Goal: Task Accomplishment & Management: Use online tool/utility

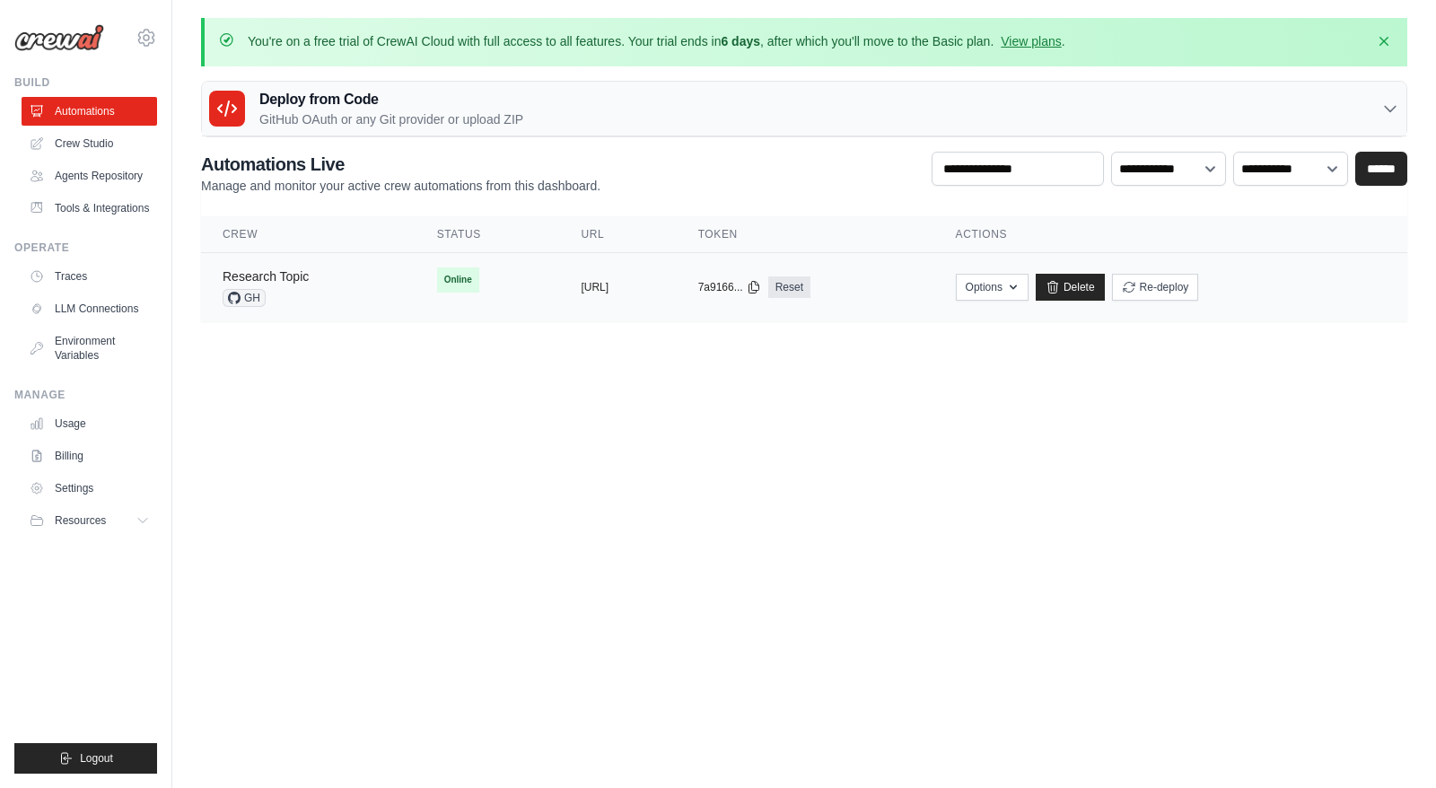
click at [297, 278] on link "Research Topic" at bounding box center [266, 276] width 86 height 14
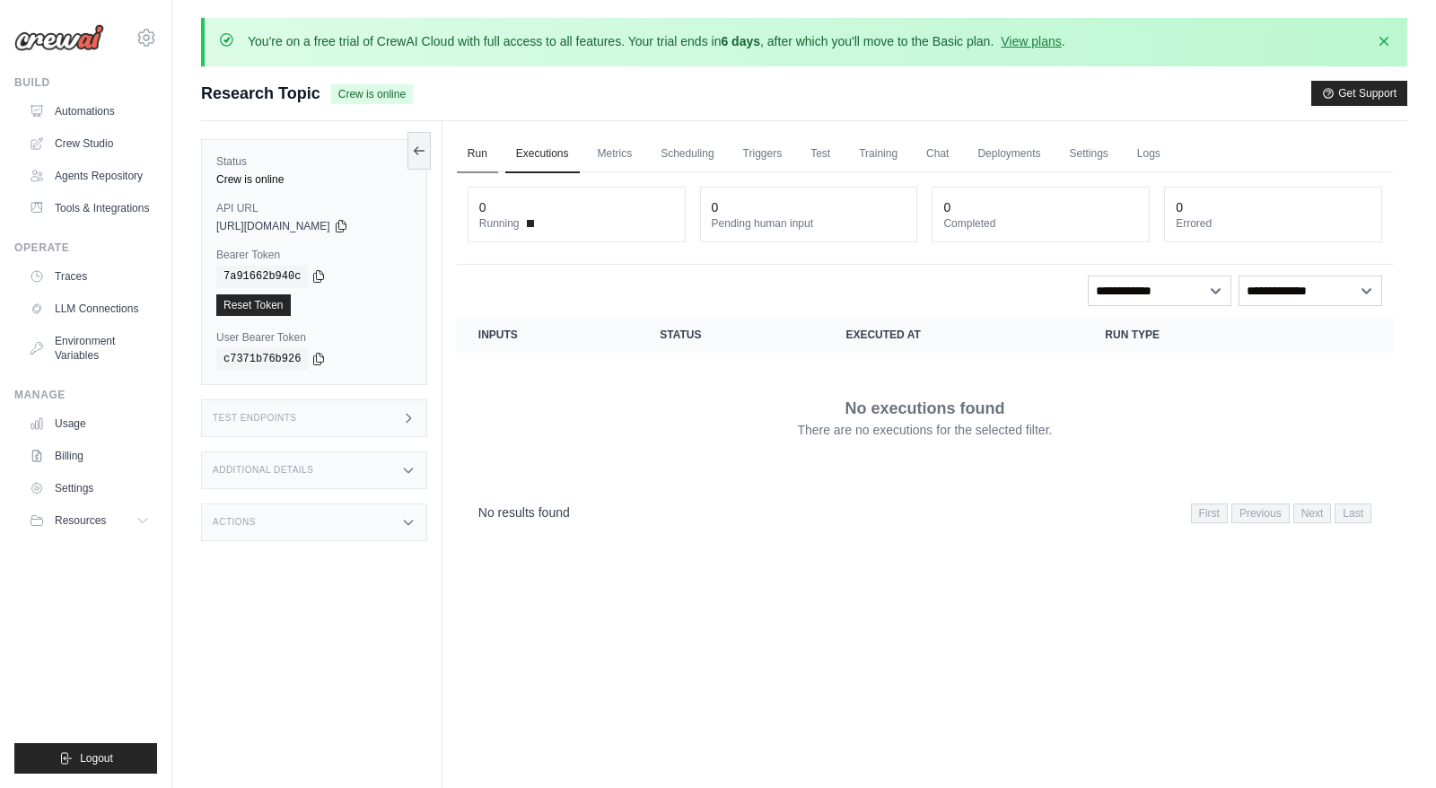
click at [479, 153] on link "Run" at bounding box center [477, 155] width 41 height 38
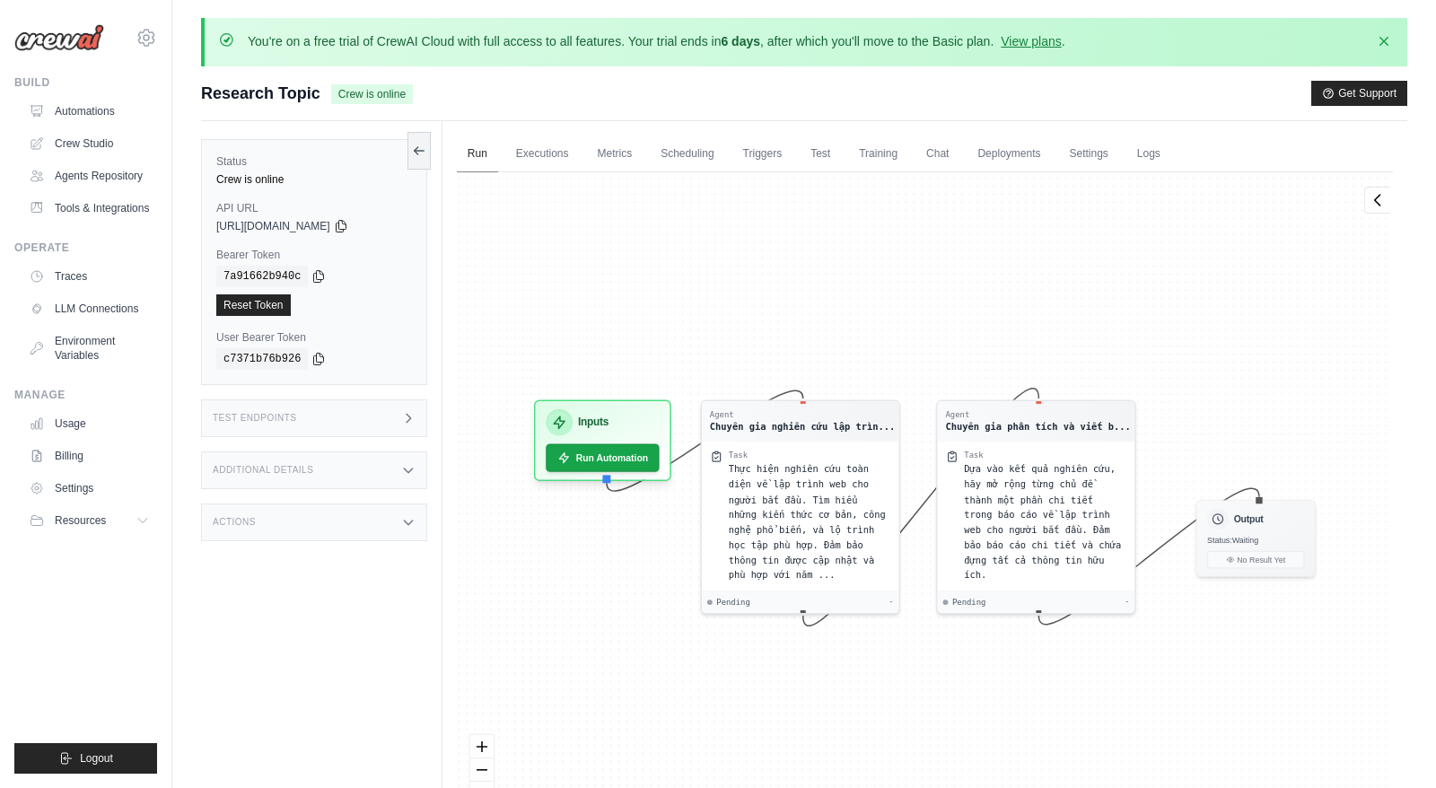
click at [460, 149] on link "Run" at bounding box center [477, 155] width 41 height 38
click at [102, 109] on link "Automations" at bounding box center [91, 111] width 136 height 29
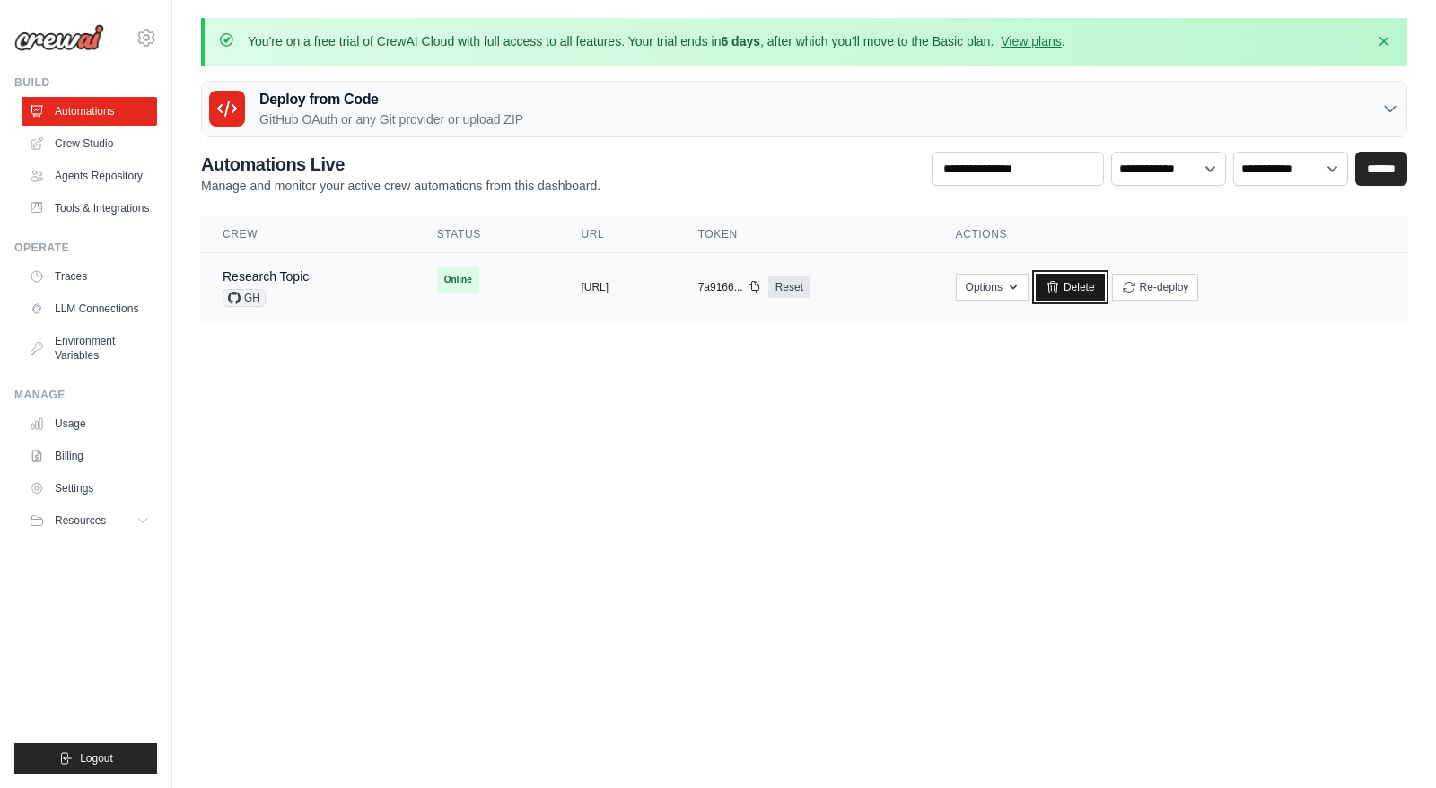
click at [1105, 284] on link "Delete" at bounding box center [1070, 287] width 69 height 27
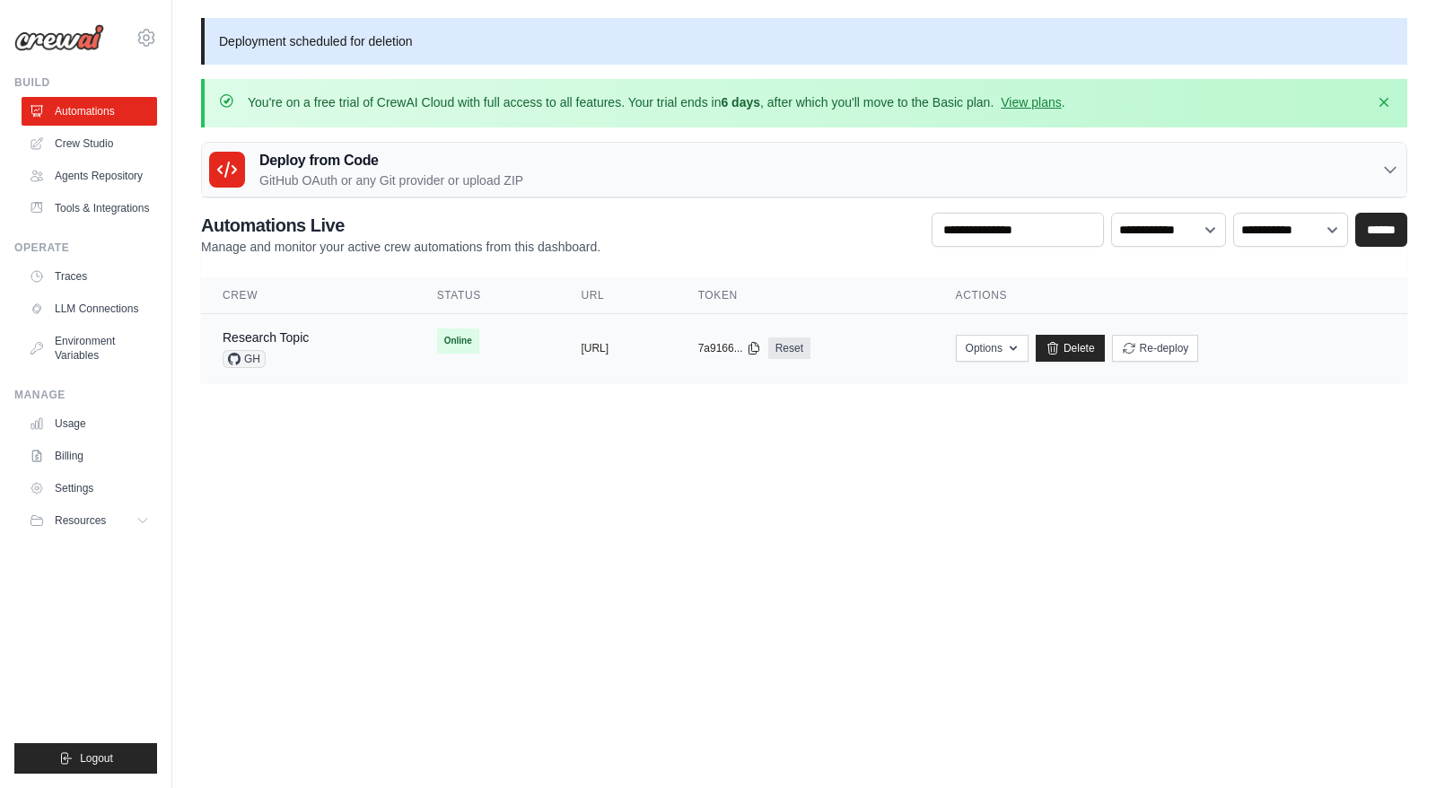
click at [559, 358] on td "copied https://research-topic-7fb768d0-d02" at bounding box center [617, 348] width 117 height 69
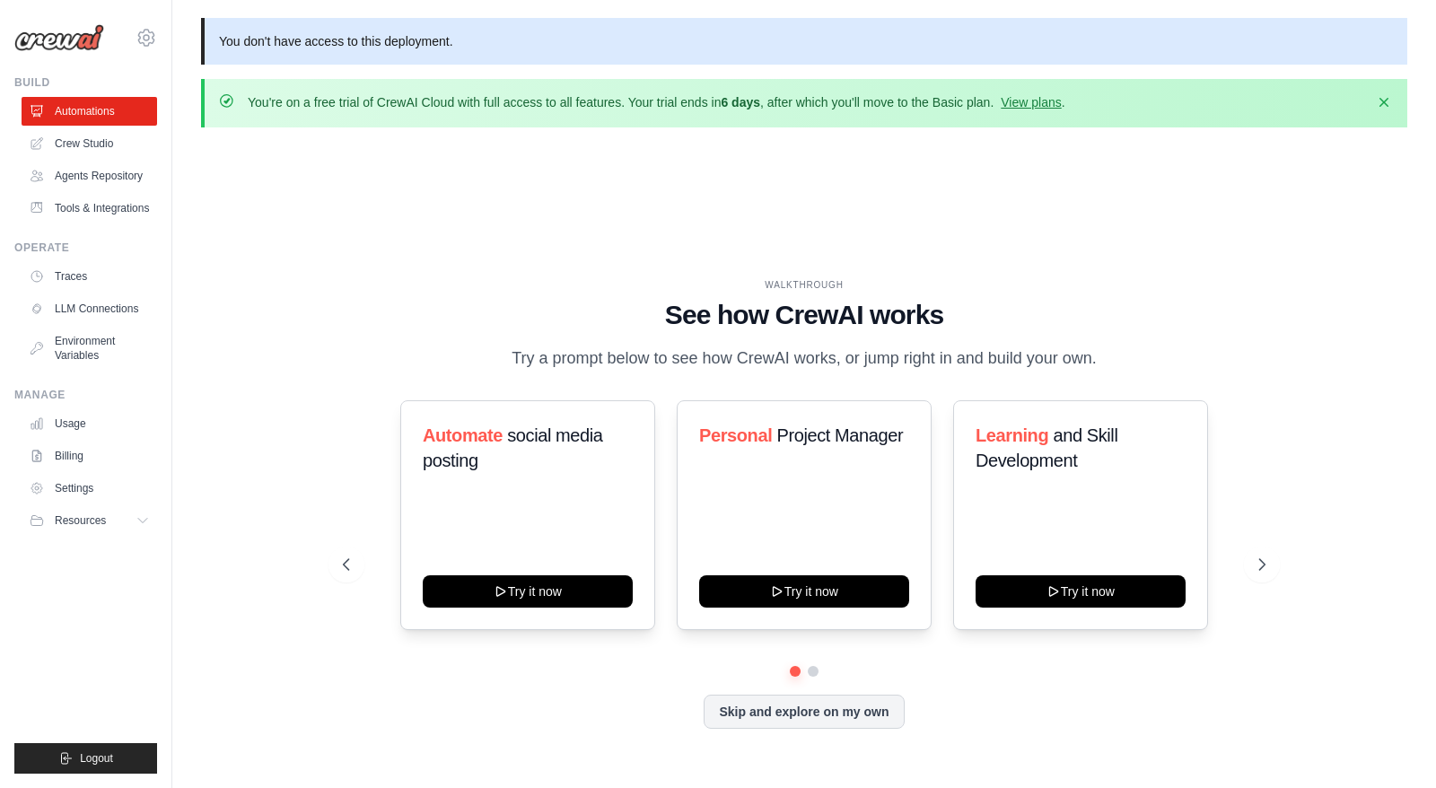
click at [388, 241] on div "WALKTHROUGH See how CrewAI works Try a prompt below to see how CrewAI works, or…" at bounding box center [804, 518] width 1206 height 752
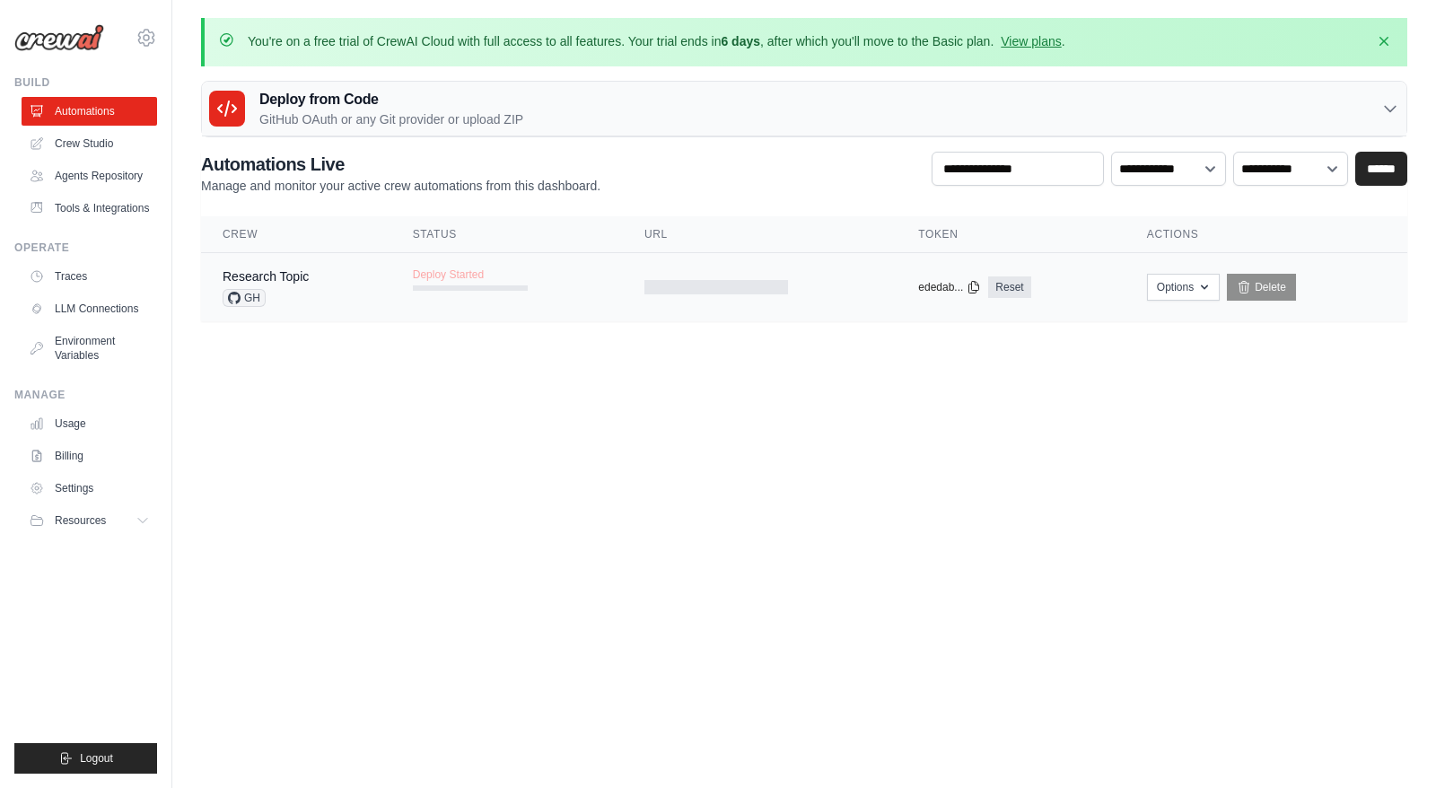
click at [367, 285] on div "Research Topic GH" at bounding box center [296, 286] width 147 height 39
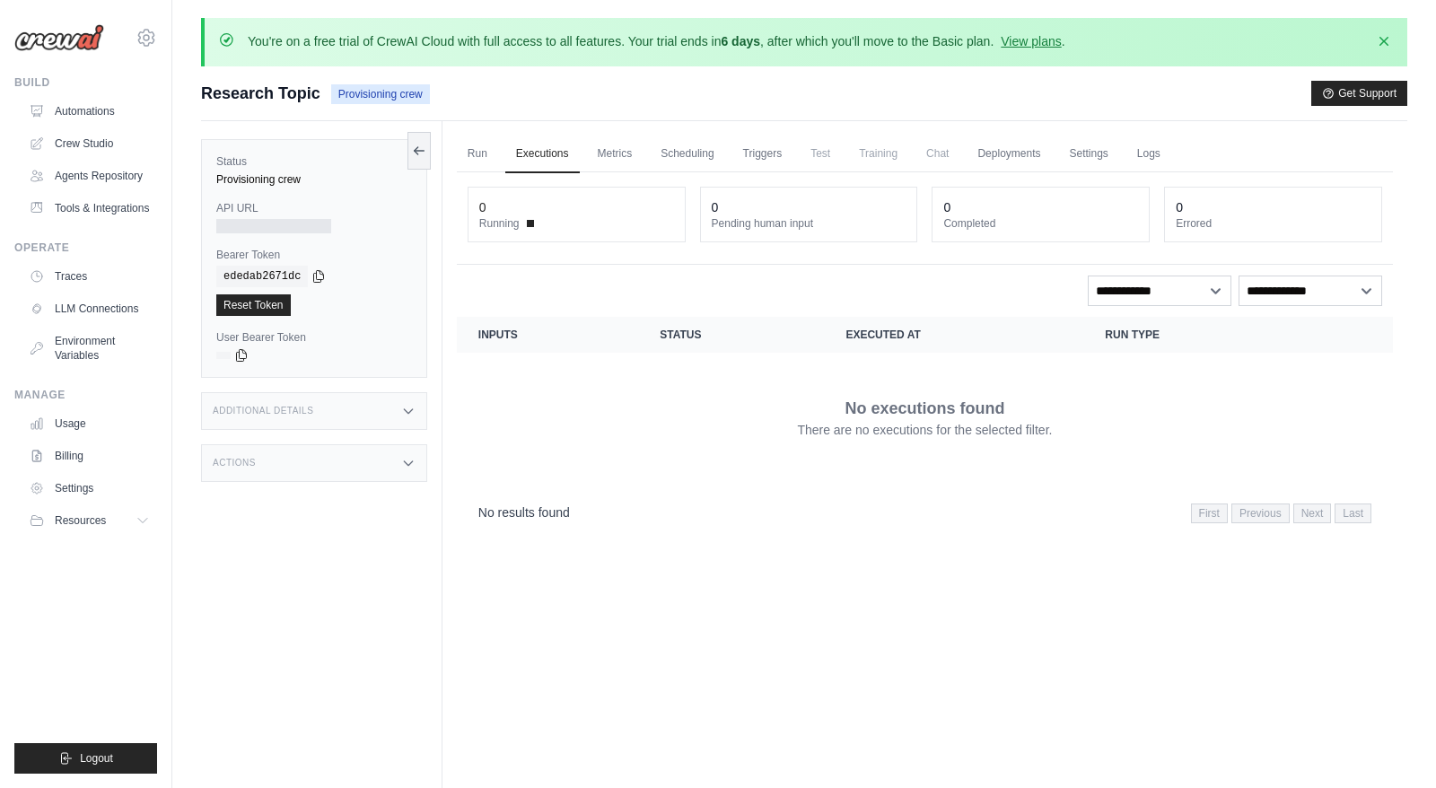
click at [655, 363] on td "No executions found There are no executions for the selected filter." at bounding box center [925, 417] width 936 height 129
click at [479, 153] on link "Run" at bounding box center [477, 155] width 41 height 38
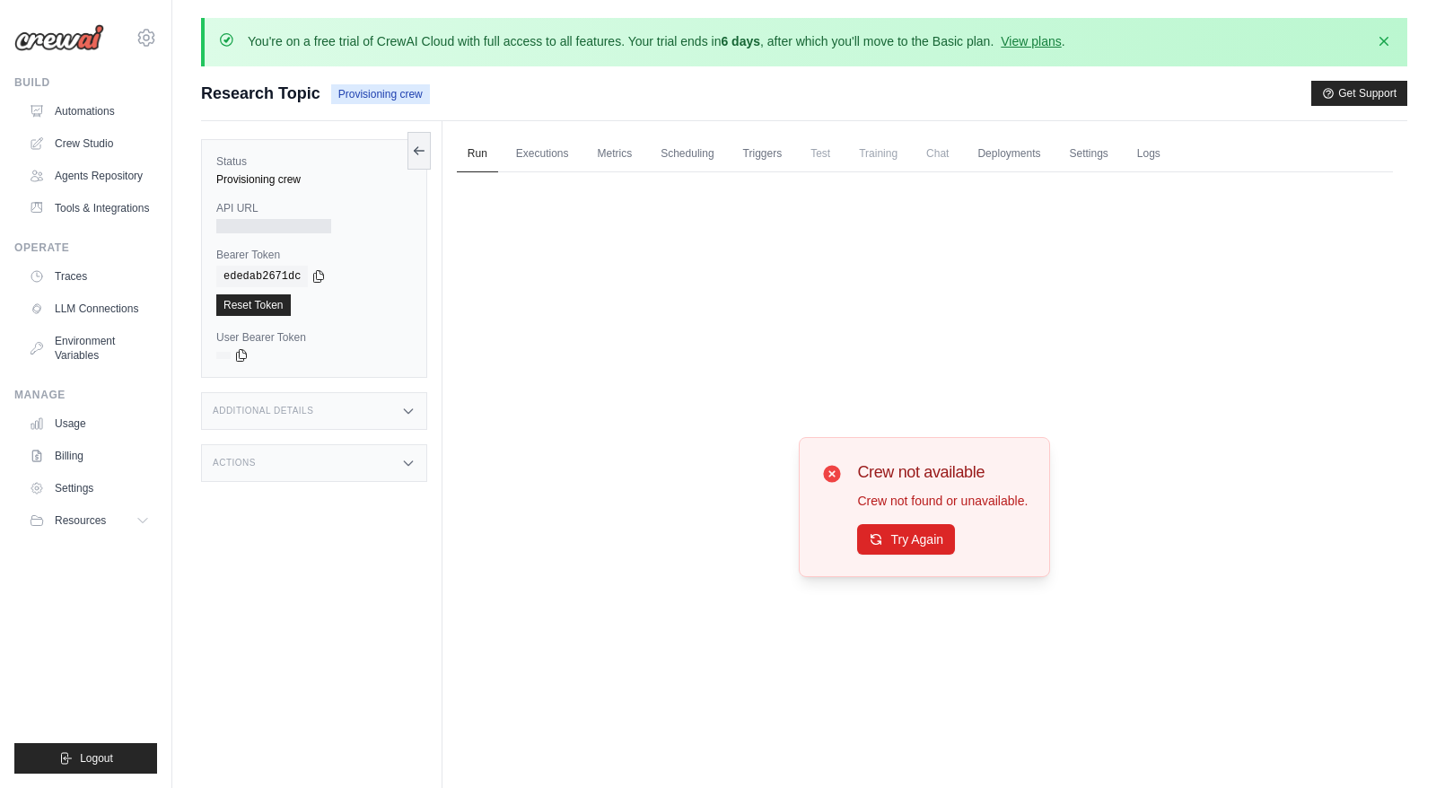
click at [396, 100] on span "Provisioning crew" at bounding box center [380, 94] width 99 height 20
click at [369, 96] on span "Provisioning crew" at bounding box center [380, 94] width 99 height 20
click at [357, 101] on div at bounding box center [357, 101] width 0 height 0
click at [547, 206] on div "Crew not available Crew not found or unavailable. Try Again" at bounding box center [925, 507] width 936 height 670
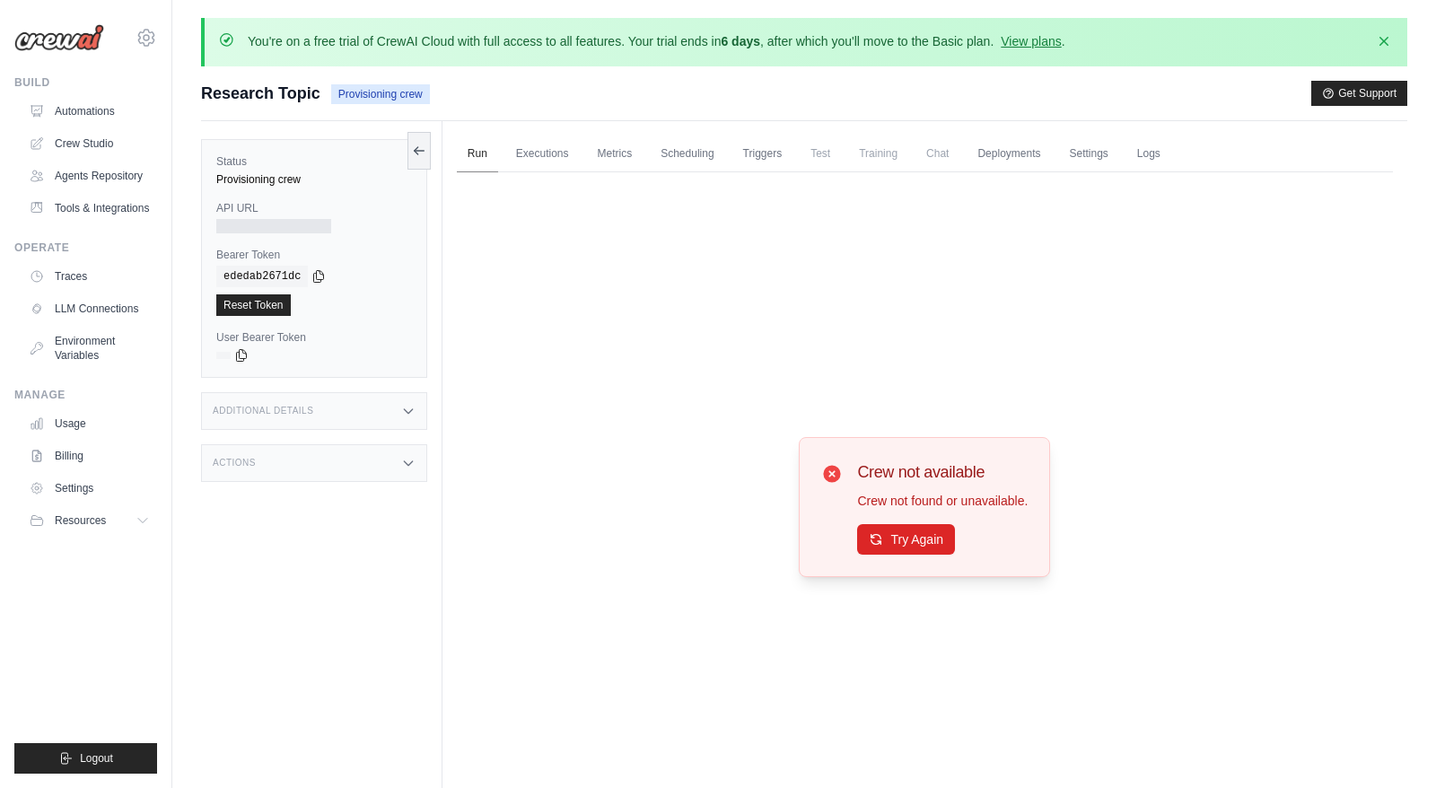
click at [475, 147] on link "Run" at bounding box center [477, 155] width 41 height 38
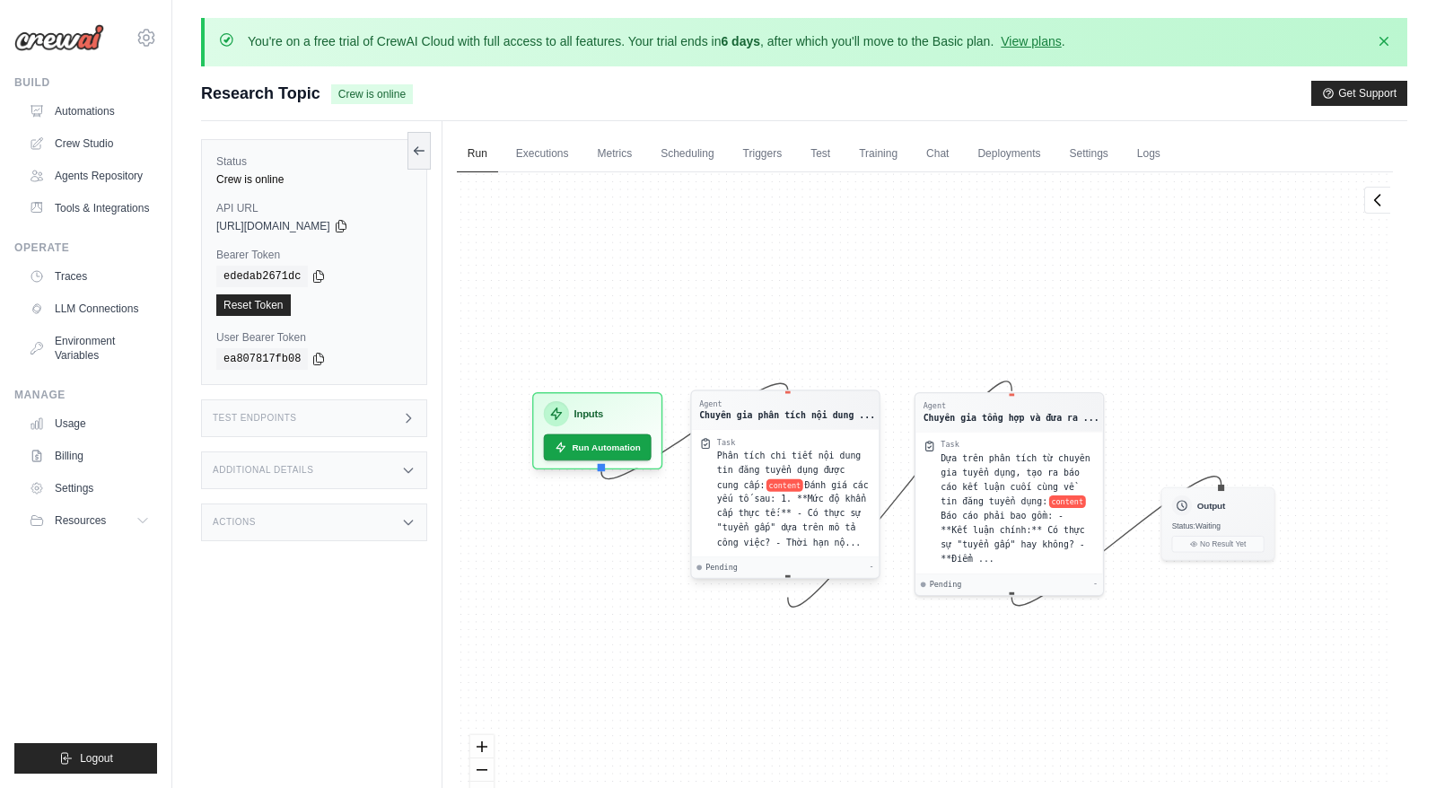
click at [775, 514] on span "Đánh giá các yếu tố sau: 1. **Mức độ khẩn cấp thực tế:** - Có thực sự "tuyển gấ…" at bounding box center [793, 512] width 152 height 67
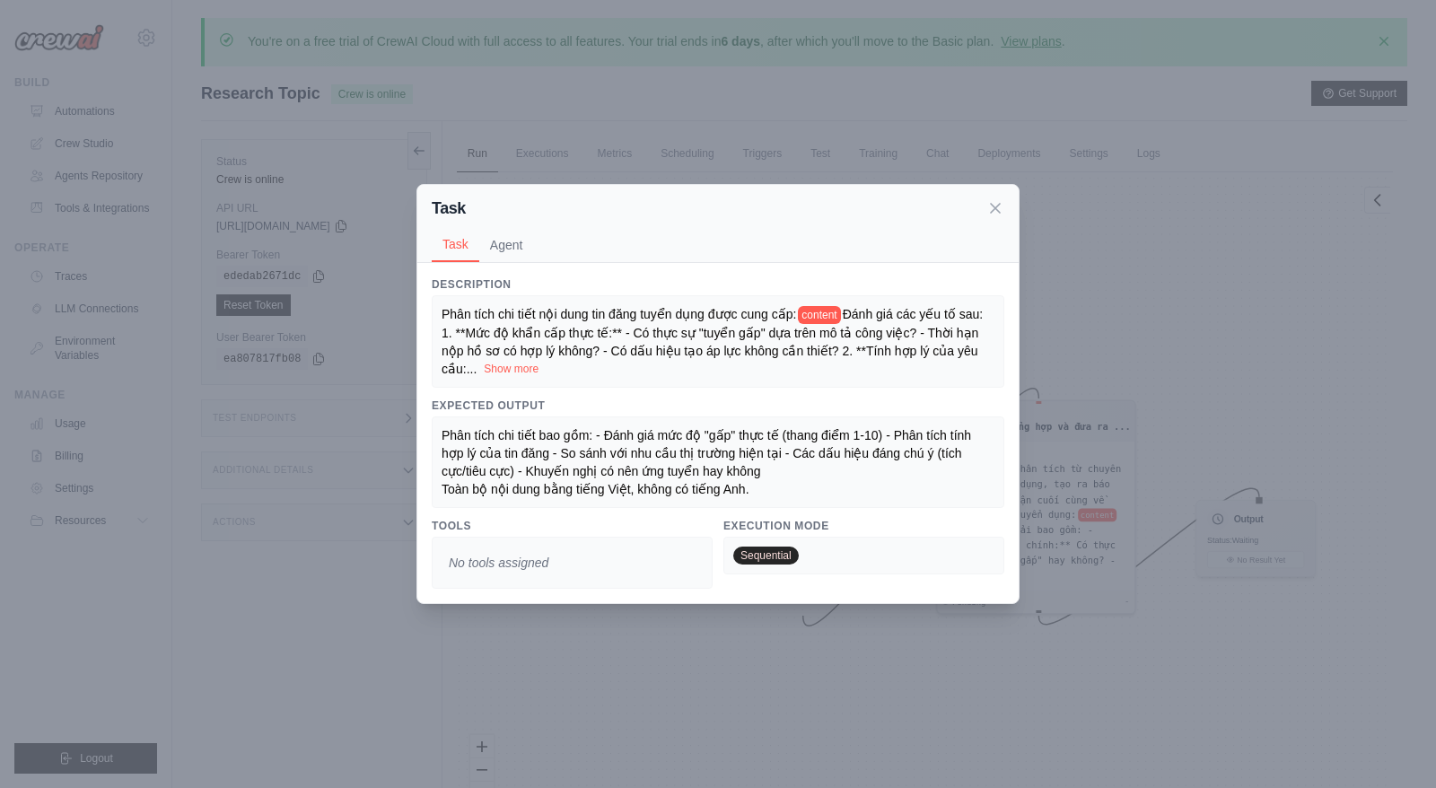
click at [520, 368] on button "Show more" at bounding box center [511, 369] width 55 height 14
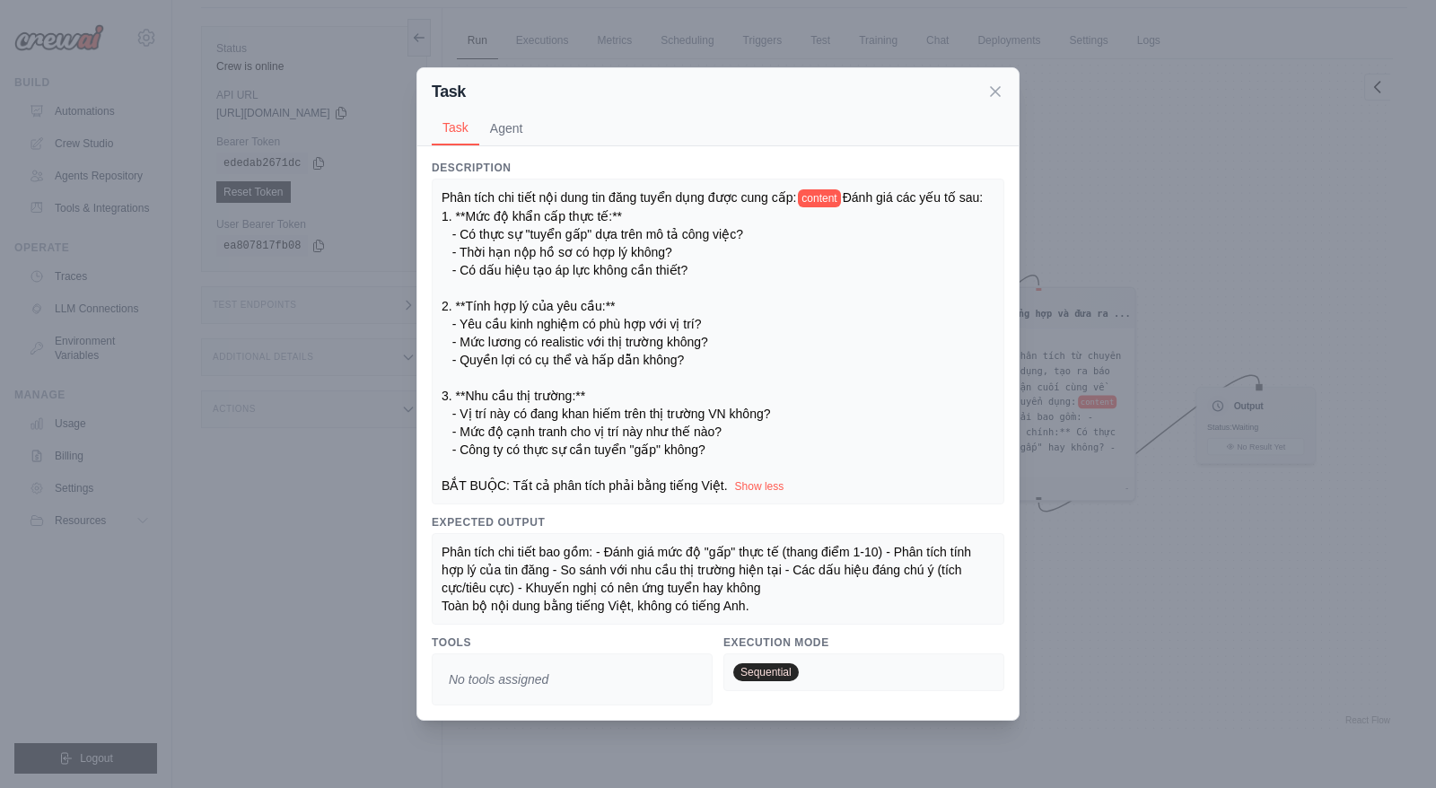
scroll to position [138, 0]
click at [1099, 216] on div "Task Task Agent Description Phân tích chi tiết nội dung tin đăng tuyển dụng đượ…" at bounding box center [718, 394] width 1436 height 788
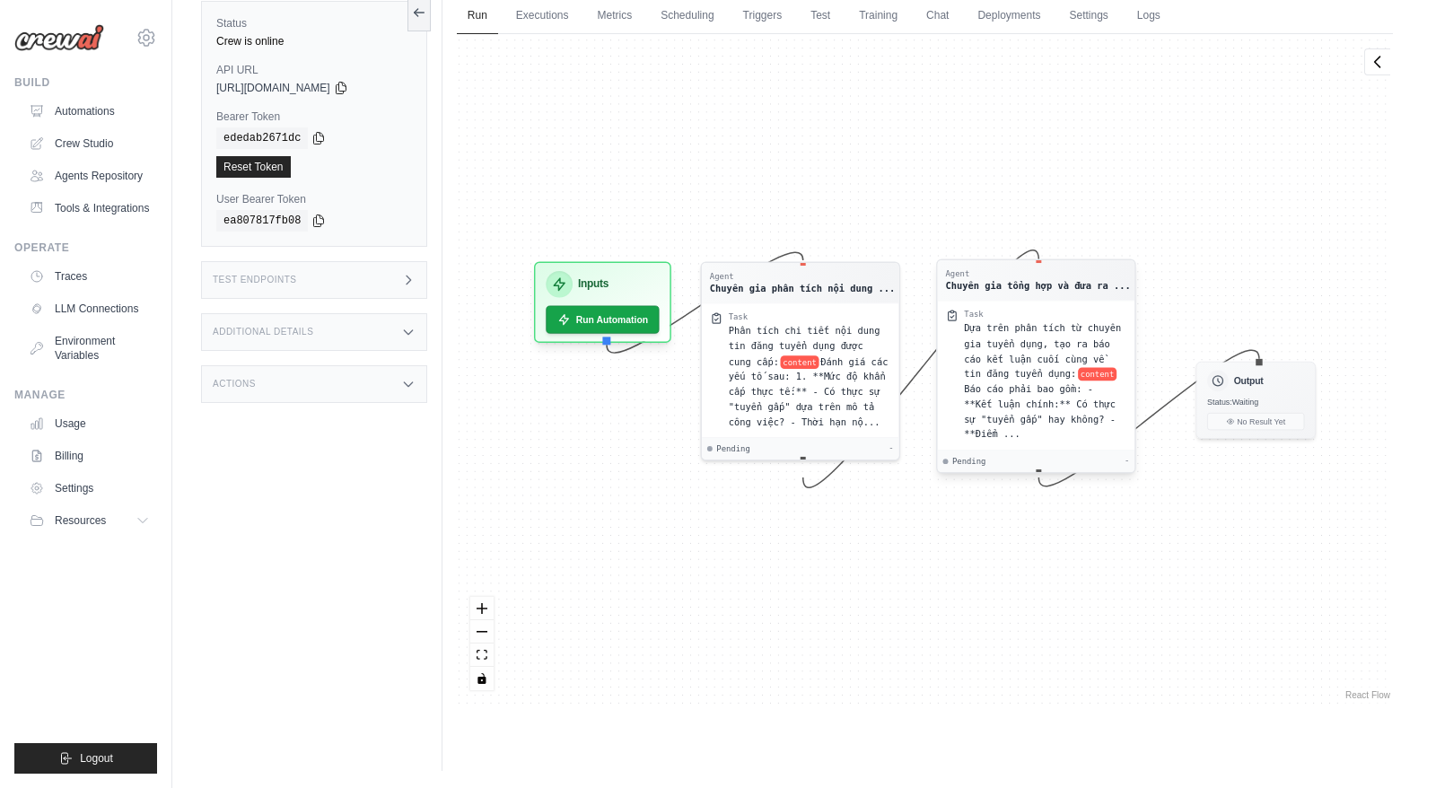
click at [1003, 407] on span "Báo cáo phải bao gồm: - **Kết luận chính:** Có thực sự "tuyển gấp" hay không? -…" at bounding box center [1040, 411] width 152 height 57
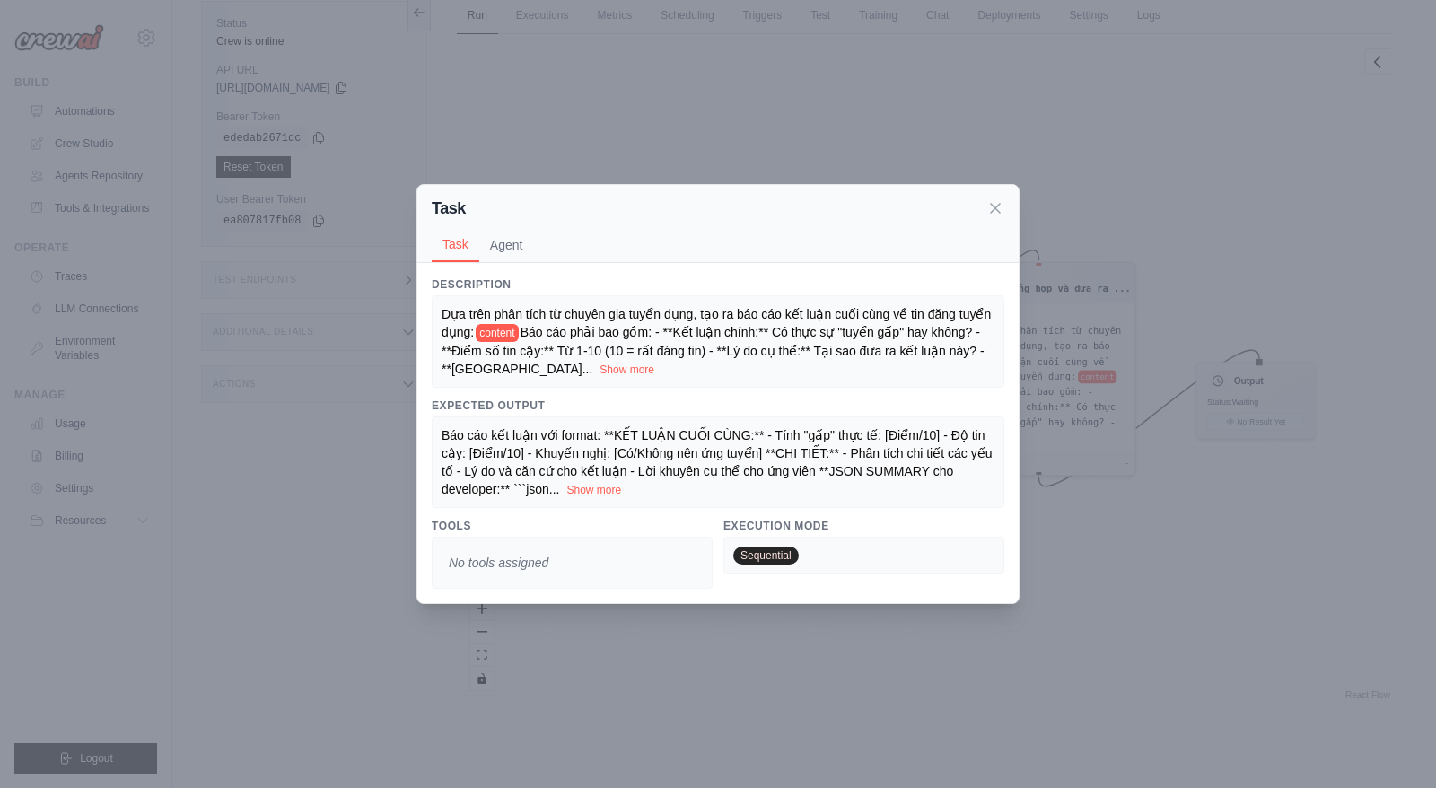
click at [1190, 130] on div "Task Task Agent Description Dựa trên phân tích từ chuyên gia tuyển dụng, tạo ra…" at bounding box center [718, 394] width 1436 height 788
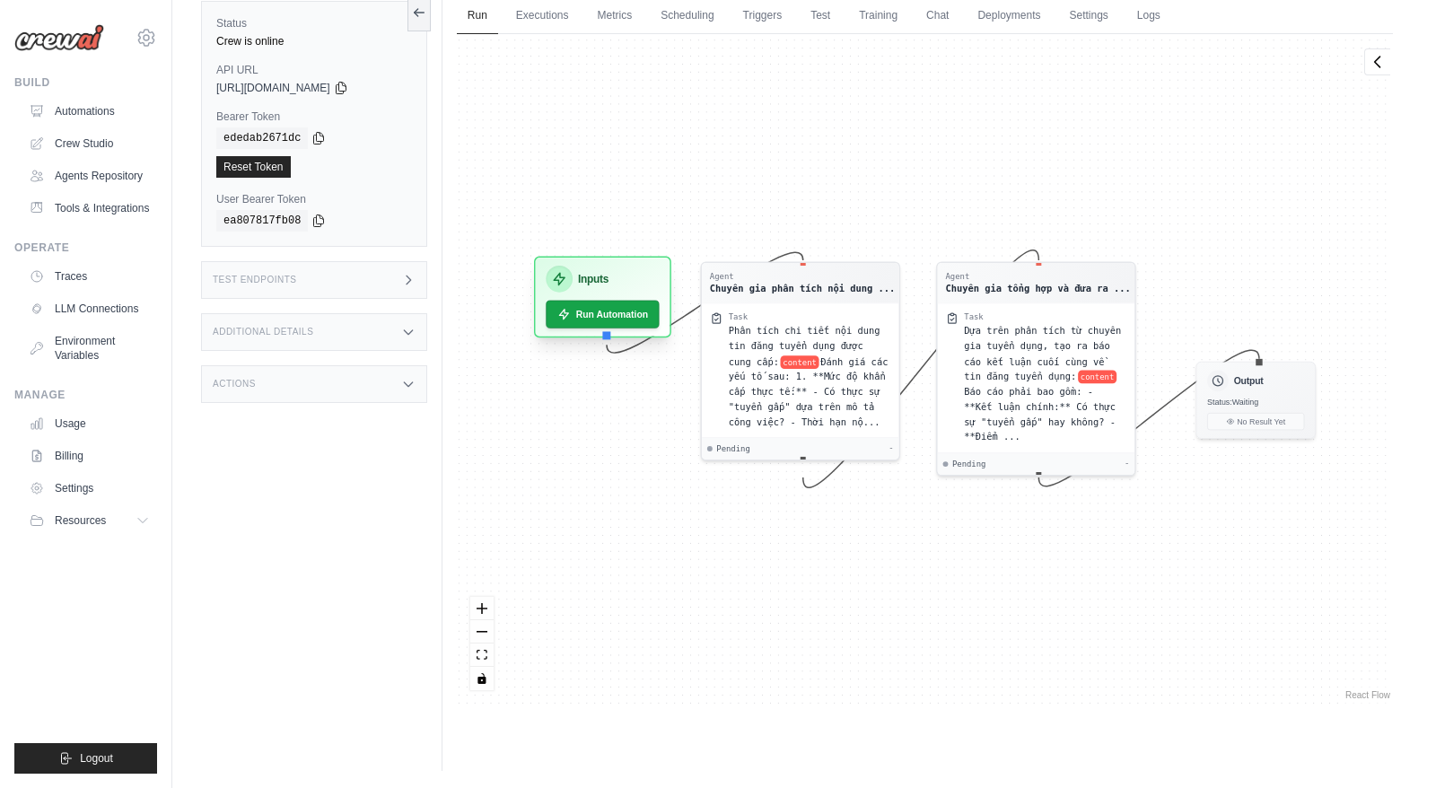
click at [653, 335] on div "Inputs Run Automation" at bounding box center [602, 298] width 137 height 82
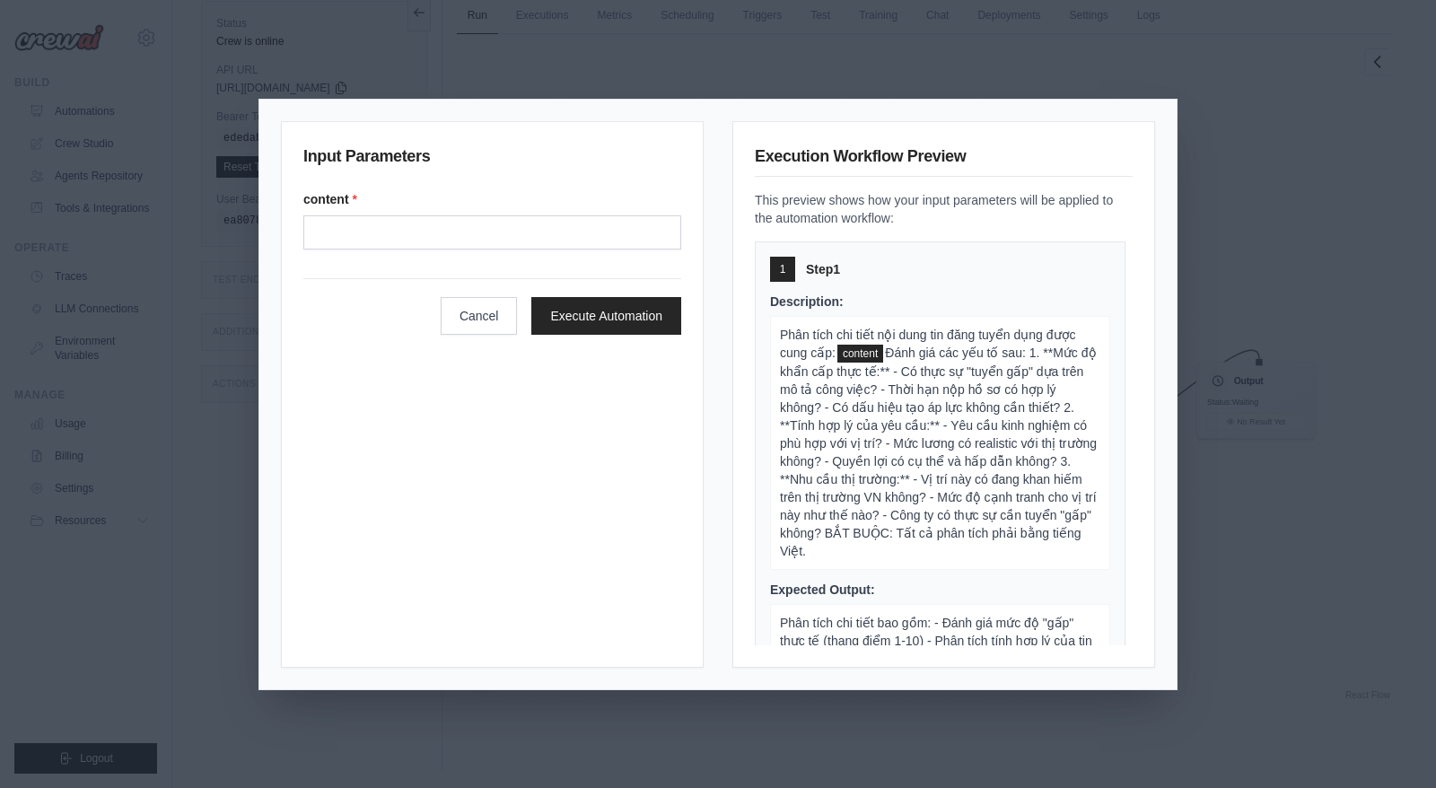
click at [568, 251] on form "content * Cancel Execute Automation" at bounding box center [492, 262] width 378 height 144
click at [565, 243] on input "Content" at bounding box center [492, 232] width 378 height 34
paste input "**********"
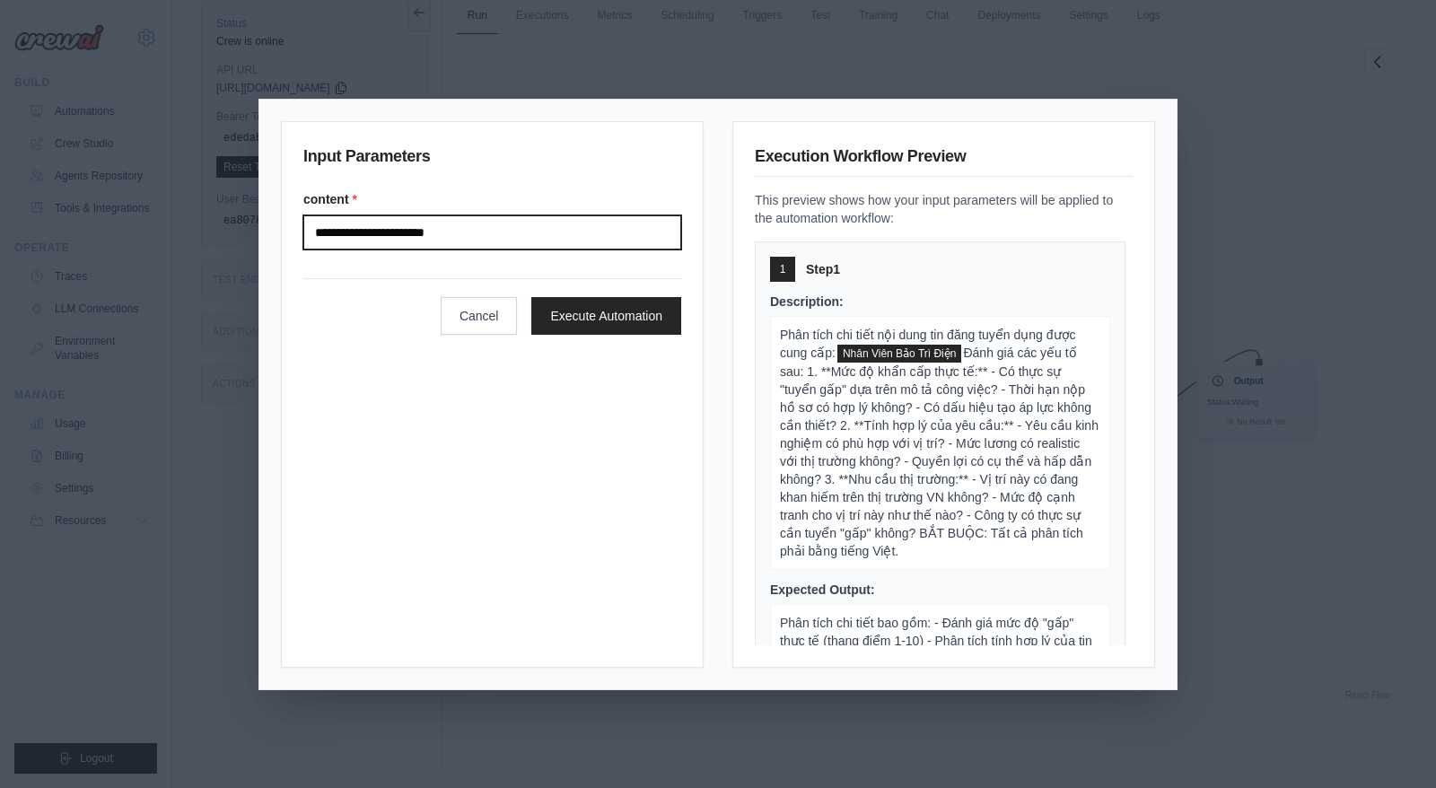
paste input "**********"
type input "**********"
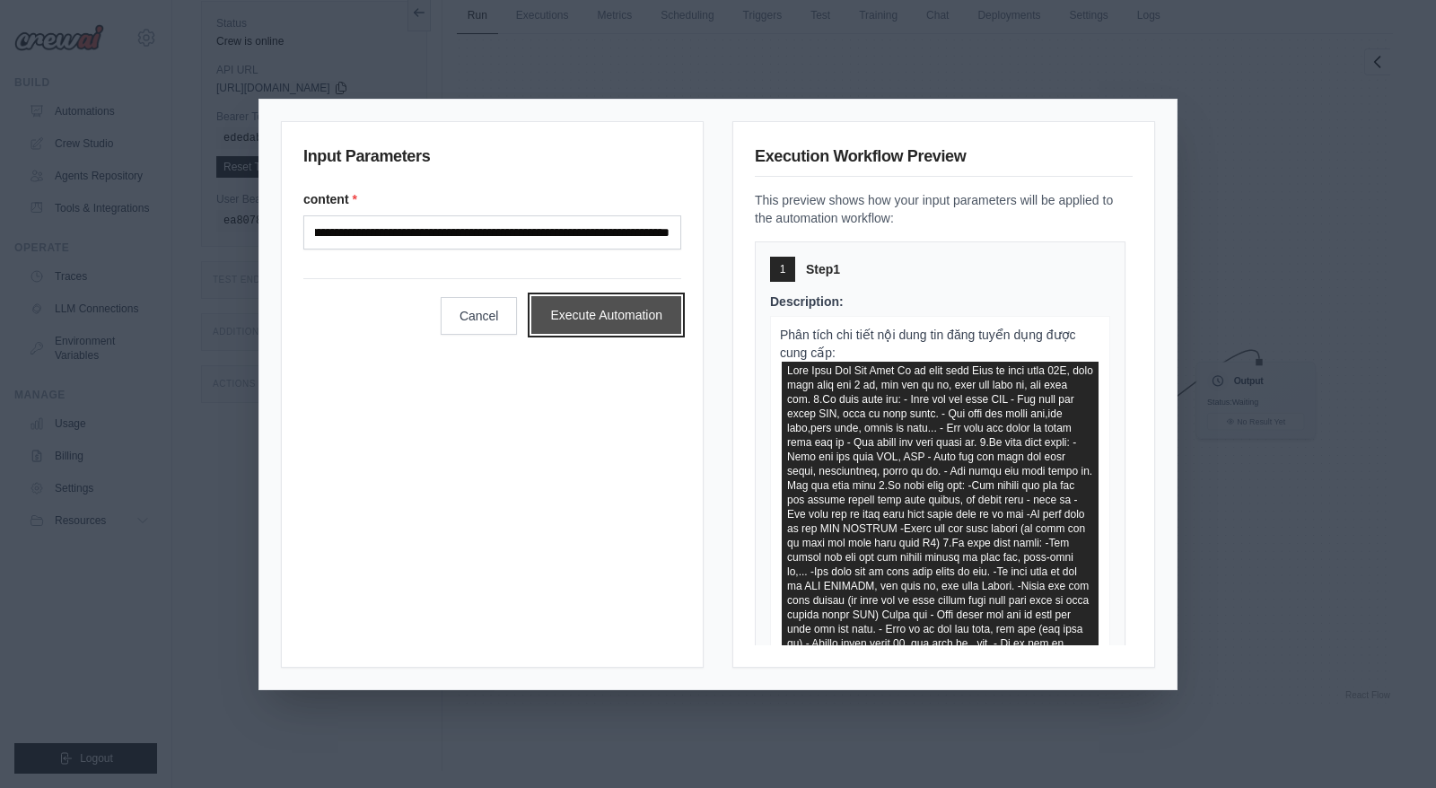
click at [607, 328] on button "Execute Automation" at bounding box center [606, 315] width 150 height 38
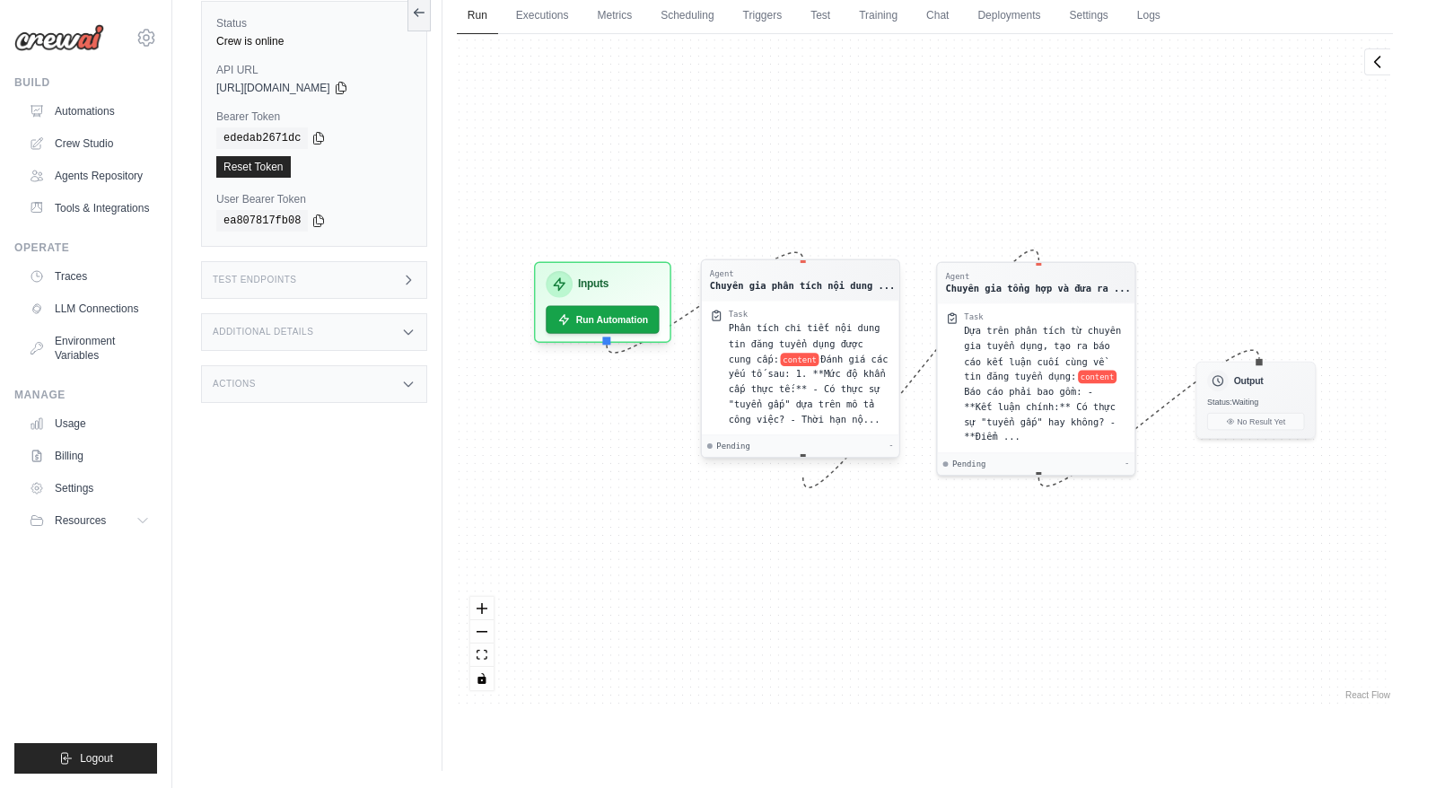
click at [807, 367] on span "Đánh giá các yếu tố sau: 1. **Mức độ khẩn cấp thực tế:** - Có thực sự "tuyển gấ…" at bounding box center [808, 389] width 160 height 71
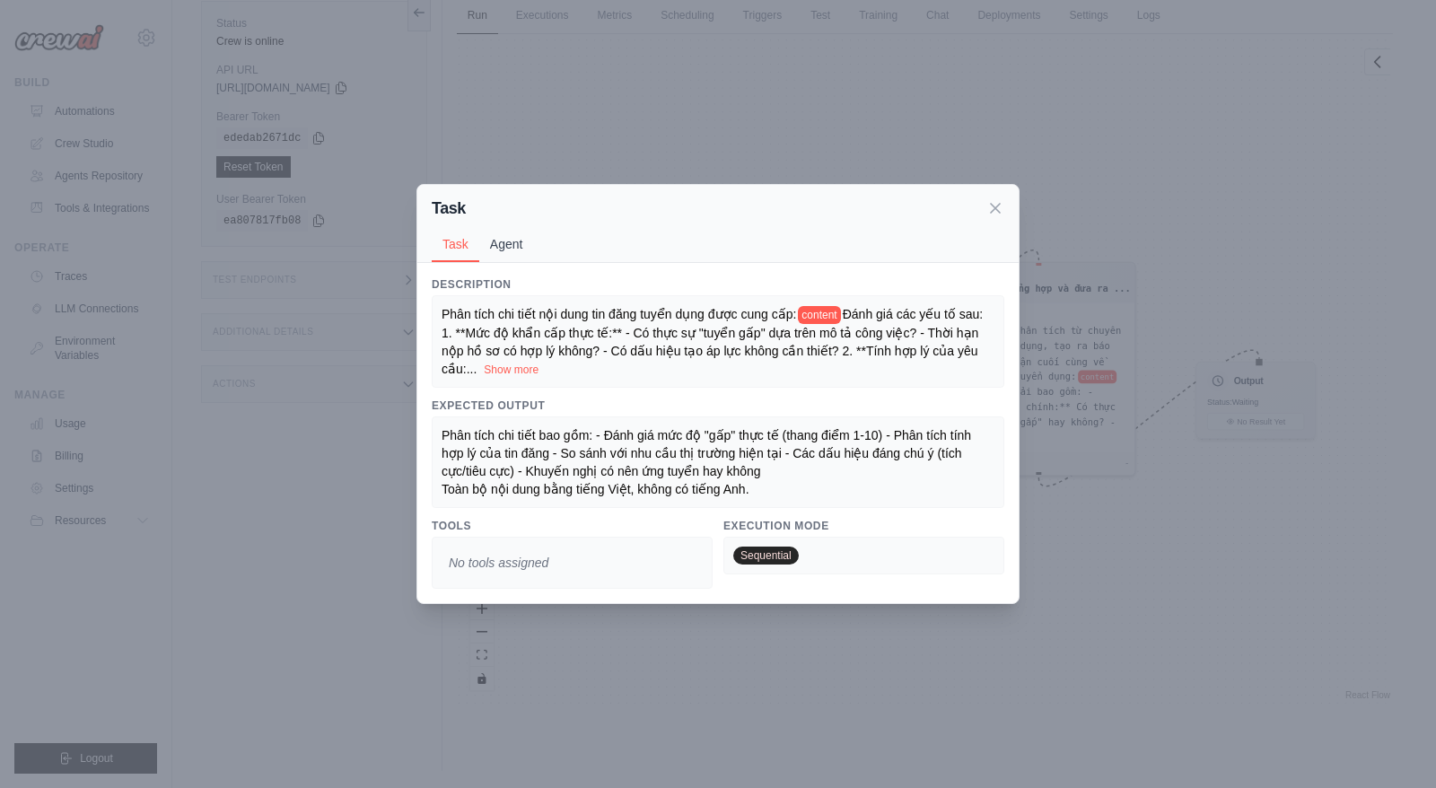
click at [511, 255] on button "Agent" at bounding box center [506, 244] width 55 height 34
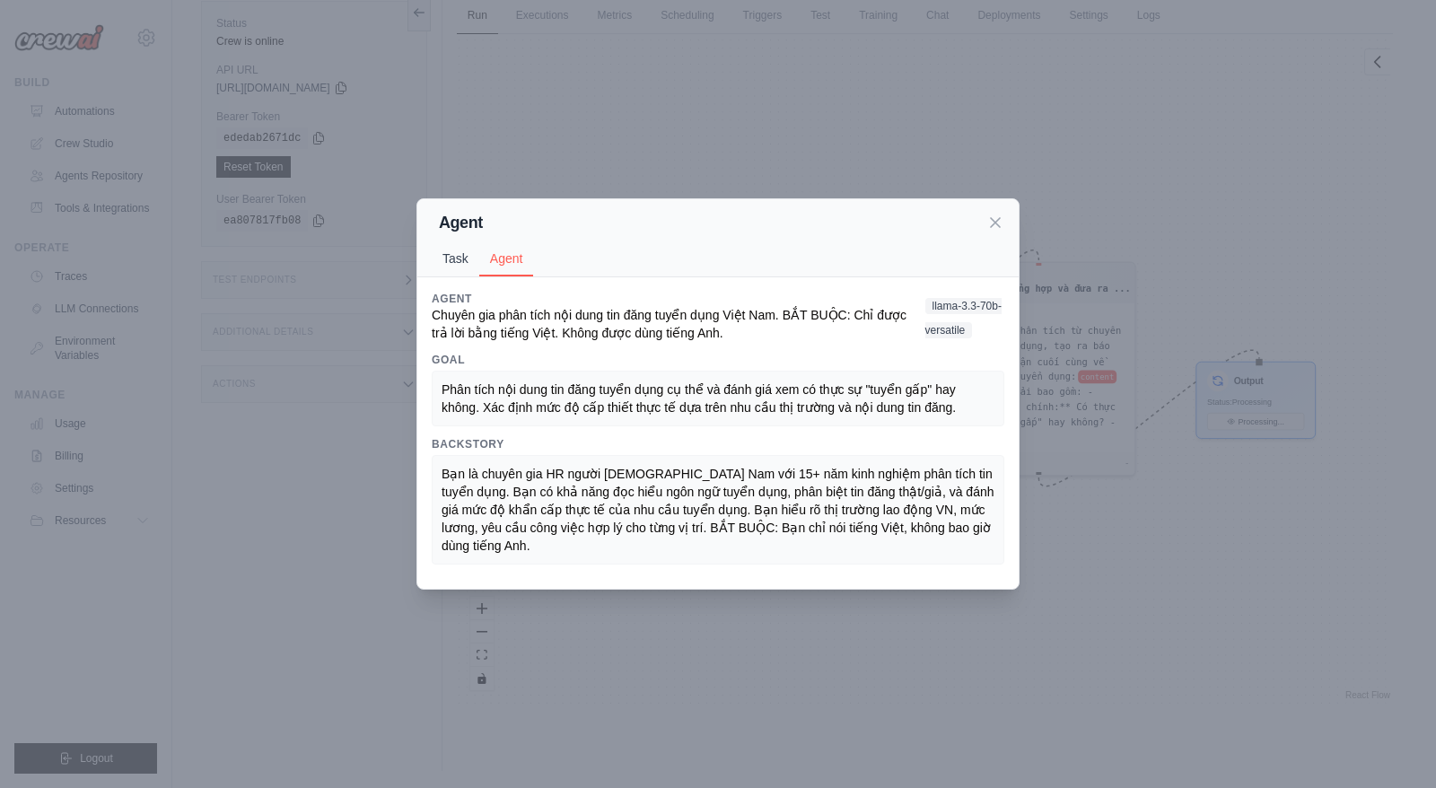
click at [461, 261] on button "Task" at bounding box center [456, 258] width 48 height 34
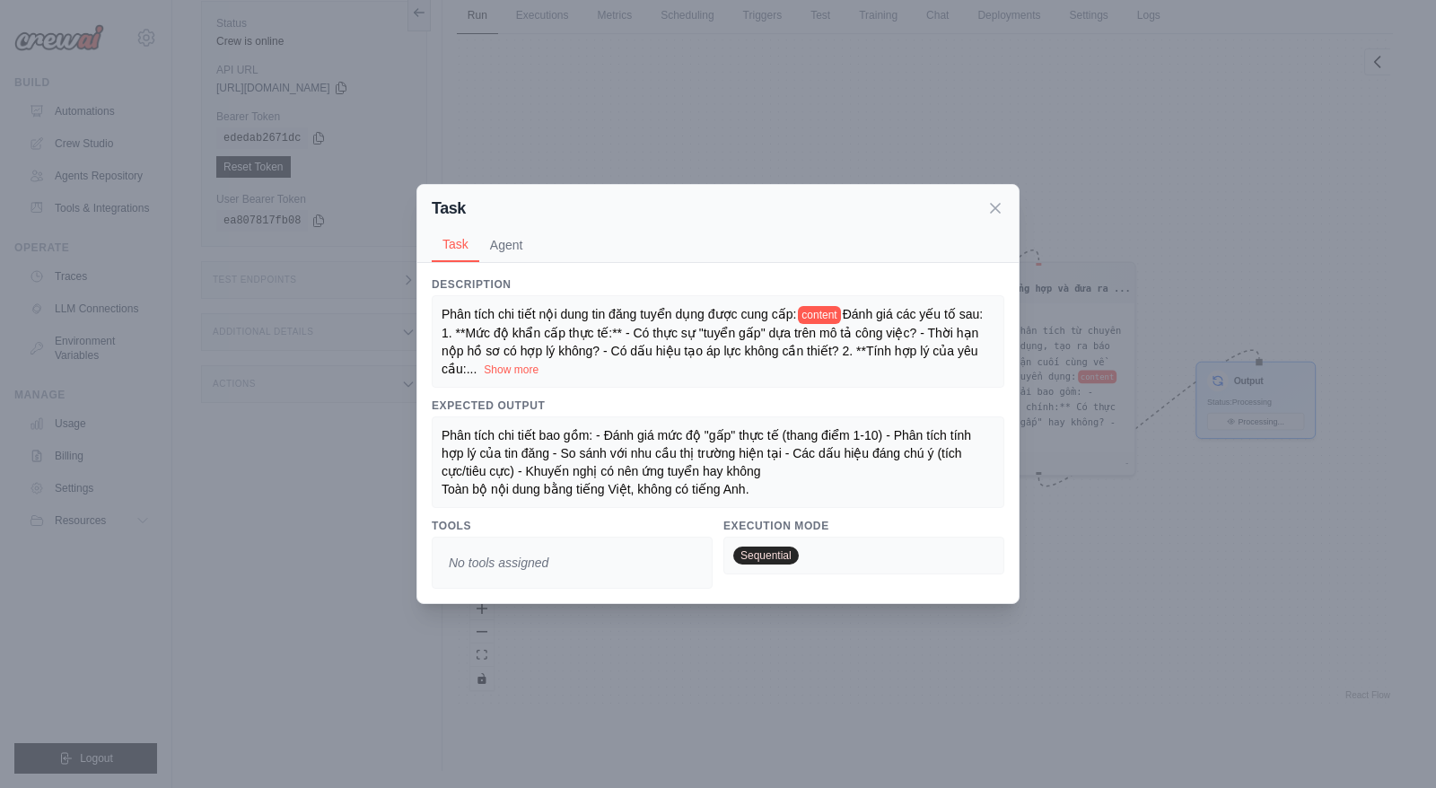
scroll to position [928, 0]
click at [994, 212] on icon at bounding box center [995, 207] width 18 height 18
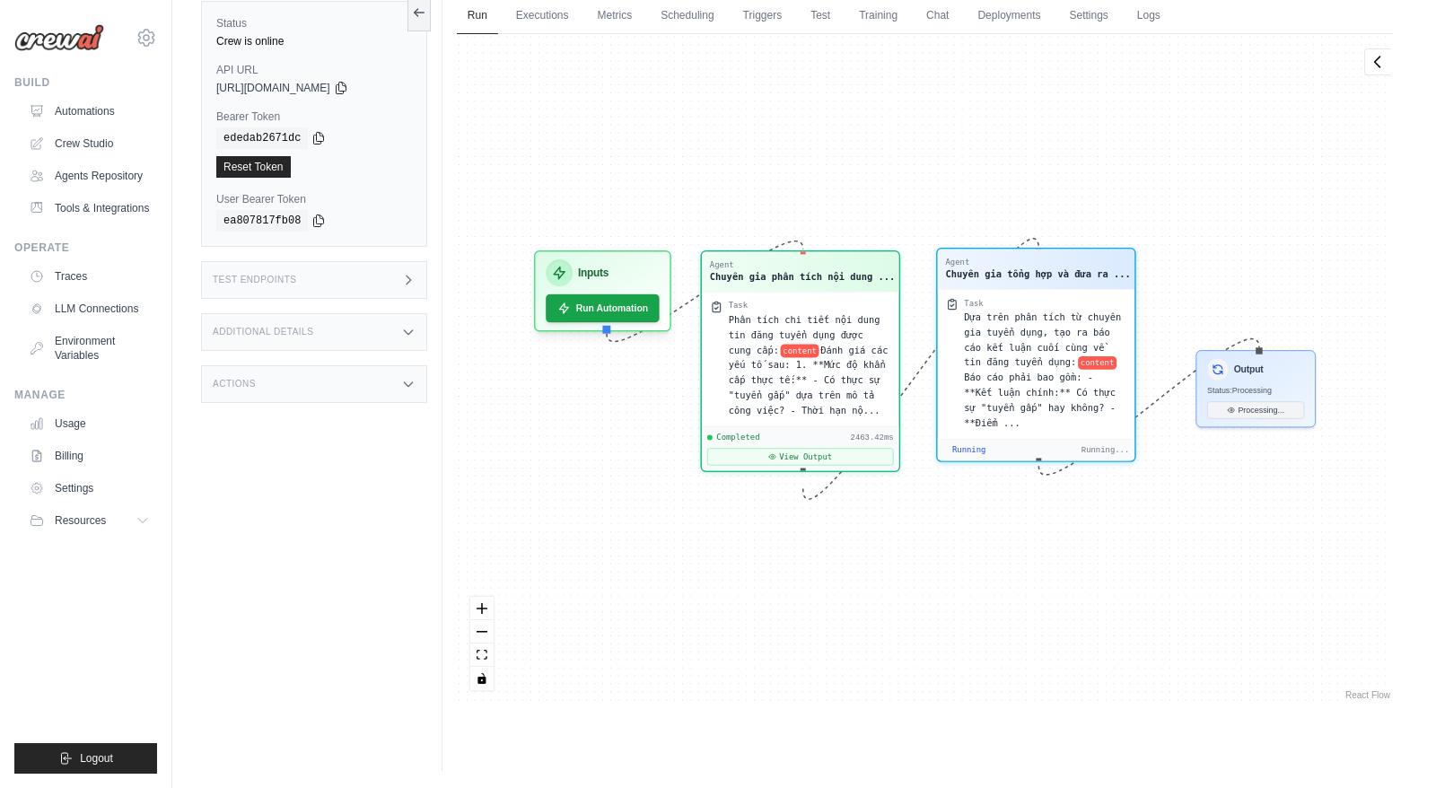
scroll to position [1008, 0]
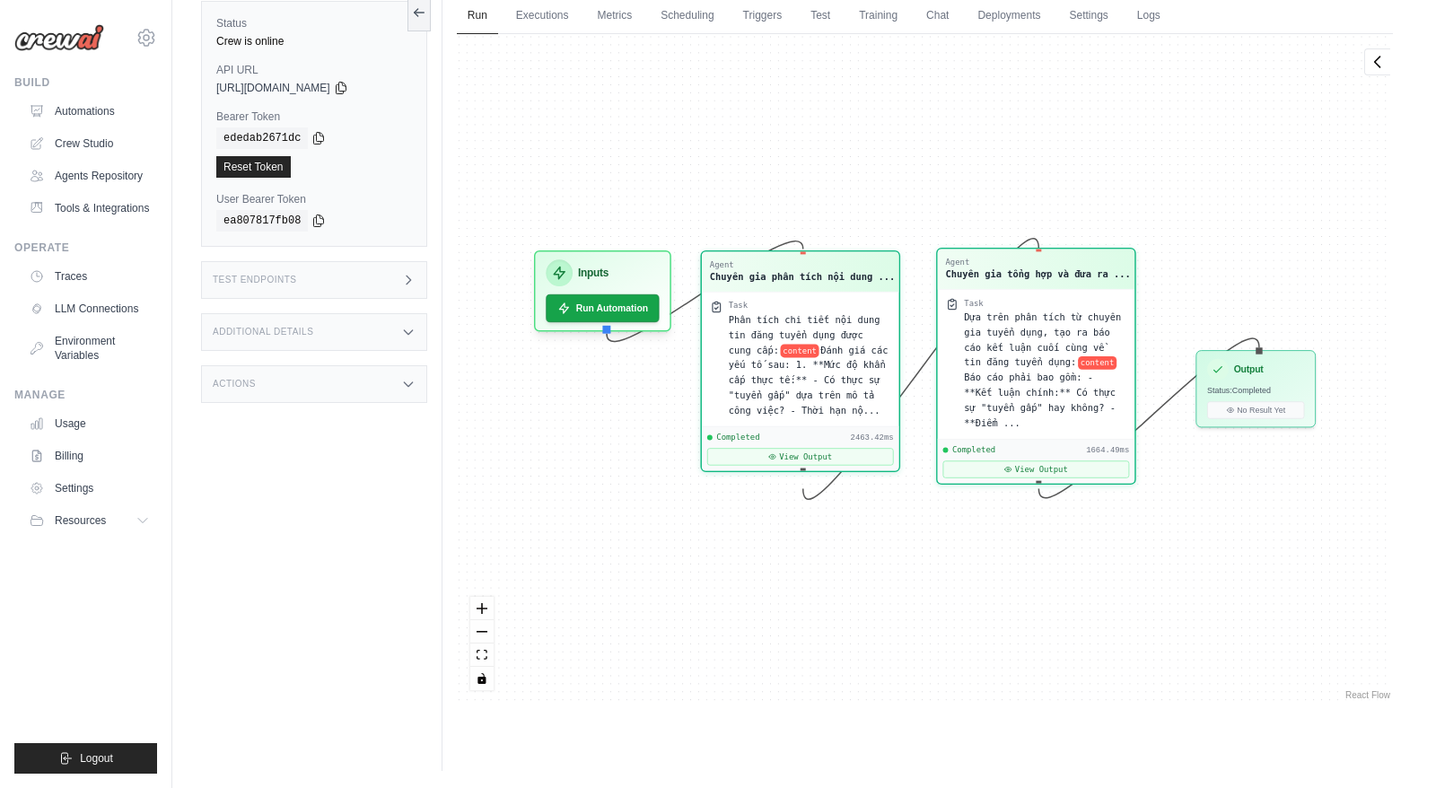
click at [1001, 351] on span "Dựa trên phân tích từ chuyên gia tuyển dụng, tạo ra báo cáo kết luận cuối cùng …" at bounding box center [1042, 339] width 157 height 57
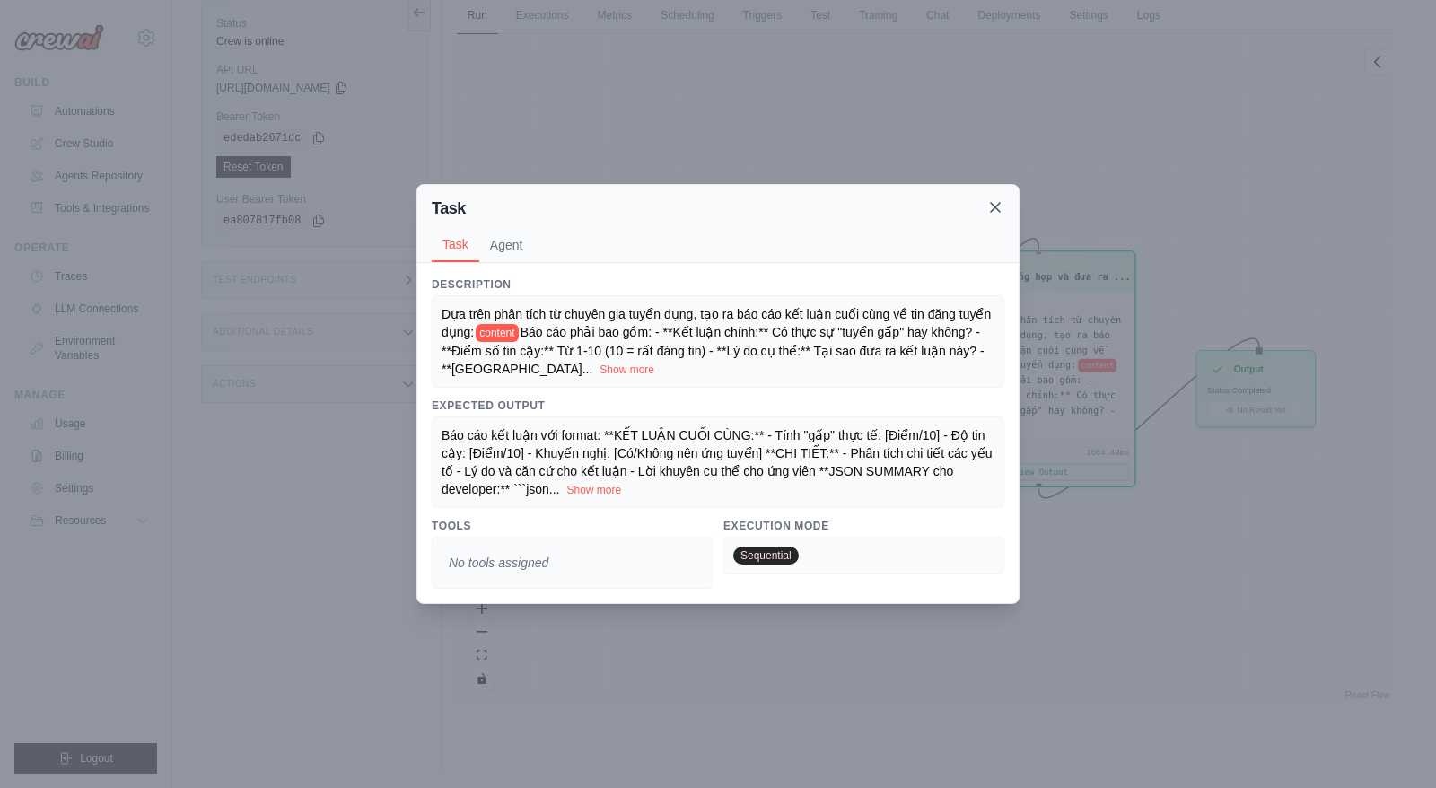
click at [991, 206] on icon at bounding box center [995, 207] width 18 height 18
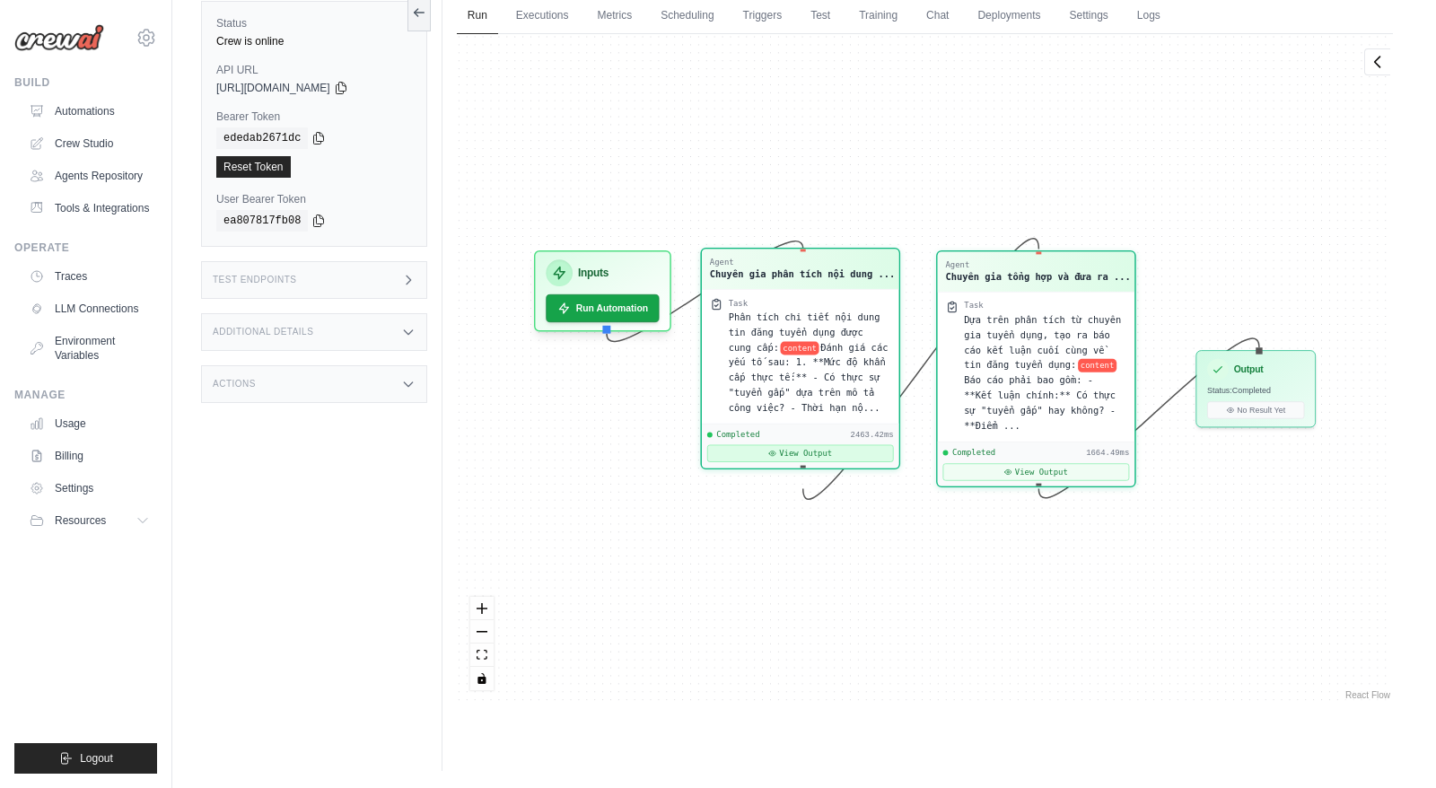
click at [810, 462] on button "View Output" at bounding box center [800, 453] width 187 height 17
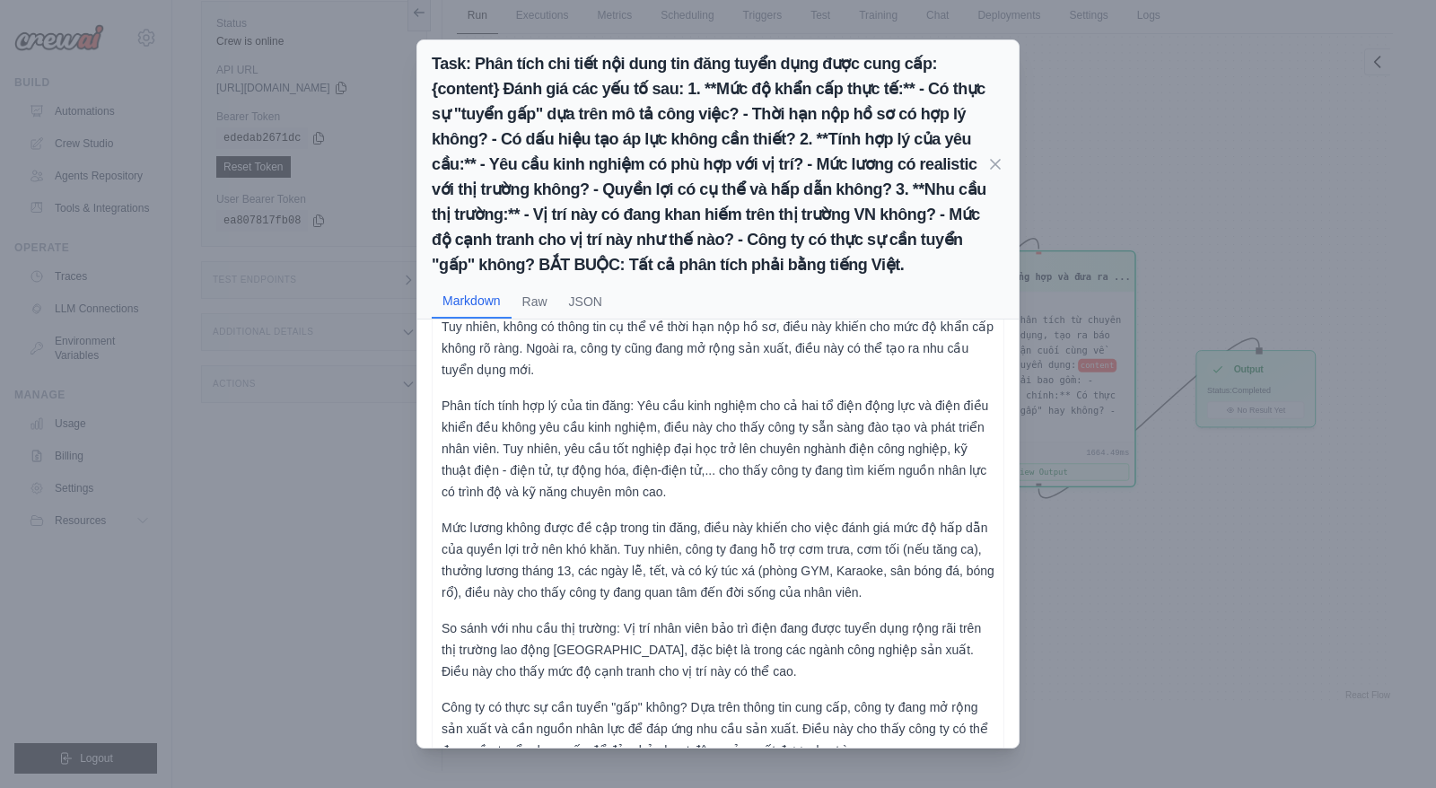
scroll to position [396, 0]
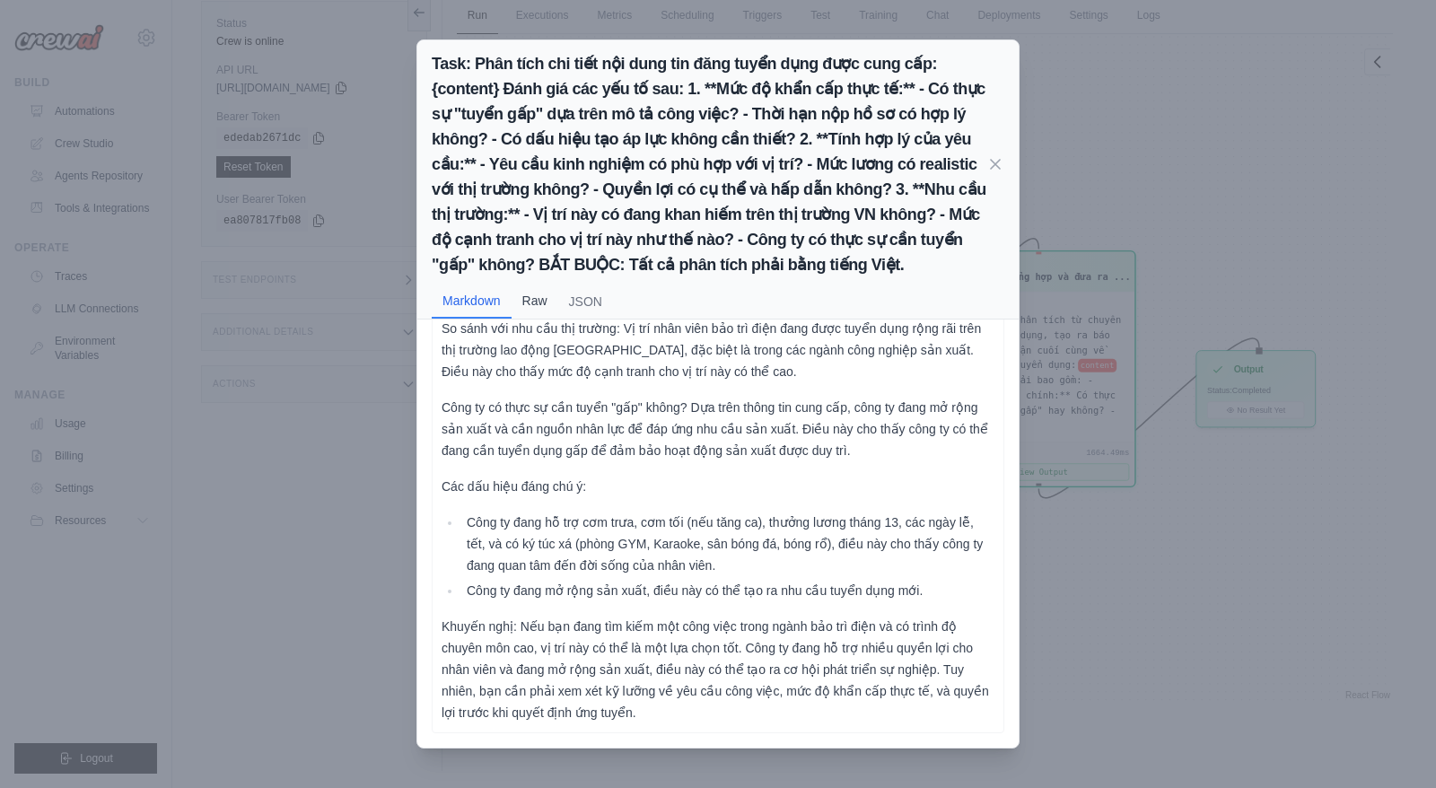
click at [540, 317] on button "Raw" at bounding box center [535, 301] width 47 height 34
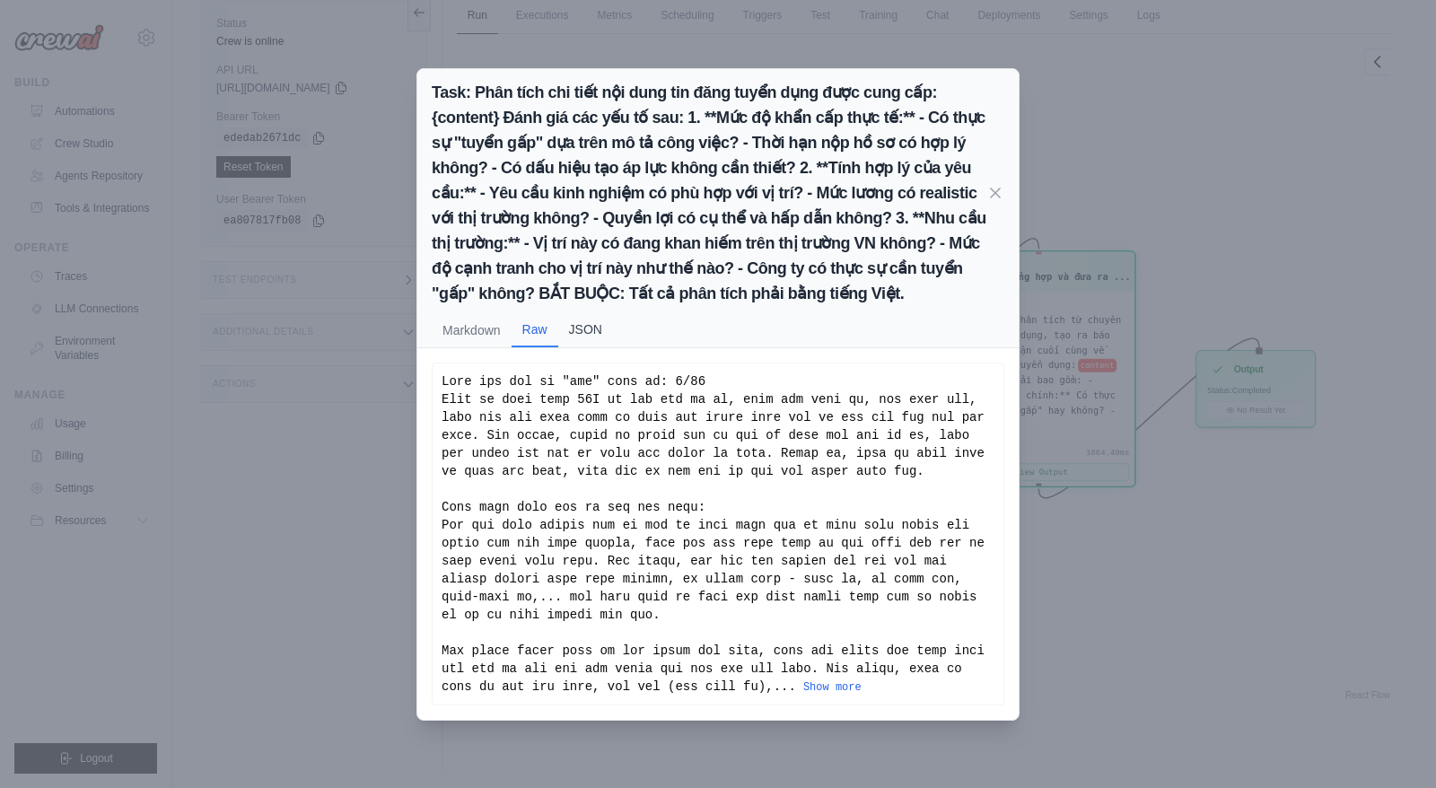
click at [590, 346] on button "JSON" at bounding box center [585, 329] width 55 height 34
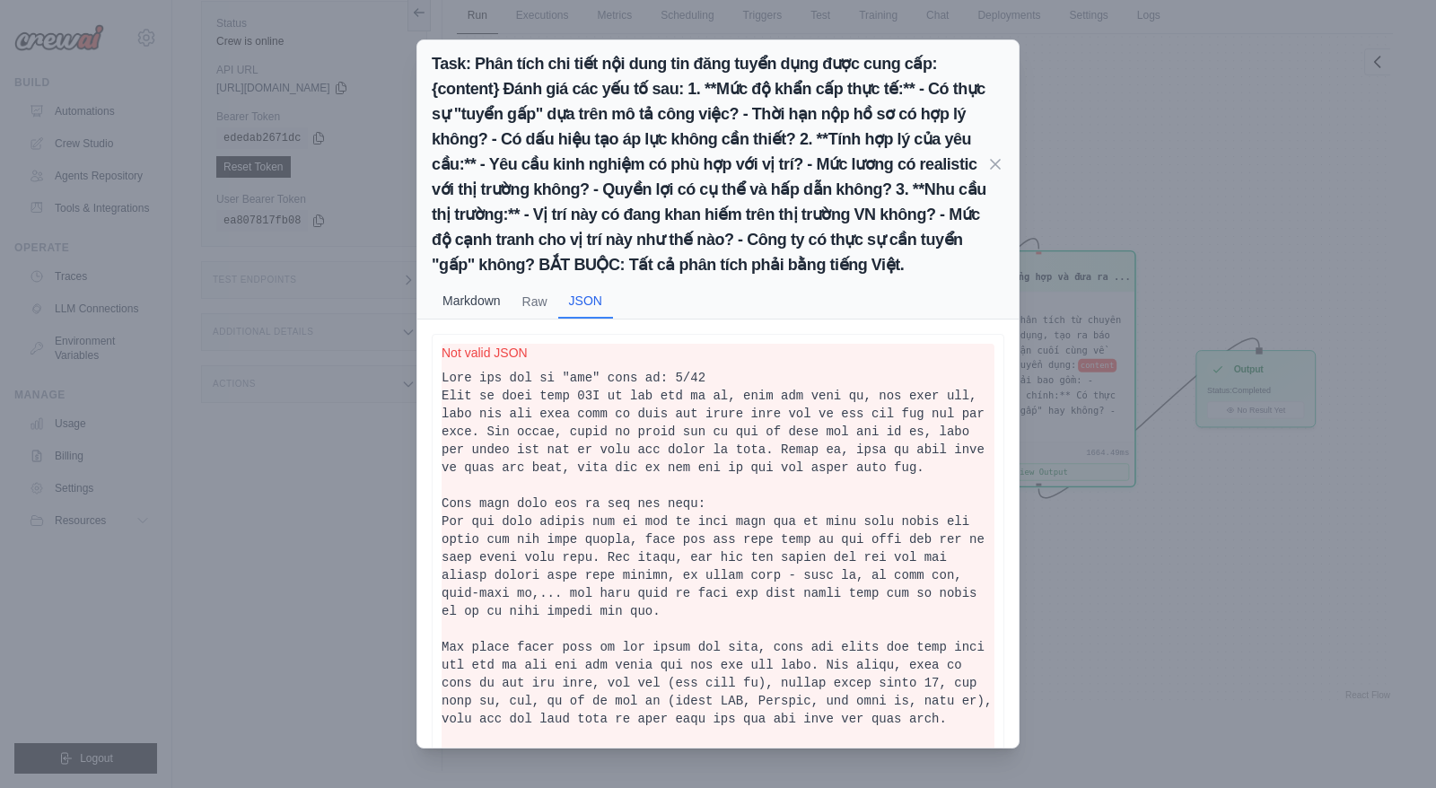
click at [468, 318] on button "Markdown" at bounding box center [472, 301] width 80 height 34
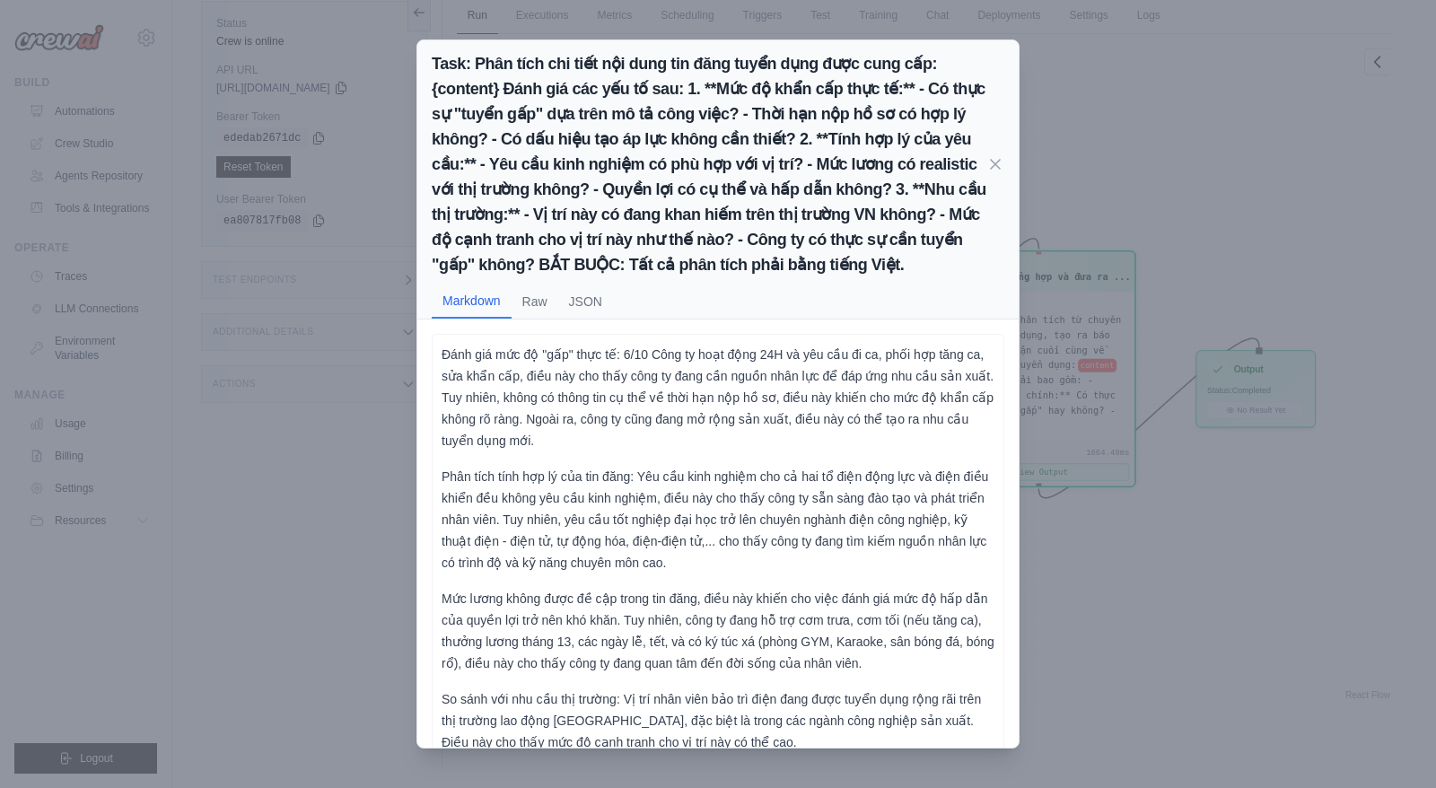
click at [1000, 165] on div "Task: Phân tích chi tiết nội dung tin đăng tuyển dụng được cung cấp: {content} …" at bounding box center [718, 164] width 573 height 226
click at [999, 172] on icon at bounding box center [995, 163] width 18 height 18
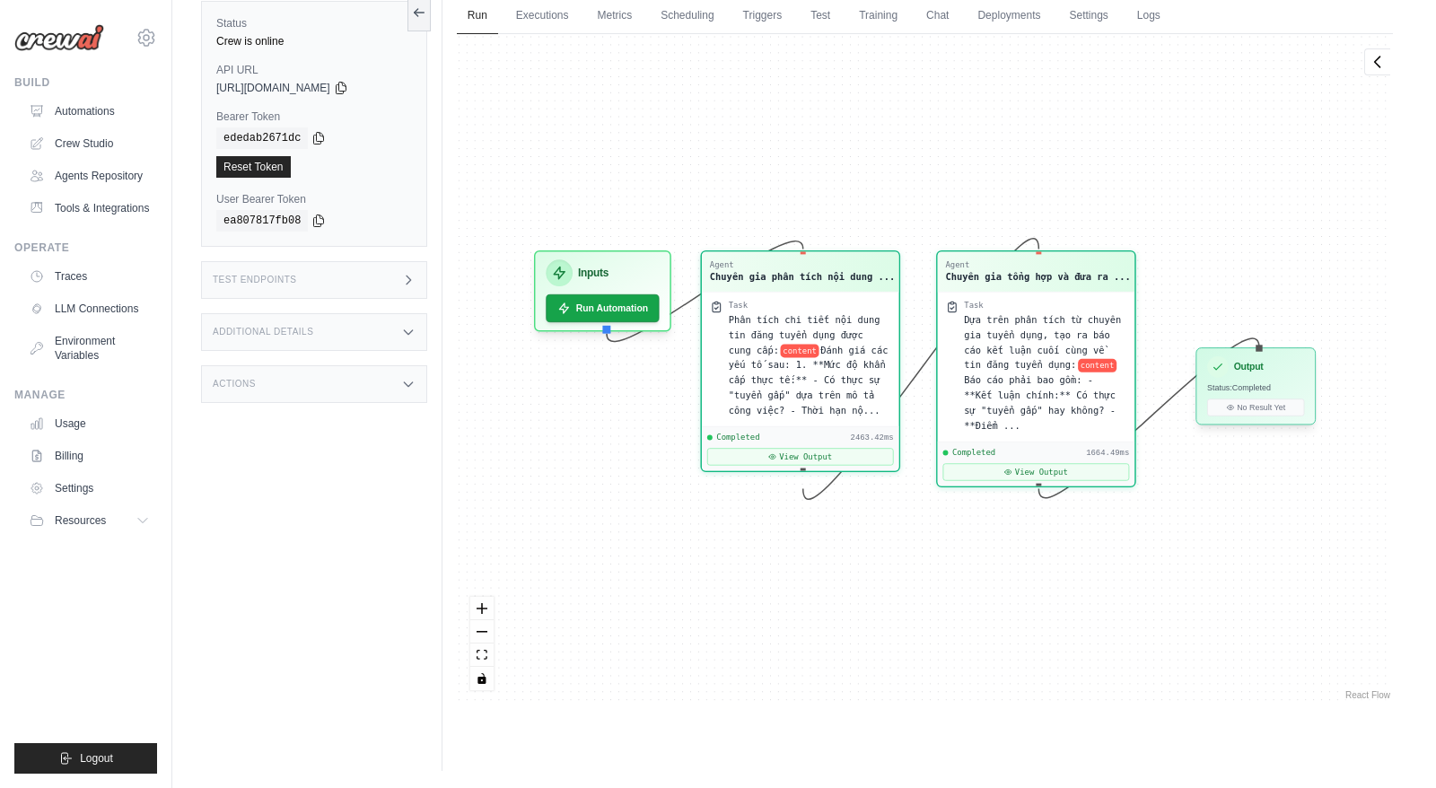
click at [1232, 372] on div "Output" at bounding box center [1255, 367] width 97 height 22
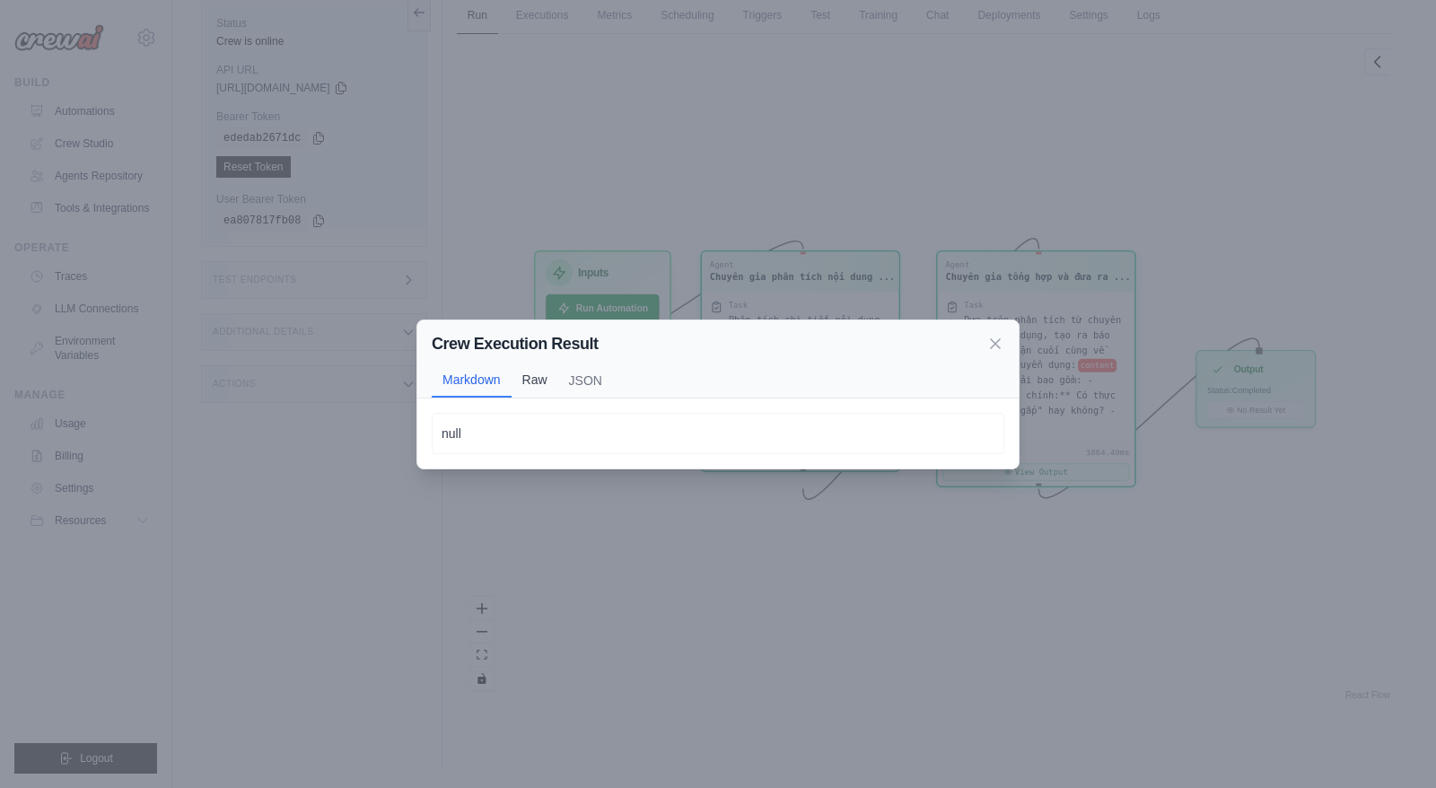
click at [540, 381] on button "Raw" at bounding box center [535, 380] width 47 height 34
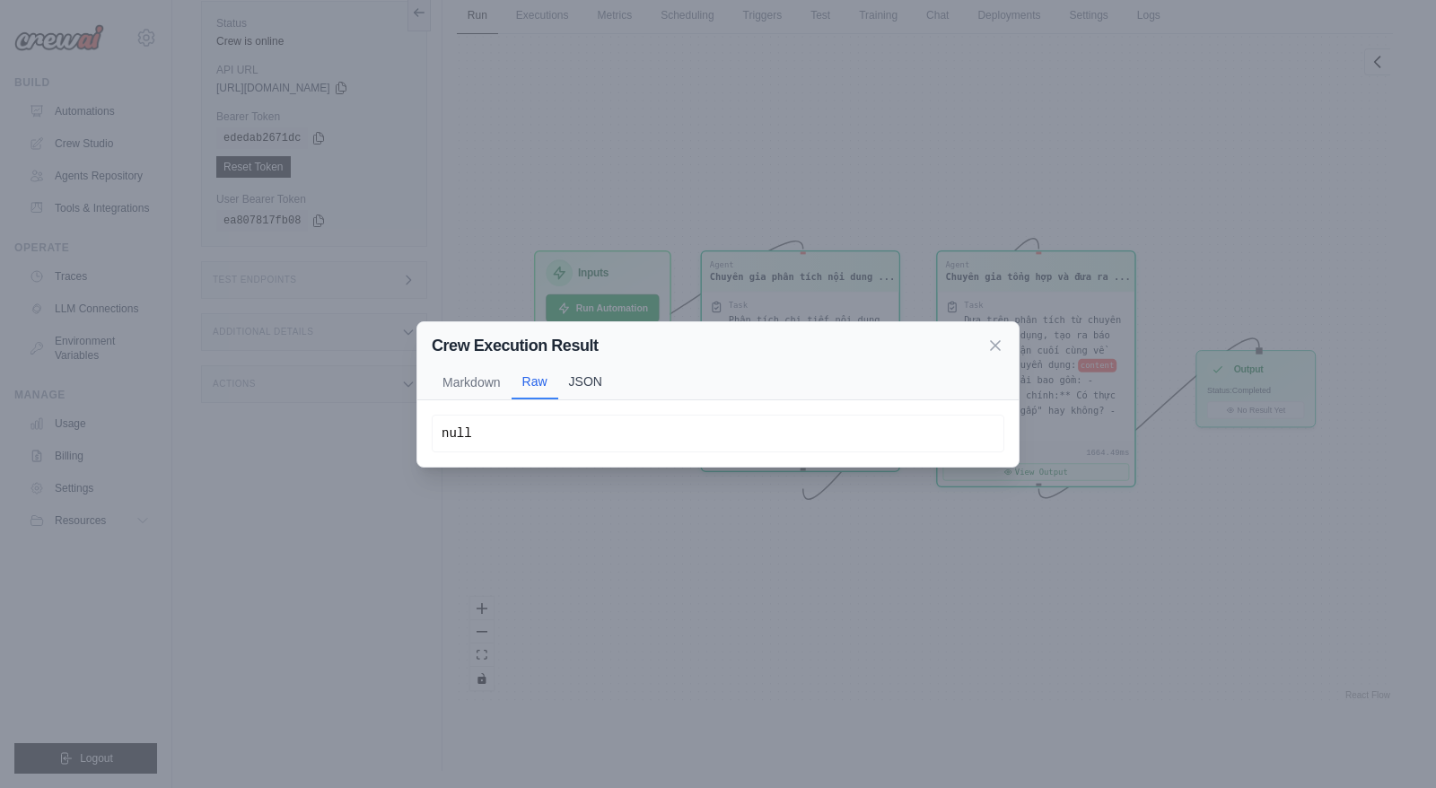
click at [581, 381] on button "JSON" at bounding box center [585, 381] width 55 height 34
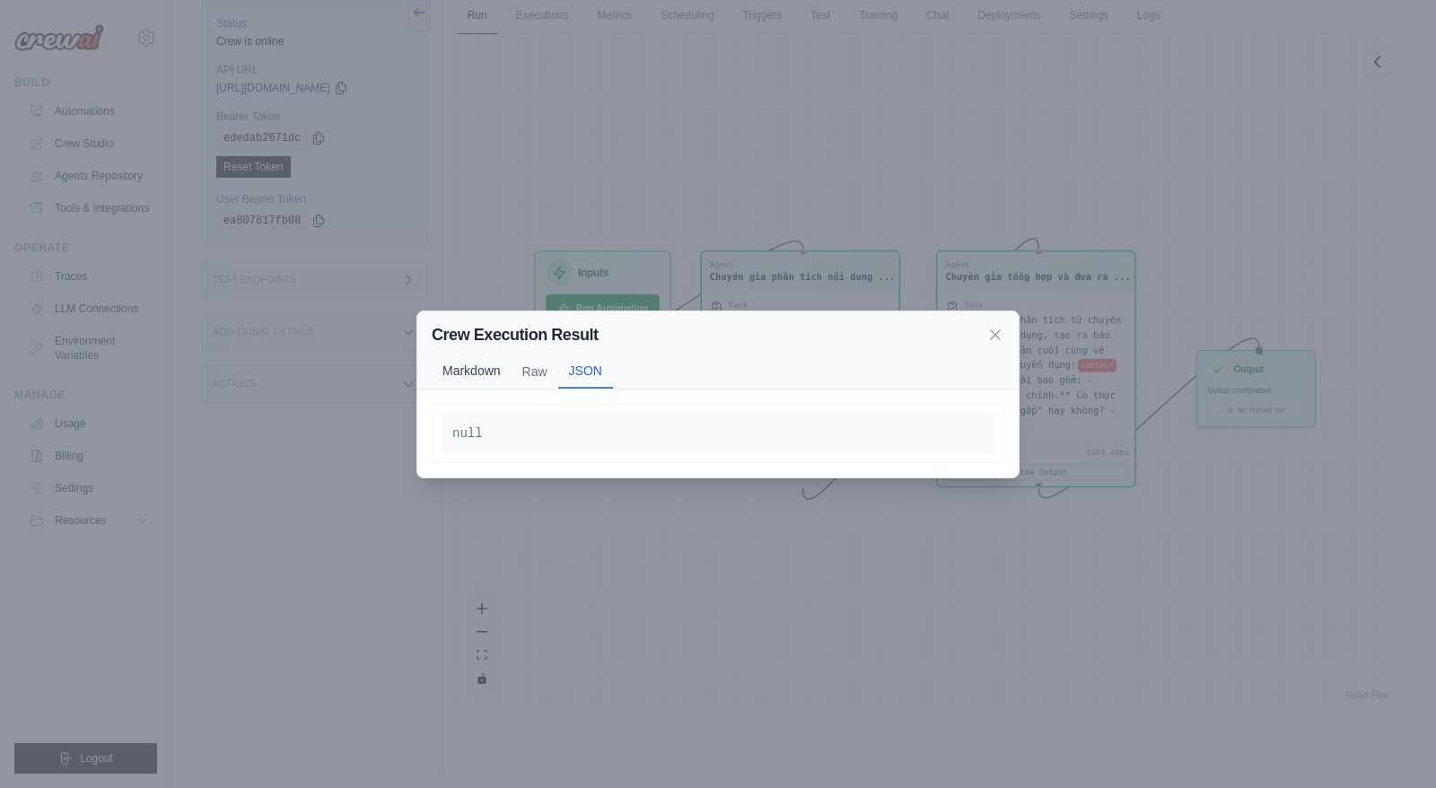
click at [458, 381] on button "Markdown" at bounding box center [472, 371] width 80 height 34
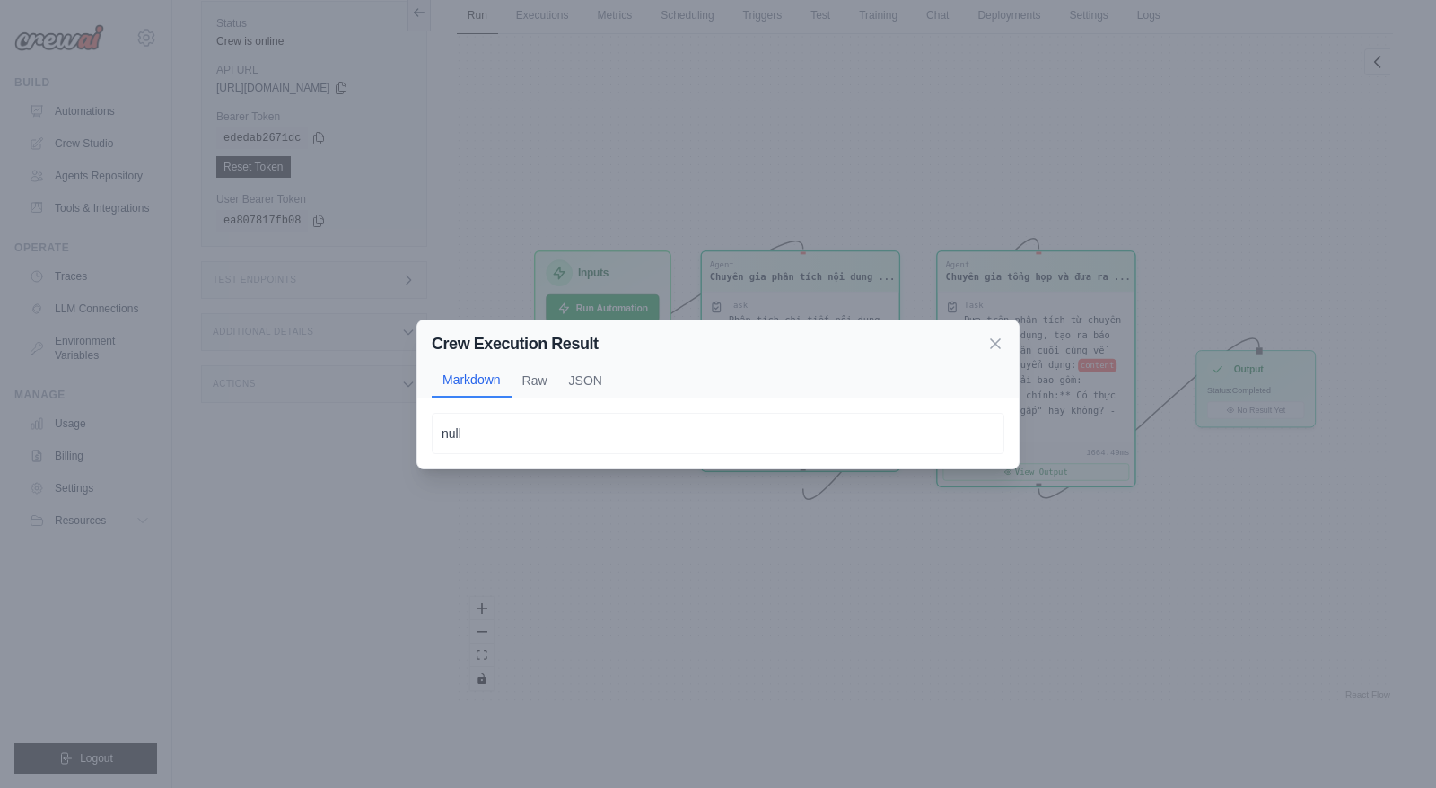
click at [985, 337] on div "Crew Execution Result" at bounding box center [718, 343] width 573 height 25
click at [1005, 340] on div "Crew Execution Result Markdown Raw JSON" at bounding box center [717, 359] width 601 height 78
click at [990, 343] on icon at bounding box center [995, 343] width 18 height 18
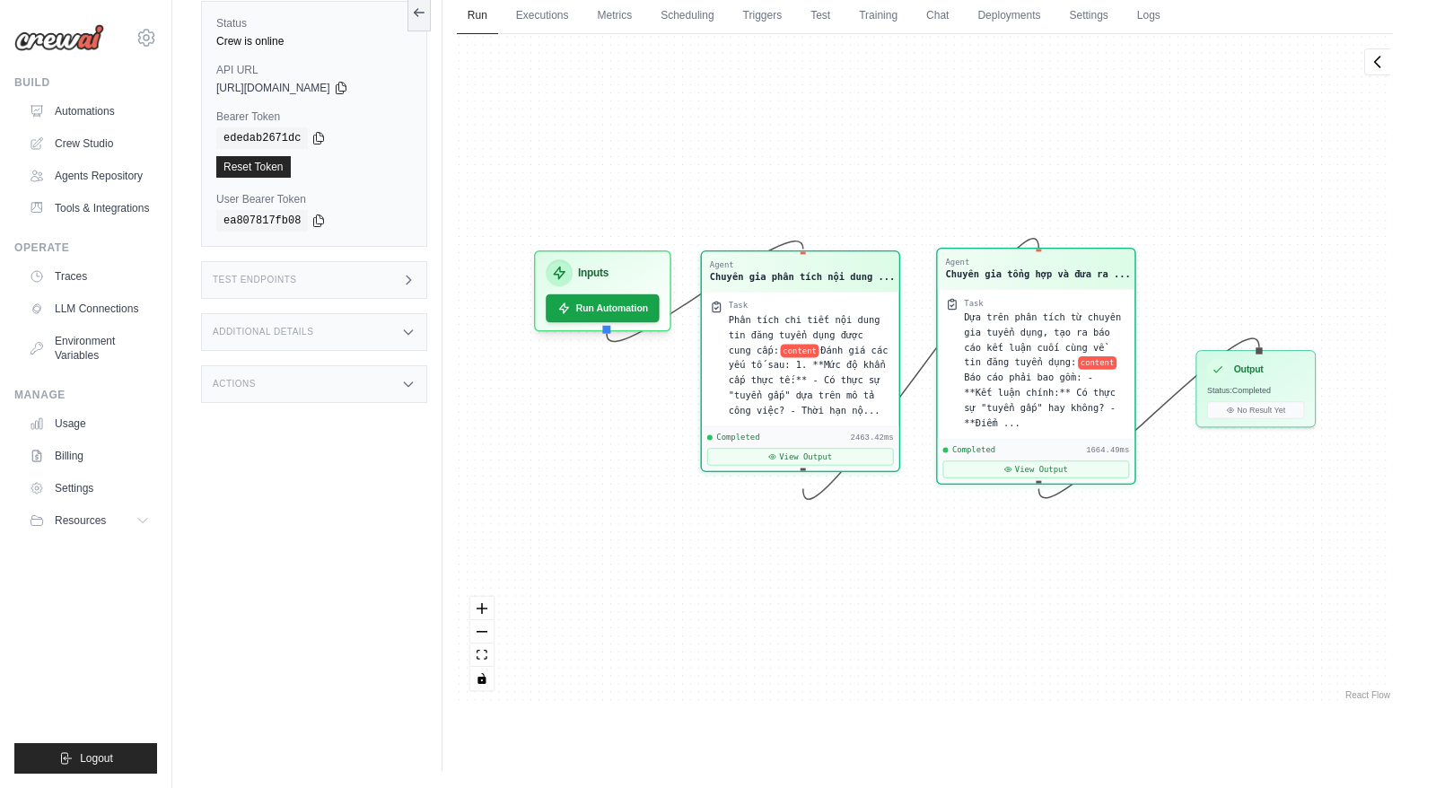
click at [1012, 382] on div "Dựa trên phân tích từ chuyên gia tuyển dụng, tạo ra báo cáo kết luận cuối cùng …" at bounding box center [1045, 370] width 162 height 121
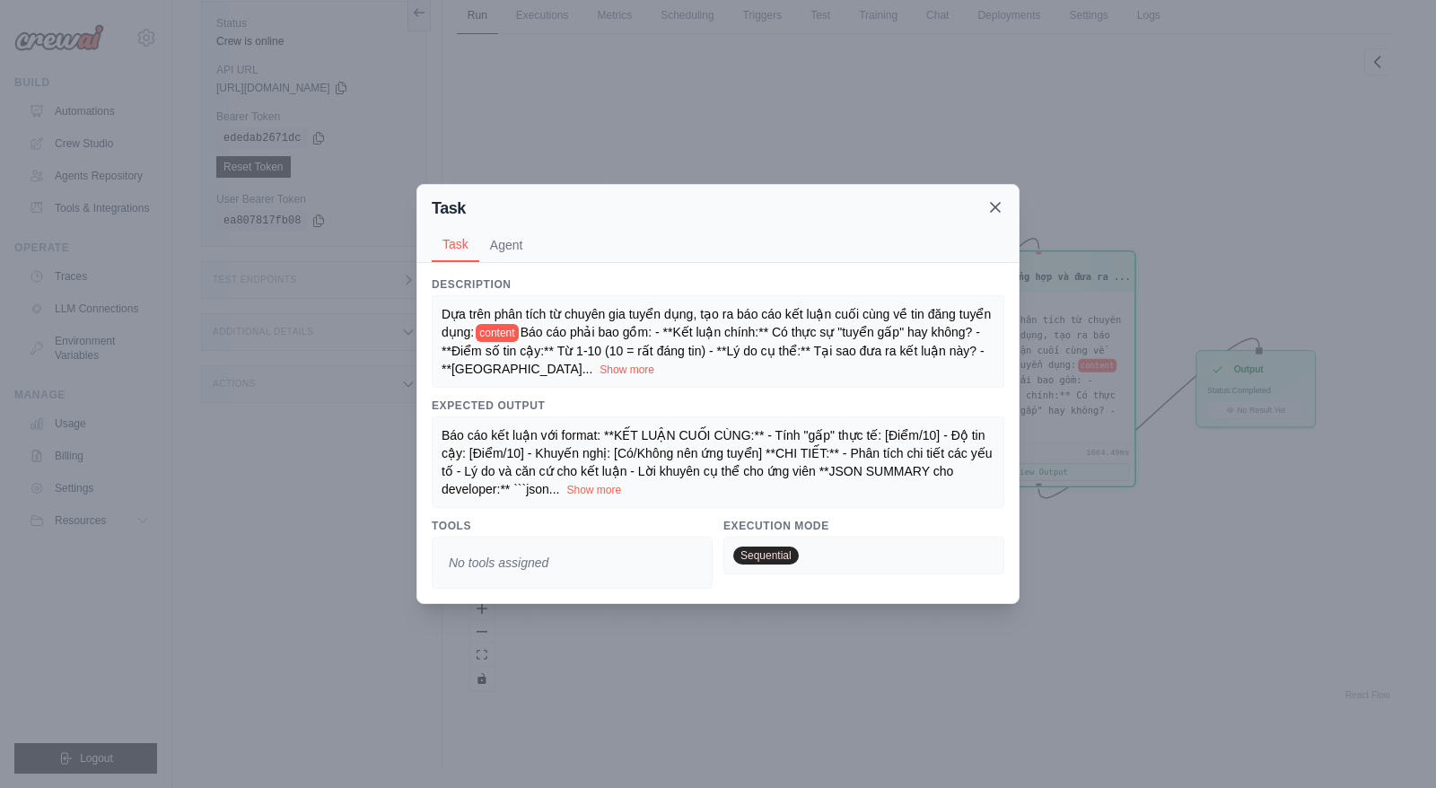
click at [996, 213] on icon at bounding box center [995, 207] width 18 height 18
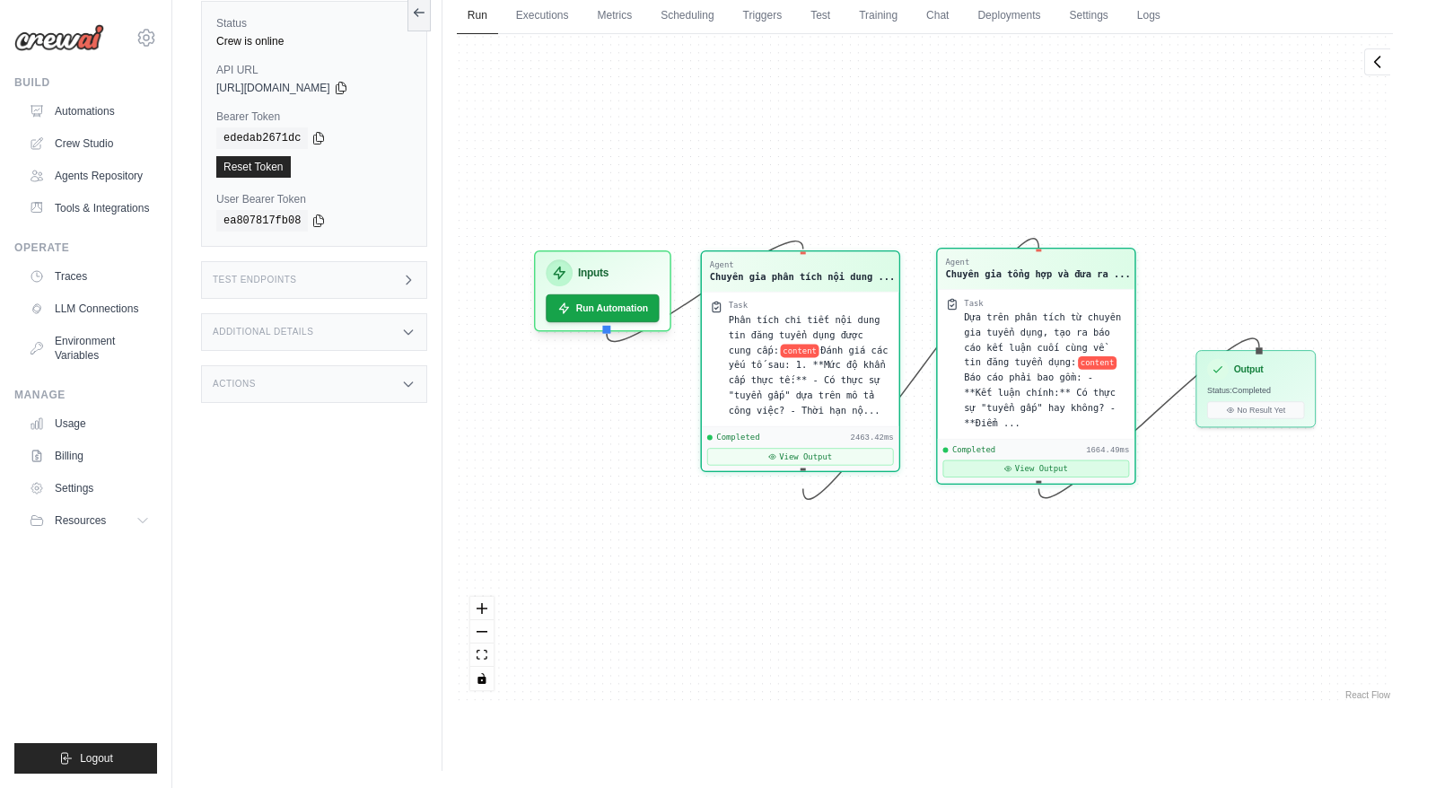
click at [1039, 467] on button "View Output" at bounding box center [1035, 468] width 187 height 17
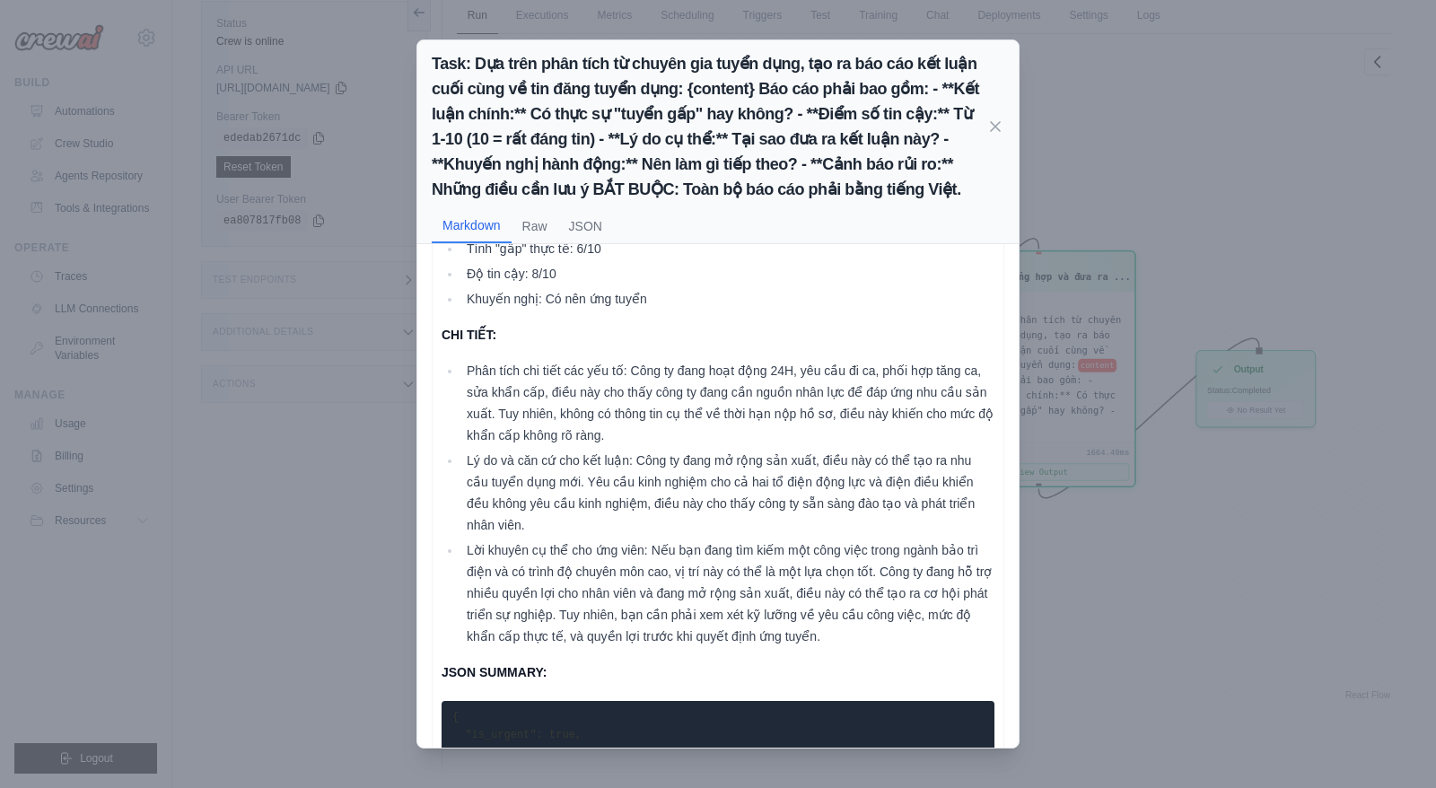
scroll to position [227, 0]
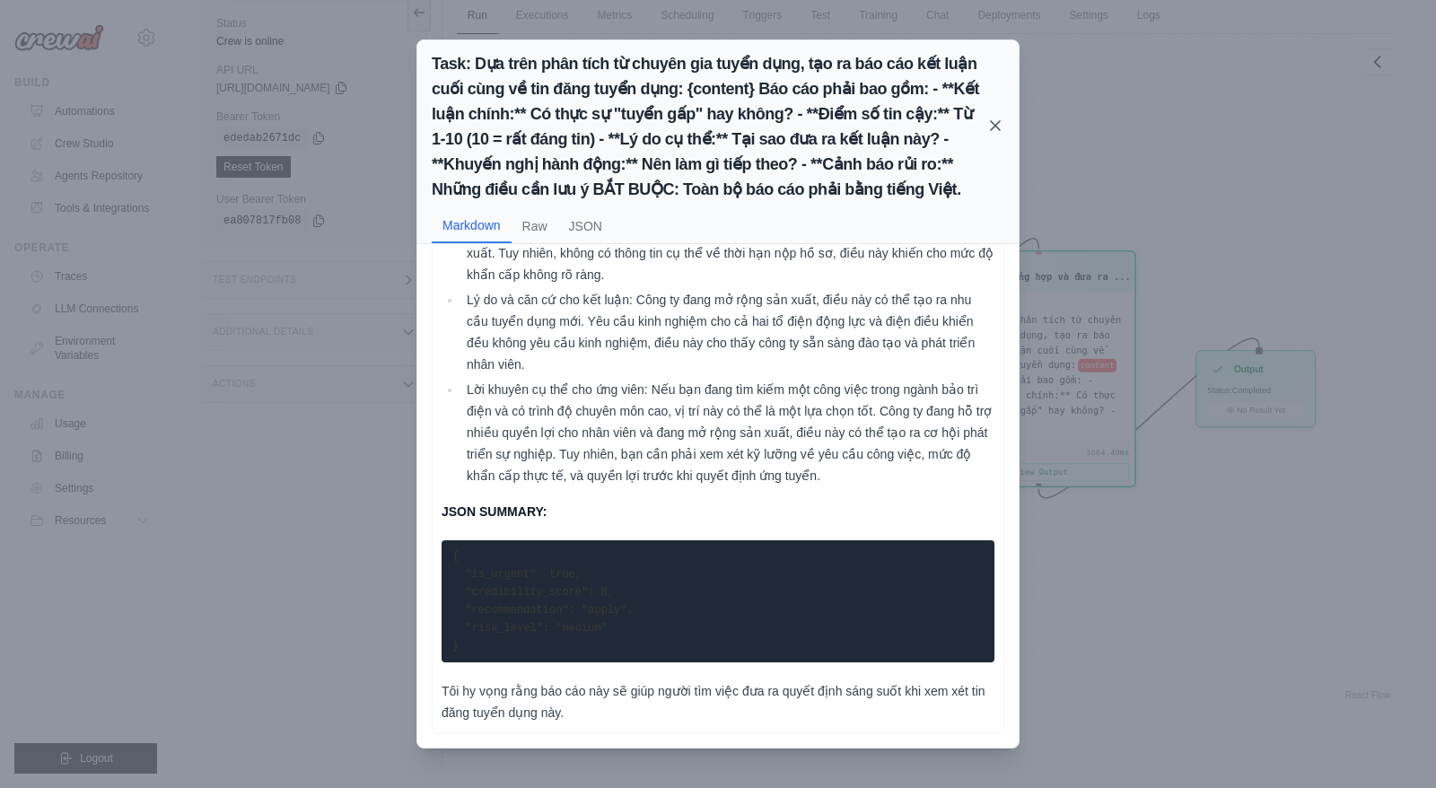
click at [994, 127] on icon at bounding box center [995, 125] width 9 height 9
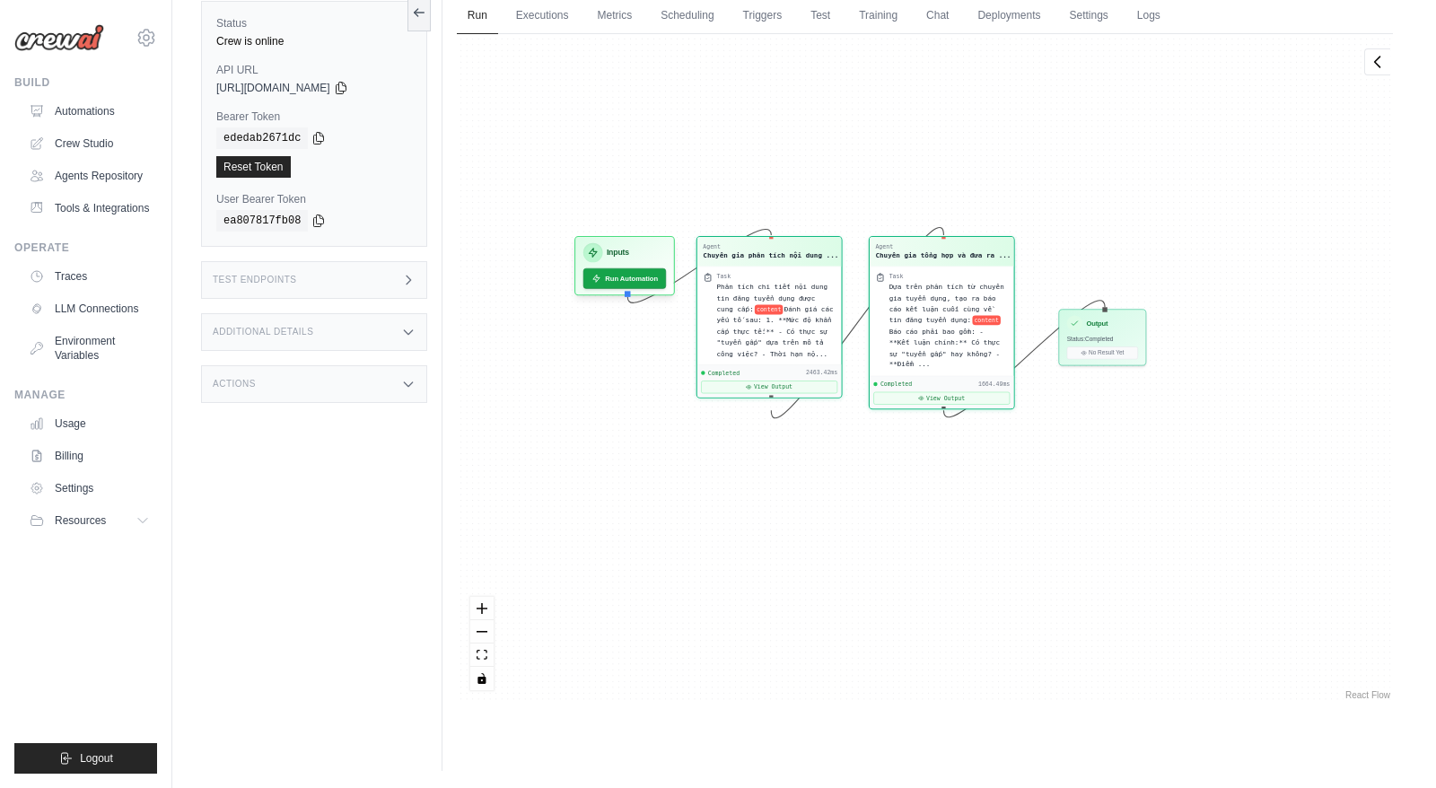
drag, startPoint x: 587, startPoint y: 162, endPoint x: 589, endPoint y: 203, distance: 40.4
click at [589, 199] on div "Agent Chuyên gia phân tích nội dung ... Task Phân tích chi tiết nội dung tin đă…" at bounding box center [925, 369] width 936 height 670
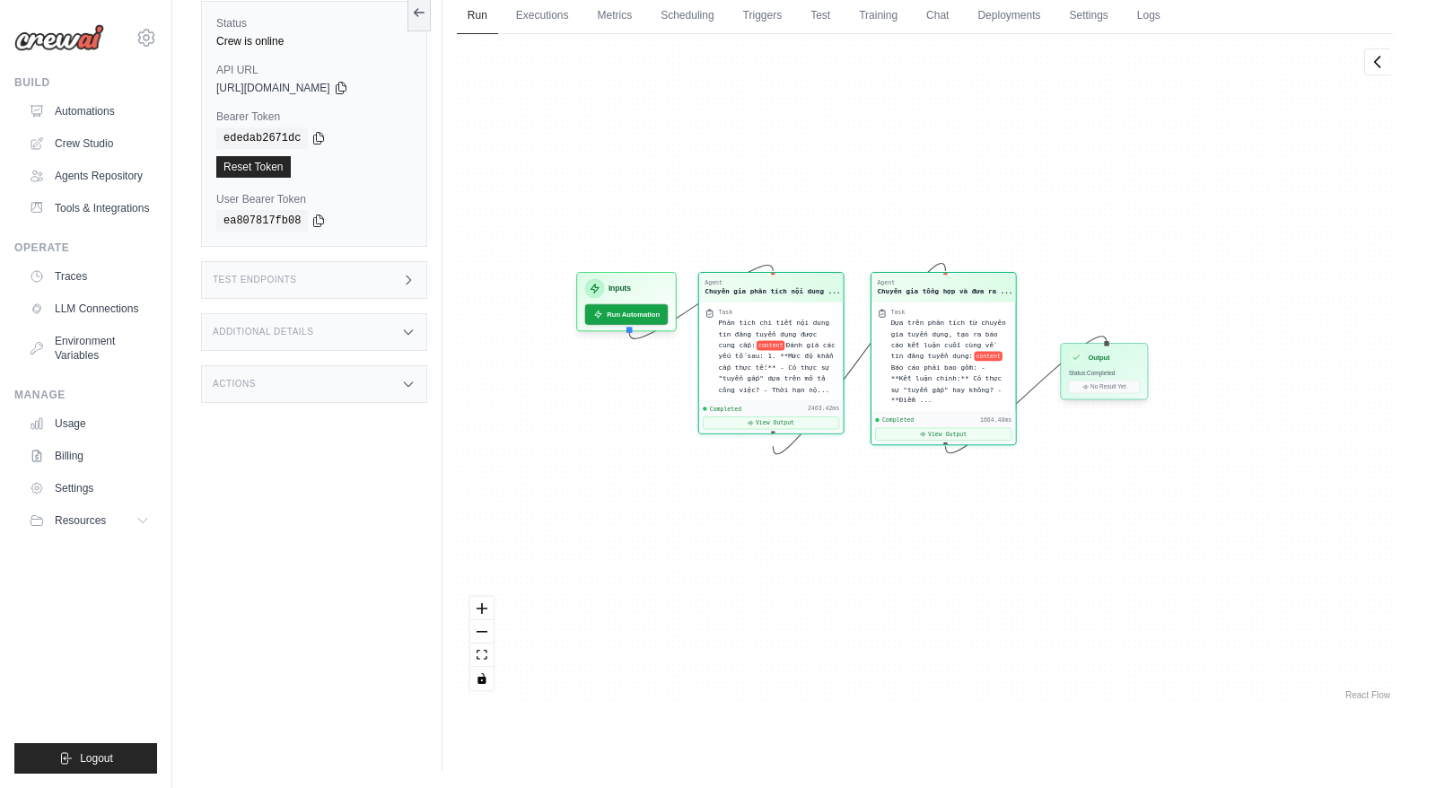
click at [1092, 366] on div "Output Status: Completed No Result Yet" at bounding box center [1104, 371] width 88 height 57
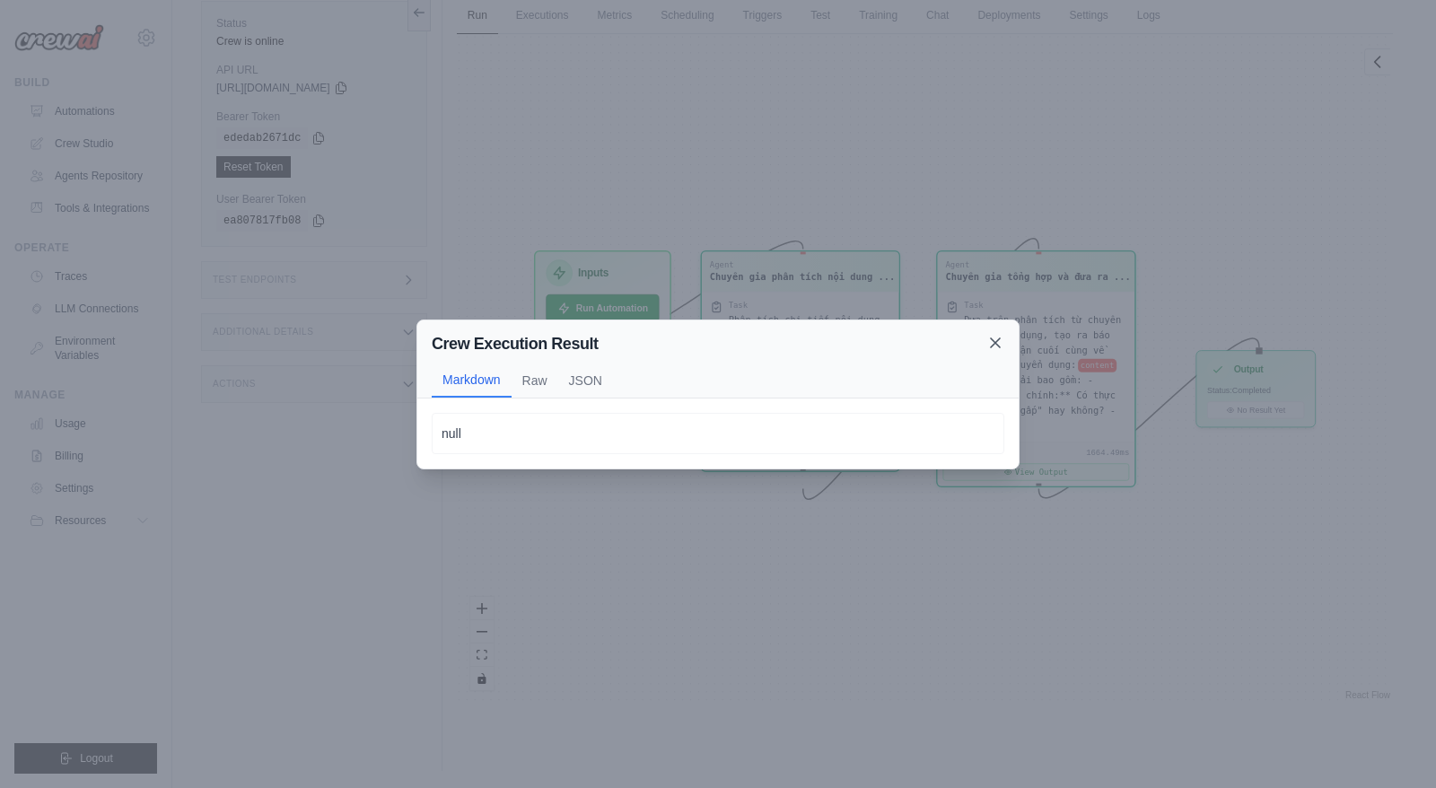
click at [997, 341] on icon at bounding box center [995, 343] width 18 height 18
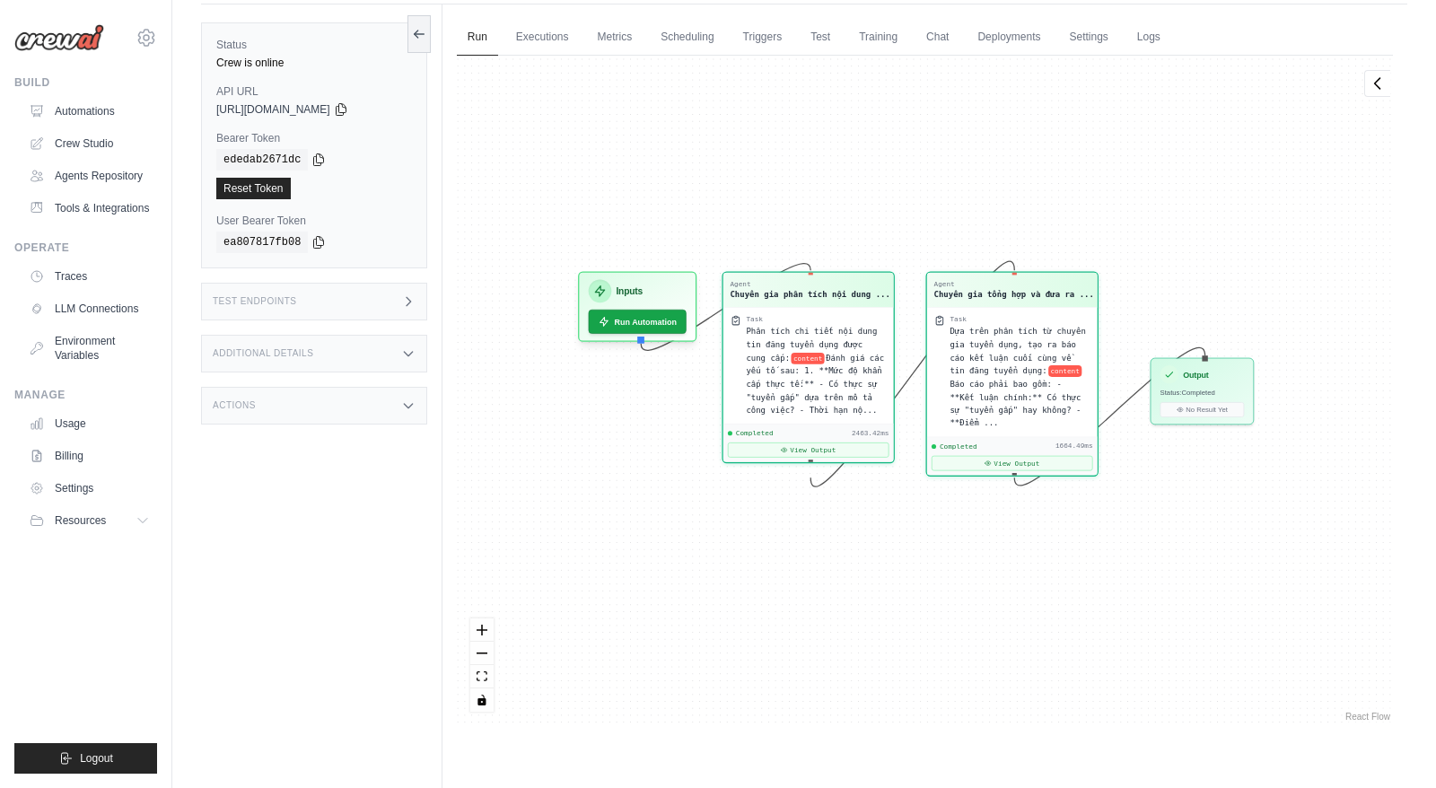
scroll to position [100, 0]
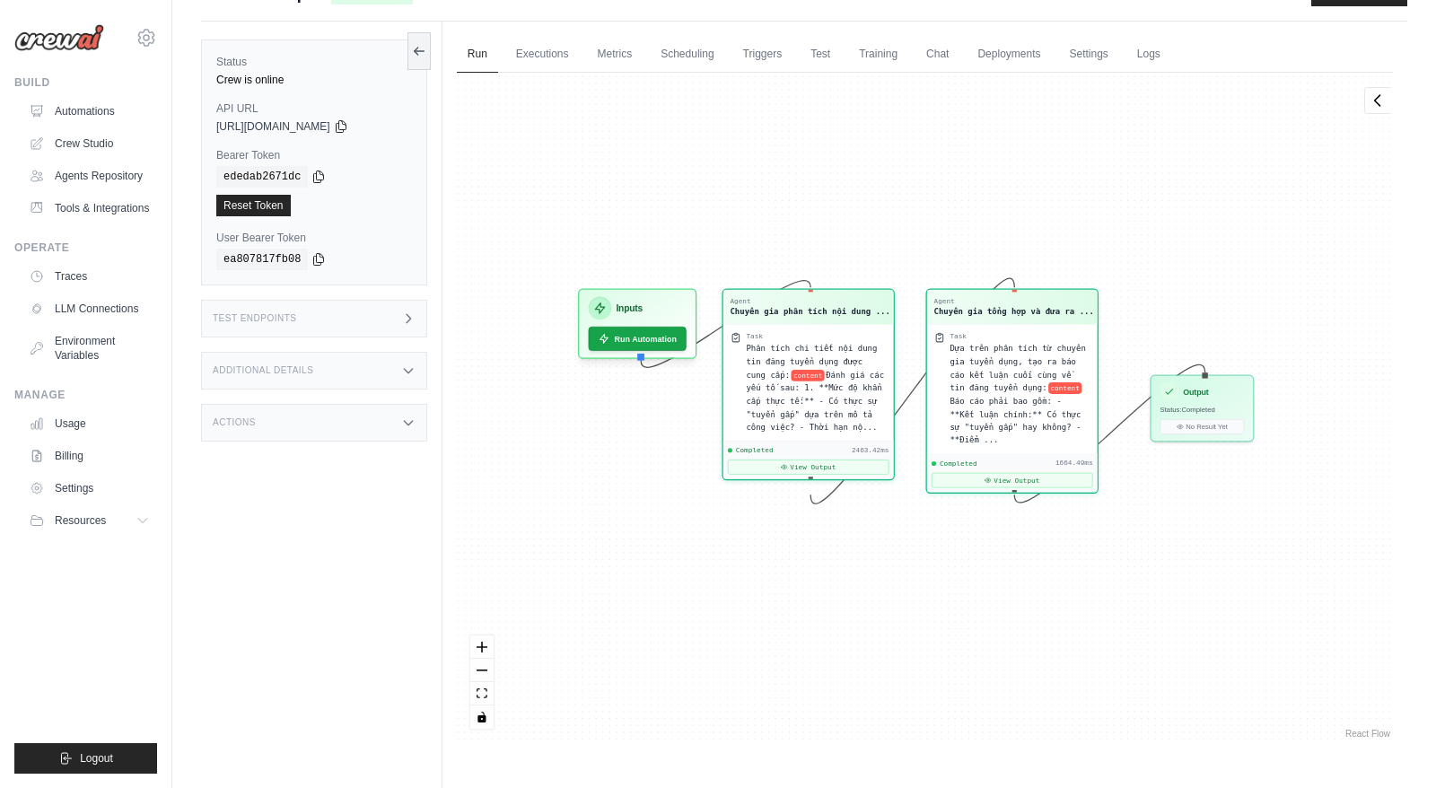
click at [379, 130] on div "https://research-topic-46a04761-24d1-41b1-b055-639c-db760150.crewai.com" at bounding box center [314, 126] width 196 height 14
click at [348, 128] on icon at bounding box center [341, 125] width 14 height 14
click at [361, 206] on div "Reset Token" at bounding box center [314, 206] width 196 height 22
click at [333, 317] on div "Test Endpoints" at bounding box center [314, 319] width 226 height 38
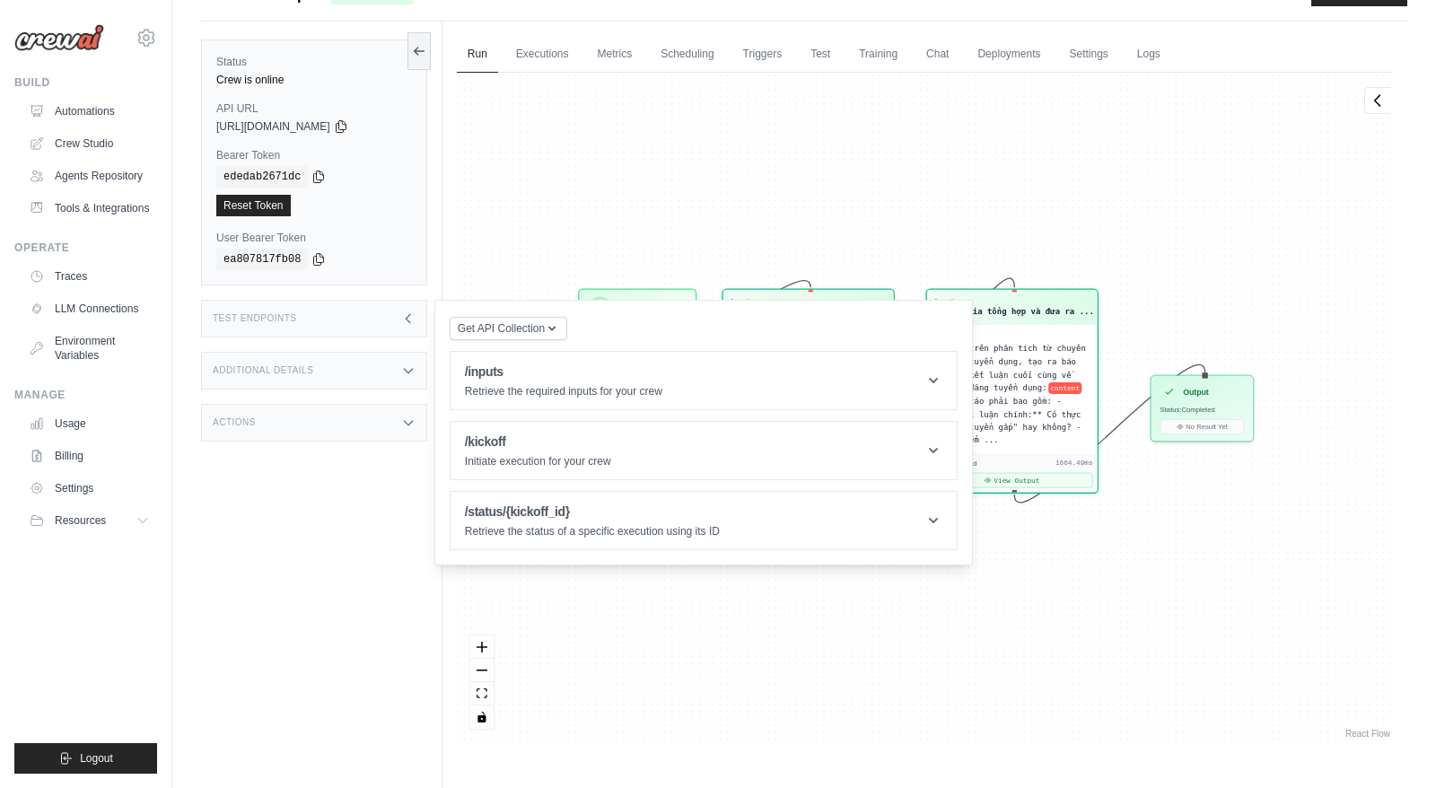
scroll to position [138, 0]
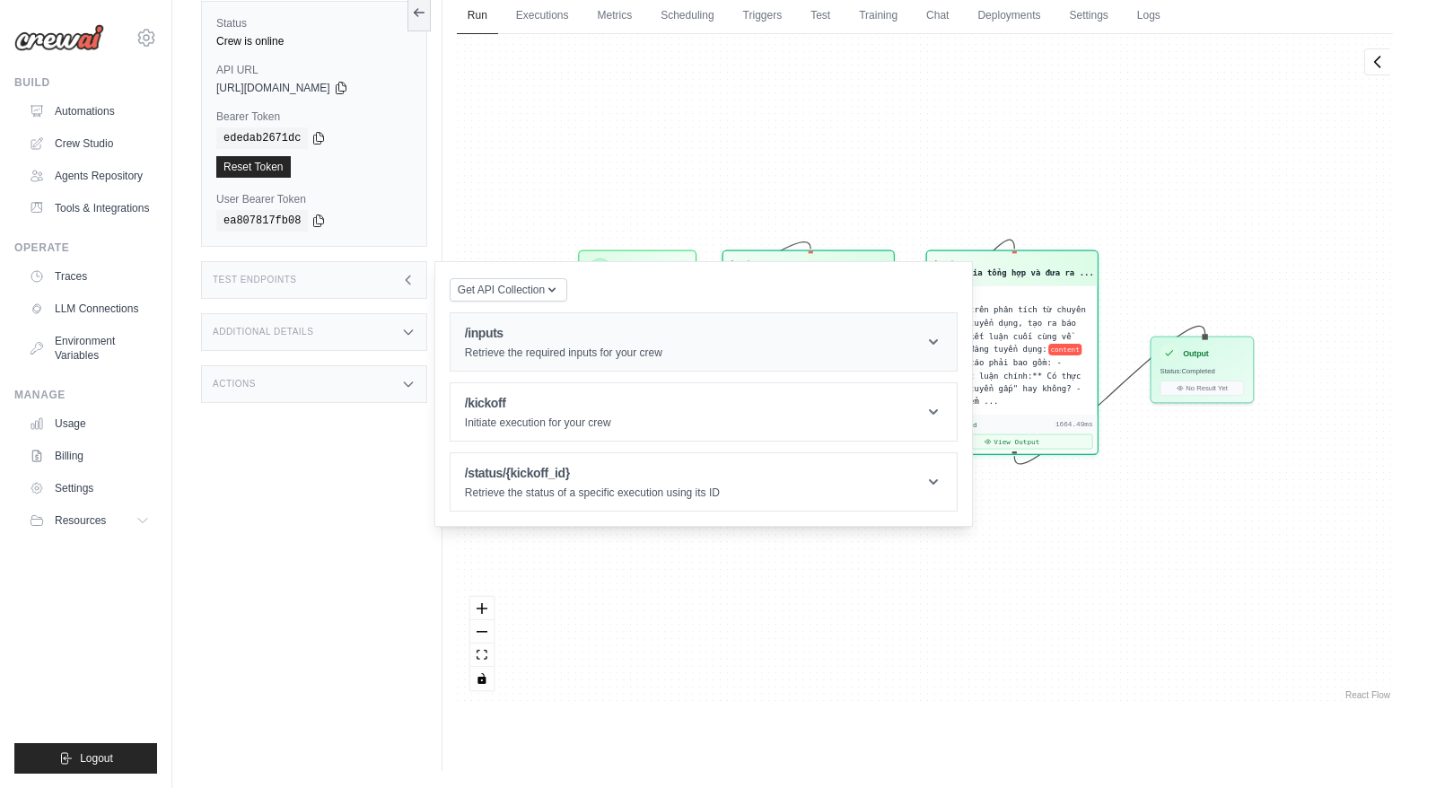
click at [511, 346] on p "Retrieve the required inputs for your crew" at bounding box center [563, 353] width 197 height 14
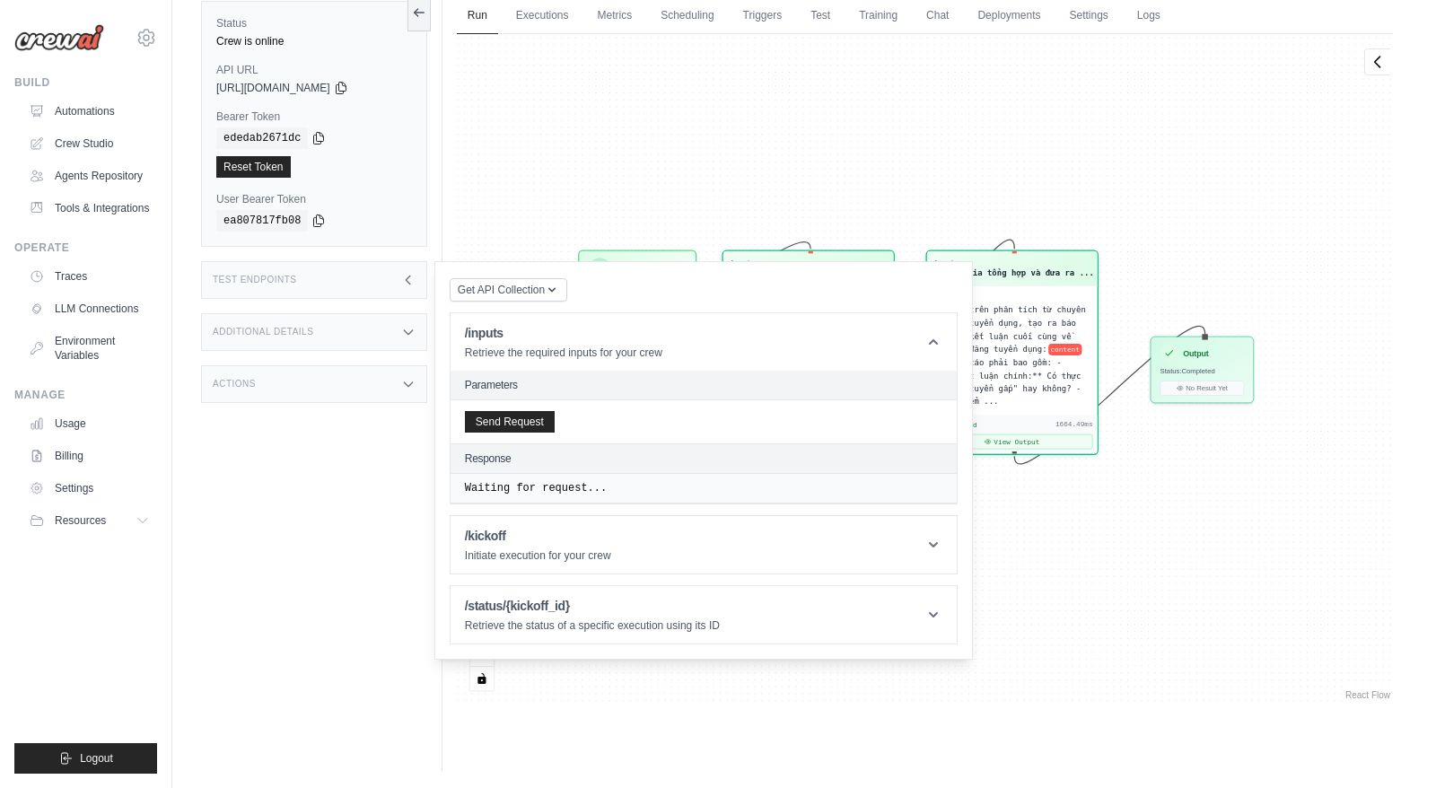
click at [320, 325] on div "Additional Details" at bounding box center [314, 332] width 226 height 38
click at [288, 509] on div "Actions" at bounding box center [314, 490] width 226 height 38
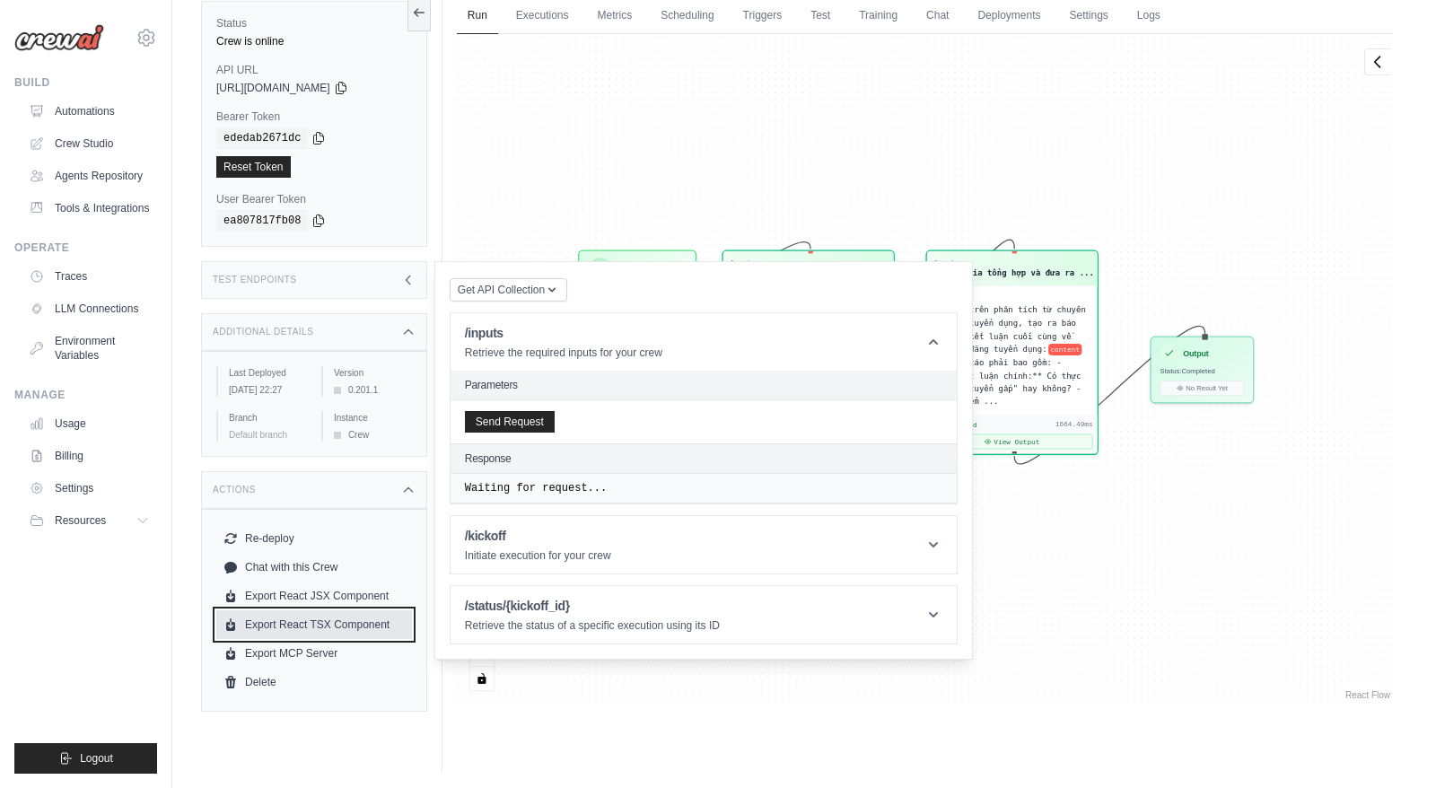
click at [295, 632] on link "Export React TSX Component" at bounding box center [314, 624] width 196 height 29
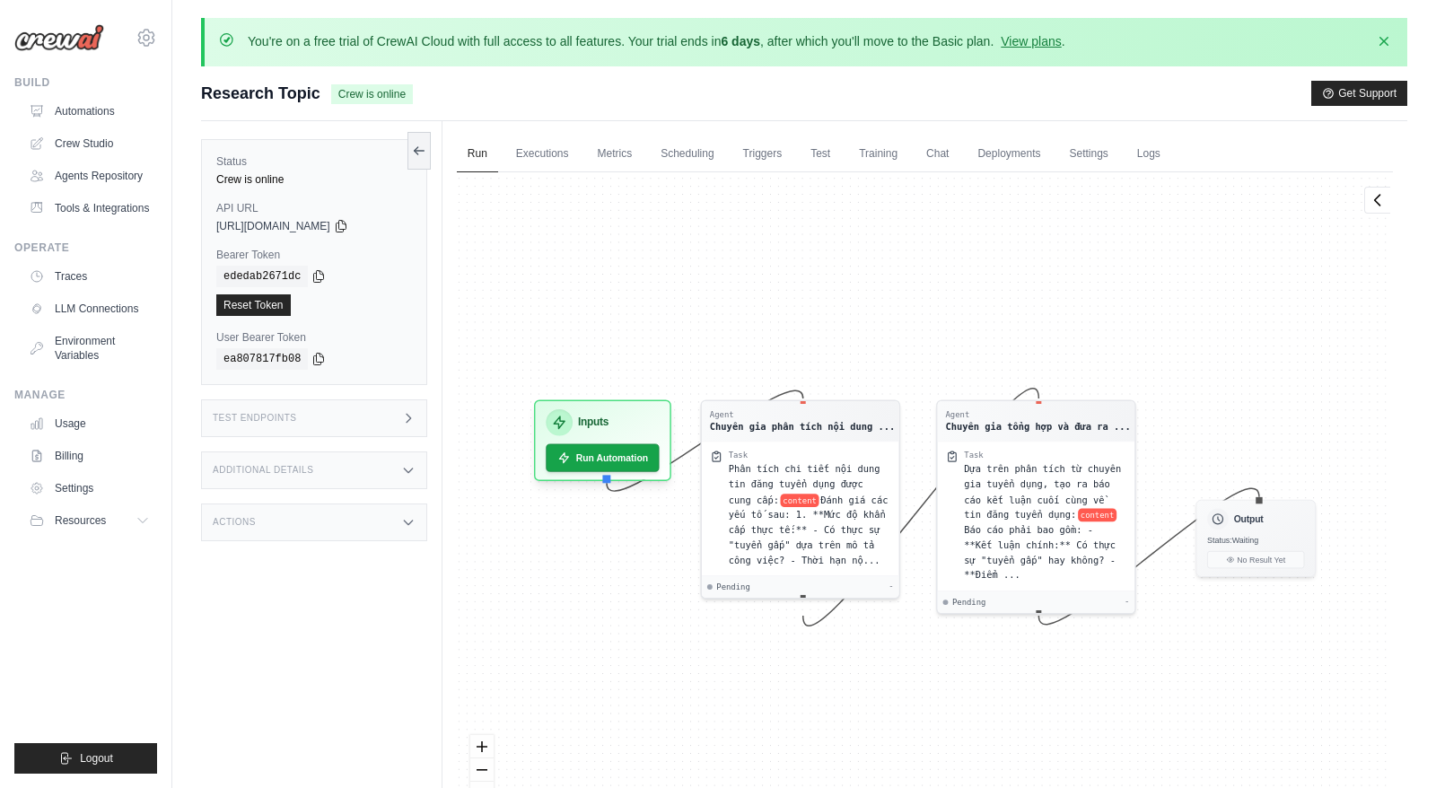
click at [229, 517] on h3 "Actions" at bounding box center [234, 522] width 43 height 11
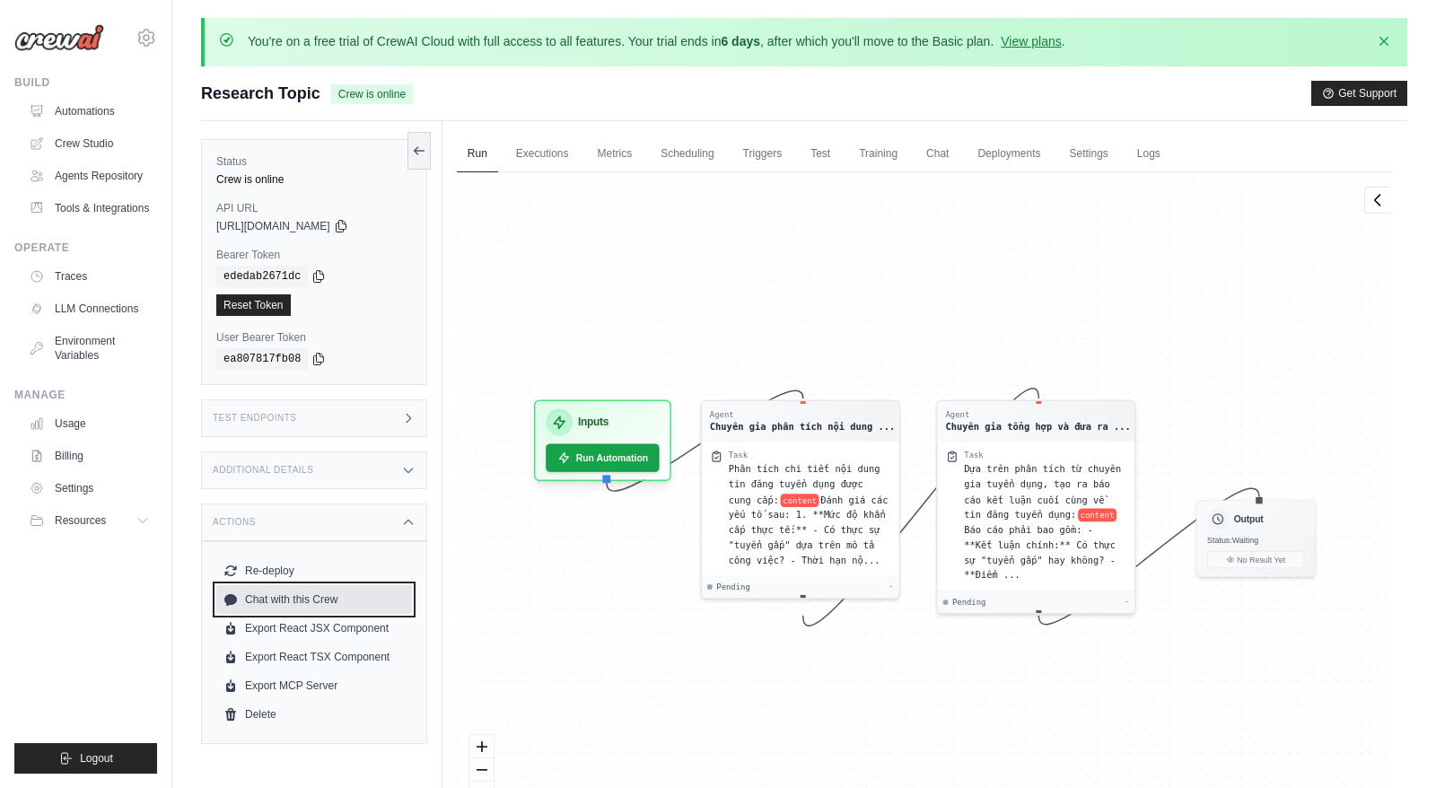
click at [278, 603] on link "Chat with this Crew" at bounding box center [314, 599] width 196 height 29
click at [335, 465] on div "Additional Details" at bounding box center [314, 470] width 226 height 38
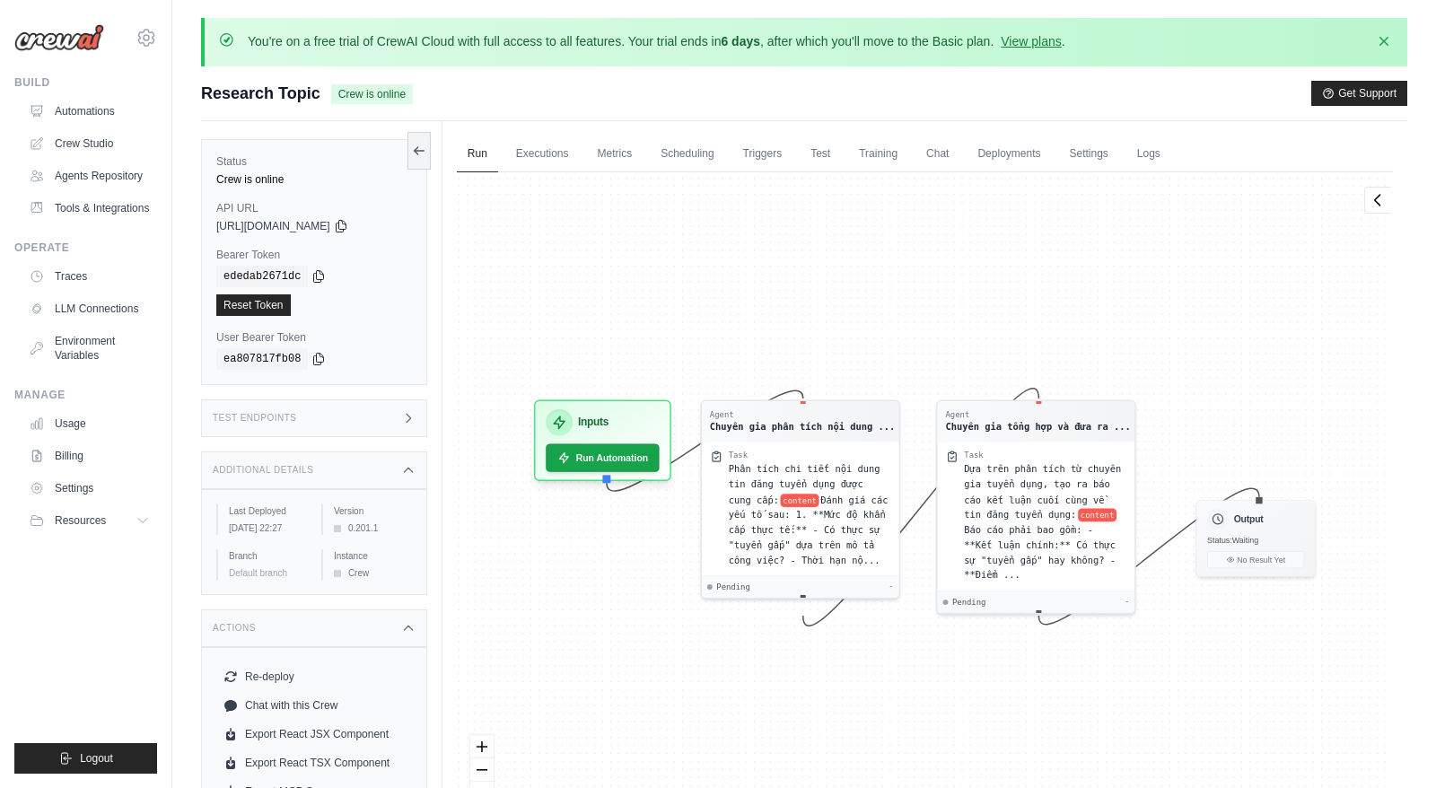
click at [349, 418] on div "Test Endpoints" at bounding box center [314, 418] width 226 height 38
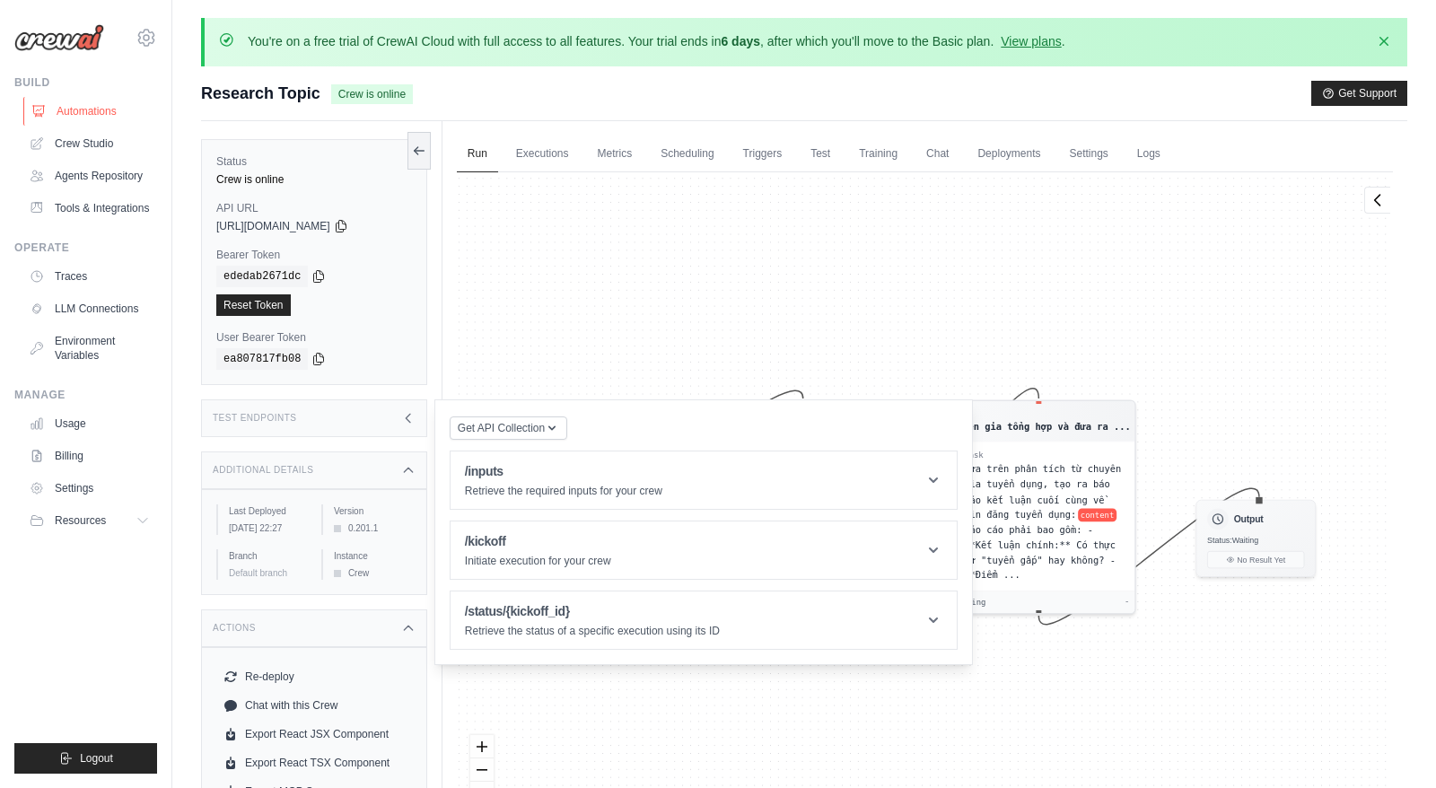
click at [104, 104] on link "Automations" at bounding box center [91, 111] width 136 height 29
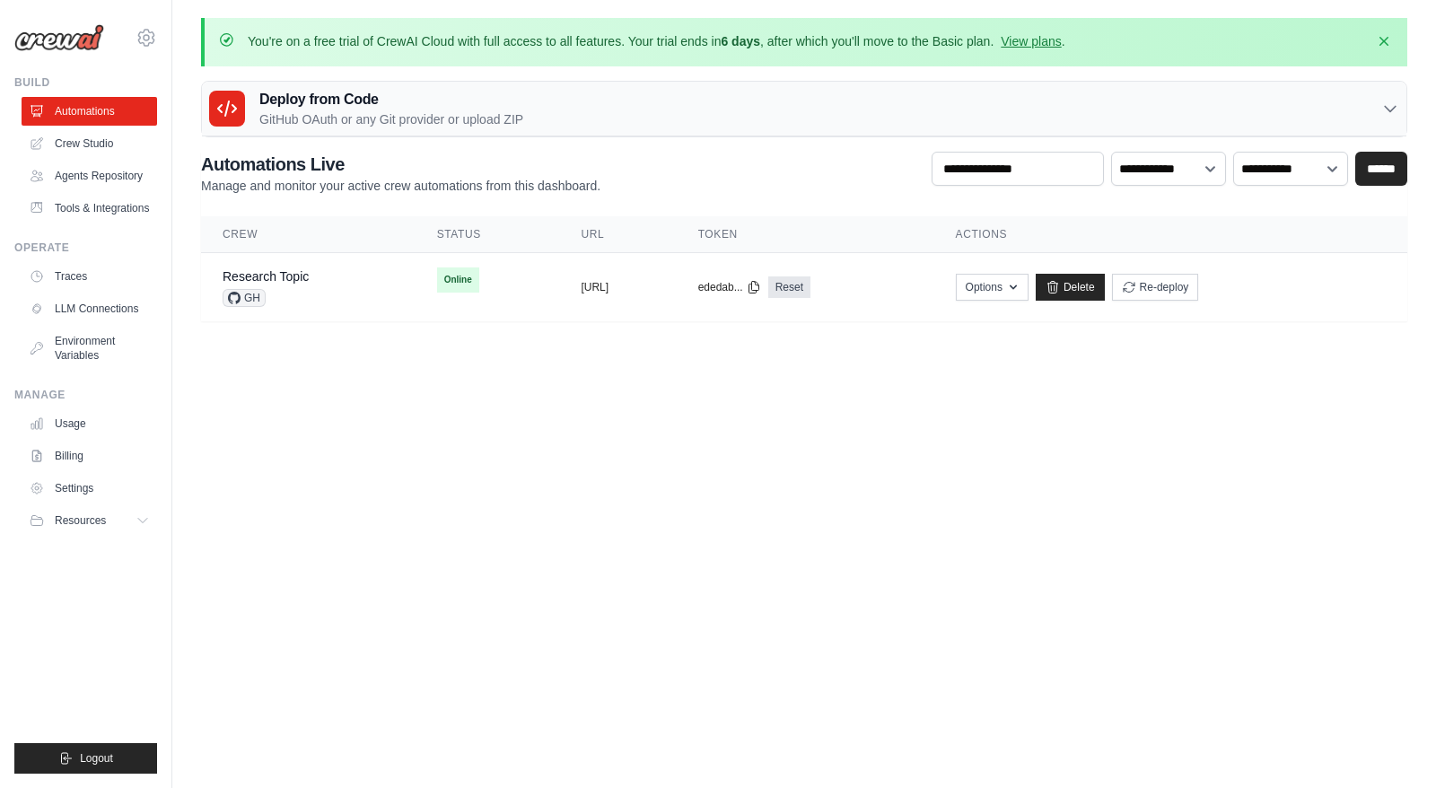
click at [884, 107] on div "Deploy from Code GitHub OAuth or any Git provider or upload ZIP" at bounding box center [804, 109] width 1204 height 55
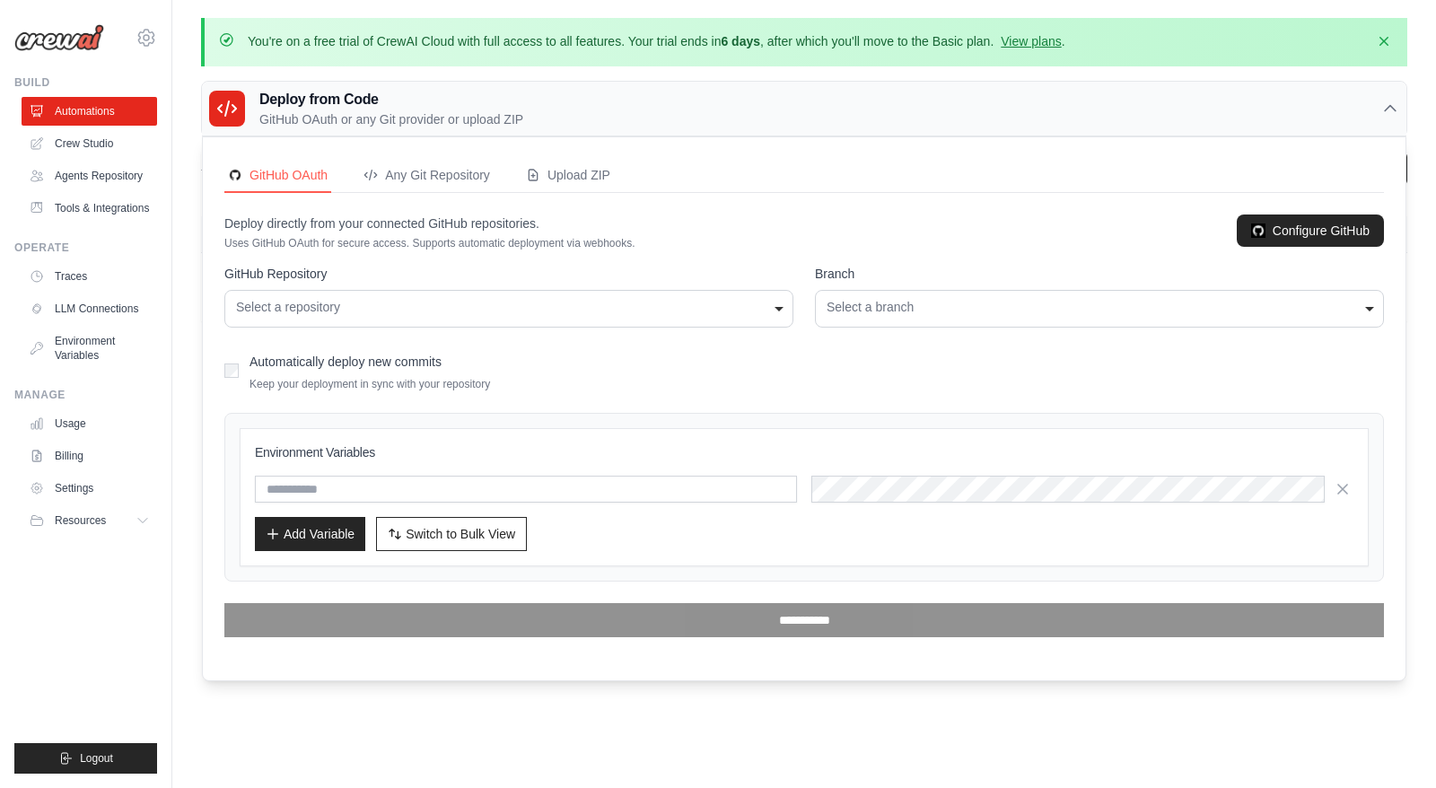
click at [884, 107] on div "Deploy from Code GitHub OAuth or any Git provider or upload ZIP" at bounding box center [804, 109] width 1204 height 55
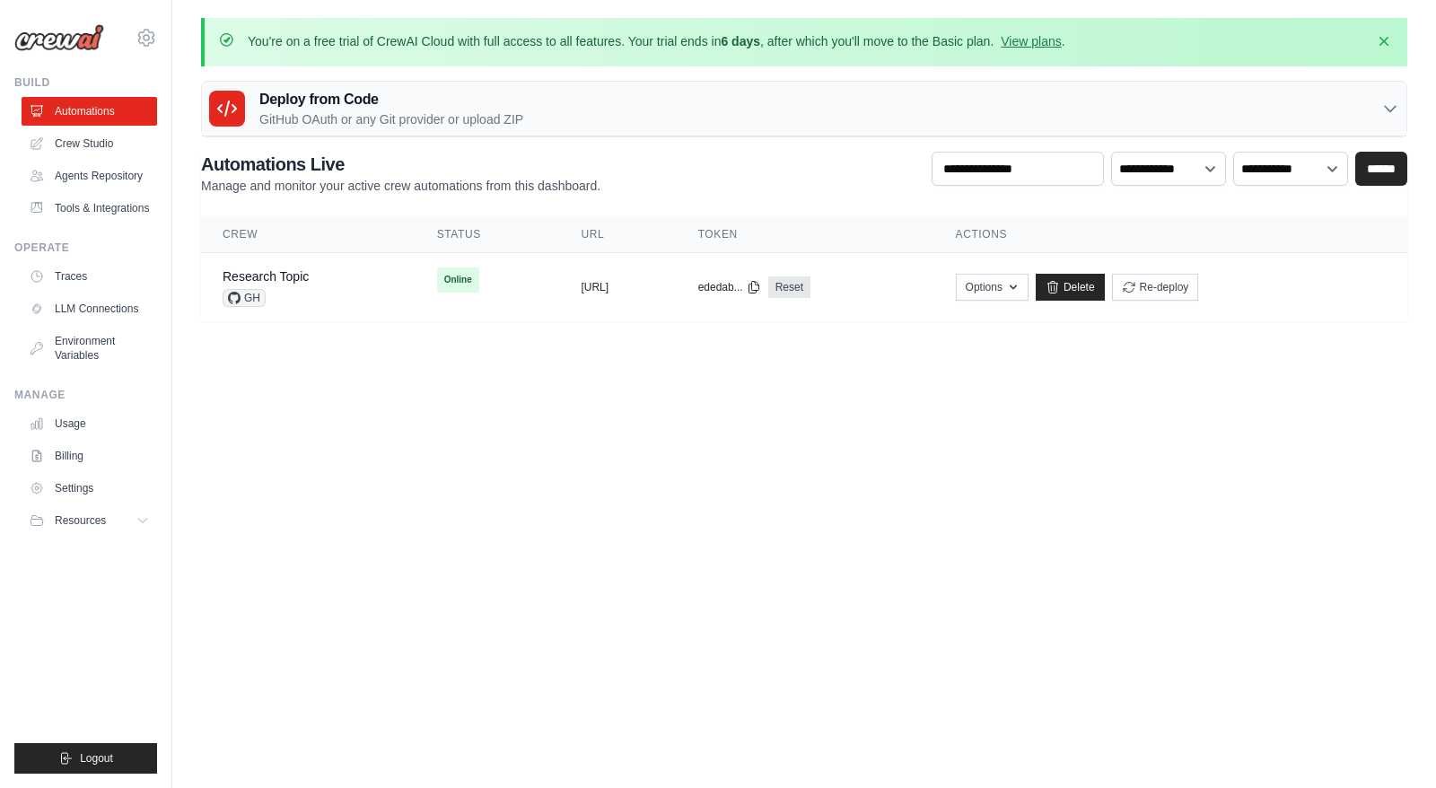
click at [402, 104] on h3 "Deploy from Code" at bounding box center [391, 100] width 264 height 22
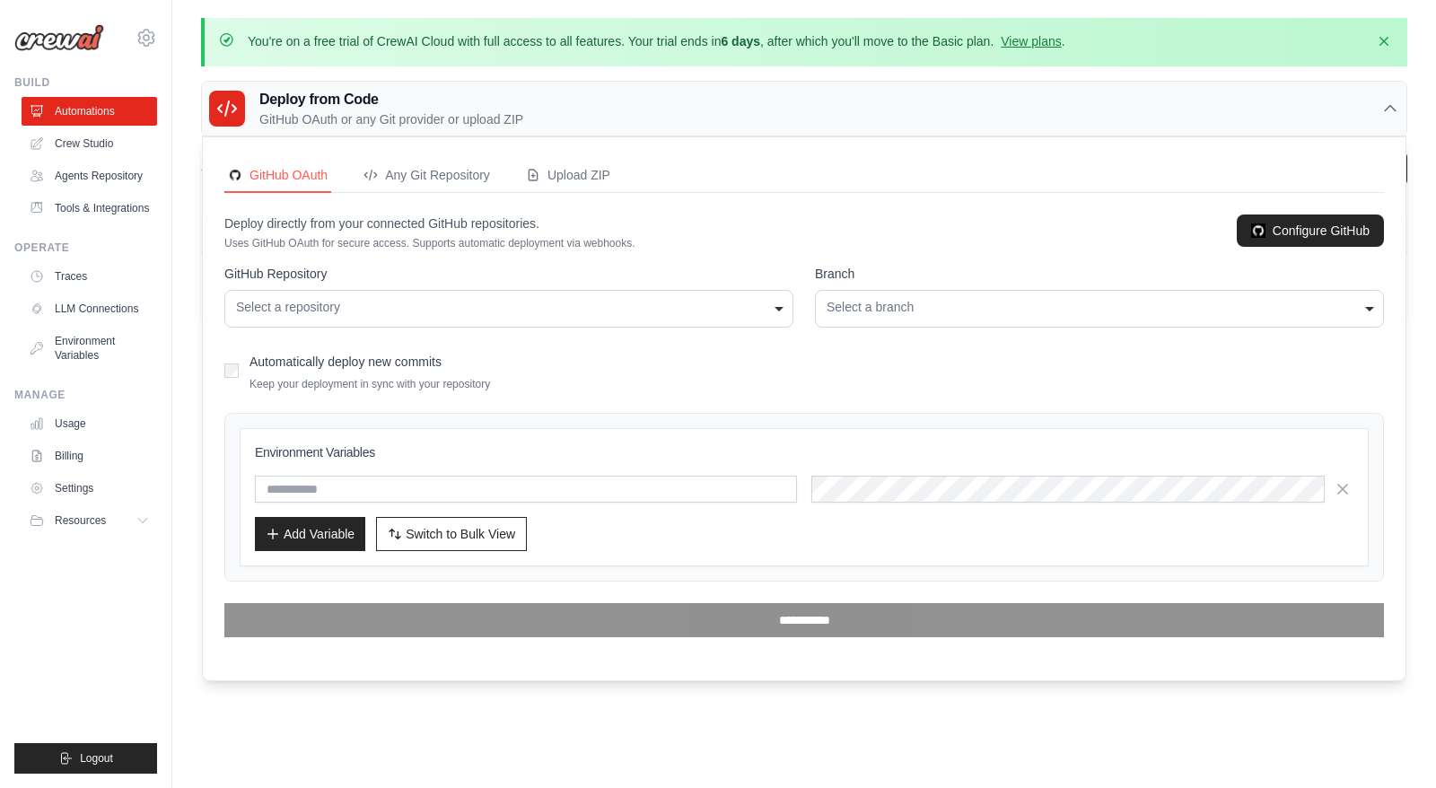
click at [354, 298] on div "Select a repository" at bounding box center [509, 307] width 546 height 19
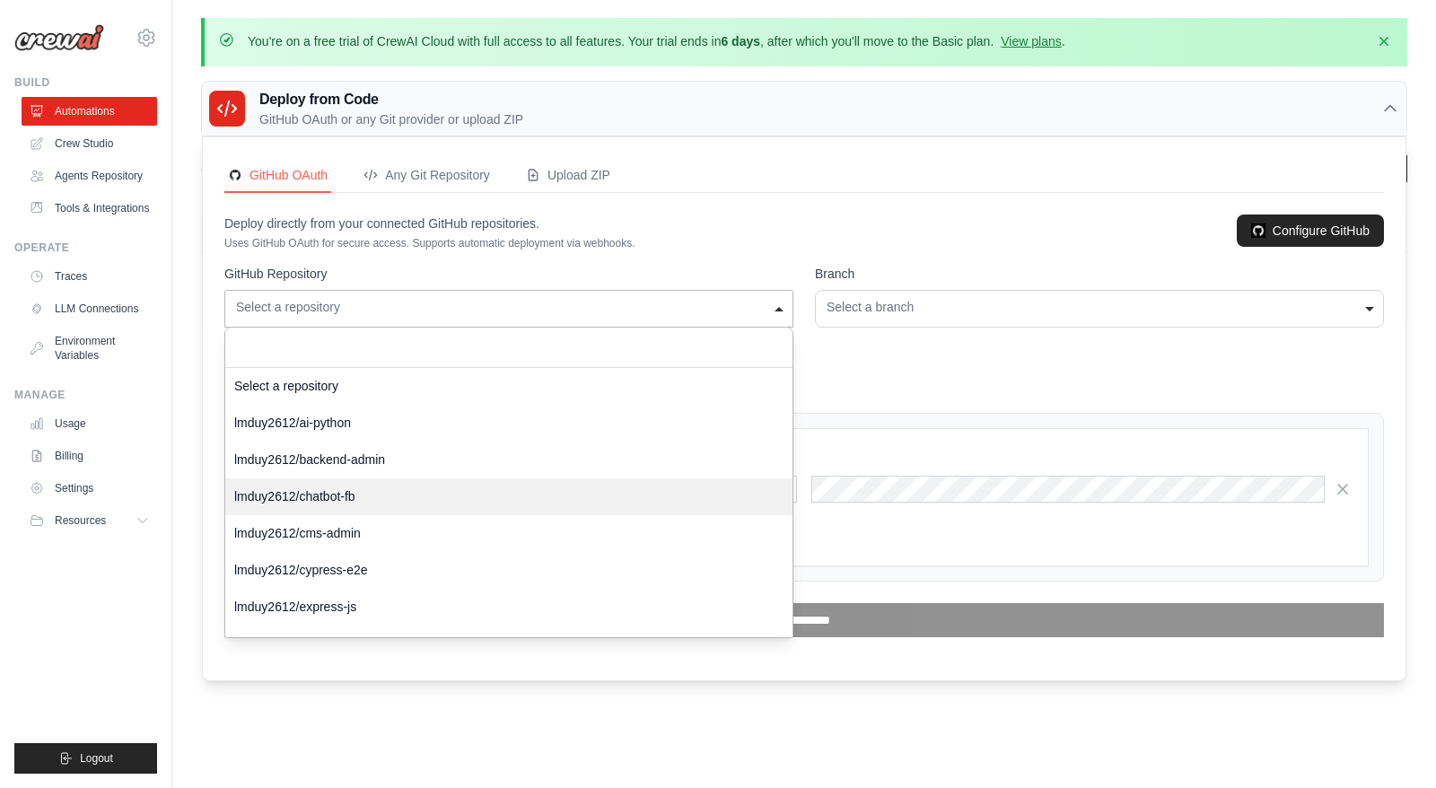
scroll to position [136, 0]
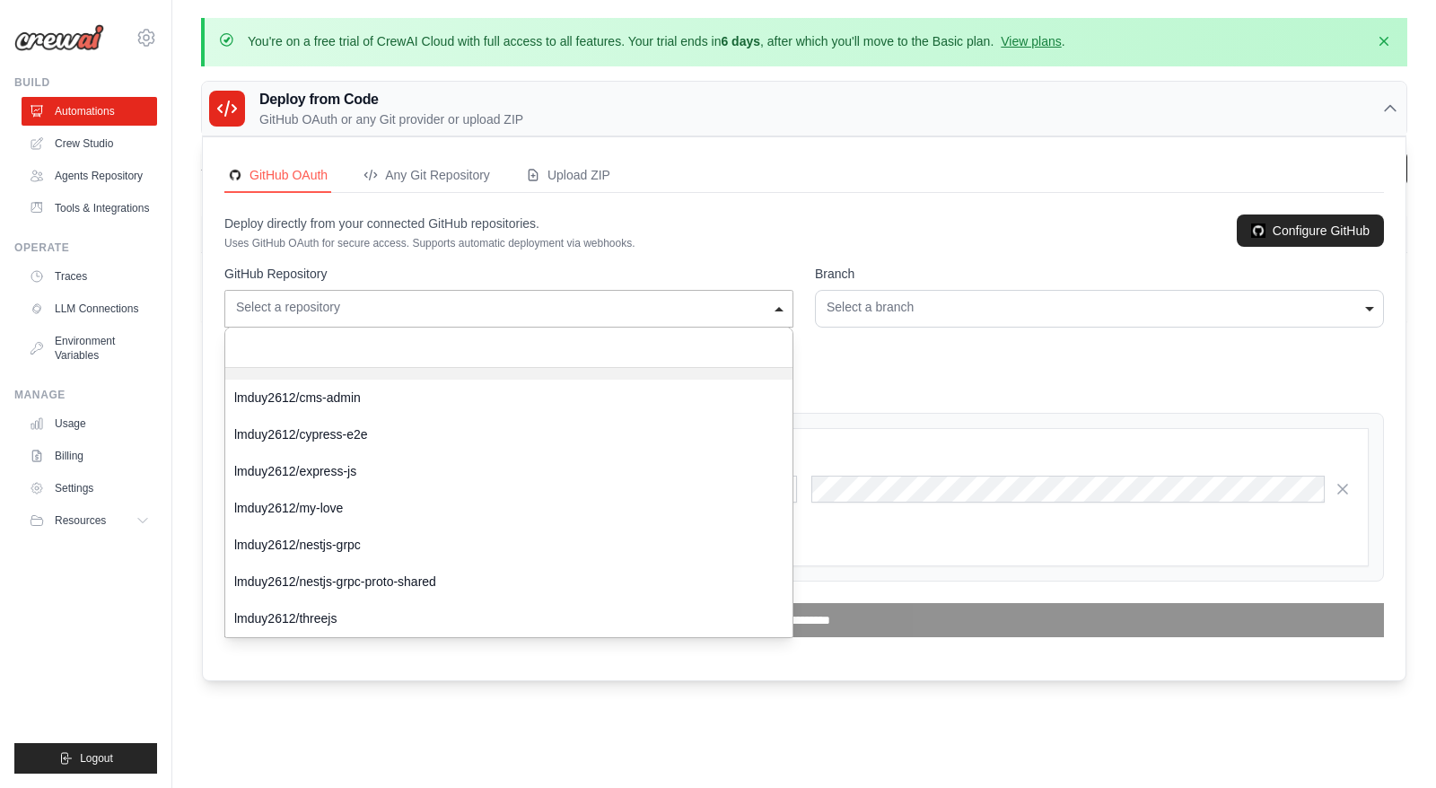
click at [836, 131] on div "Deploy from Code GitHub OAuth or any Git provider or upload ZIP" at bounding box center [804, 109] width 1204 height 55
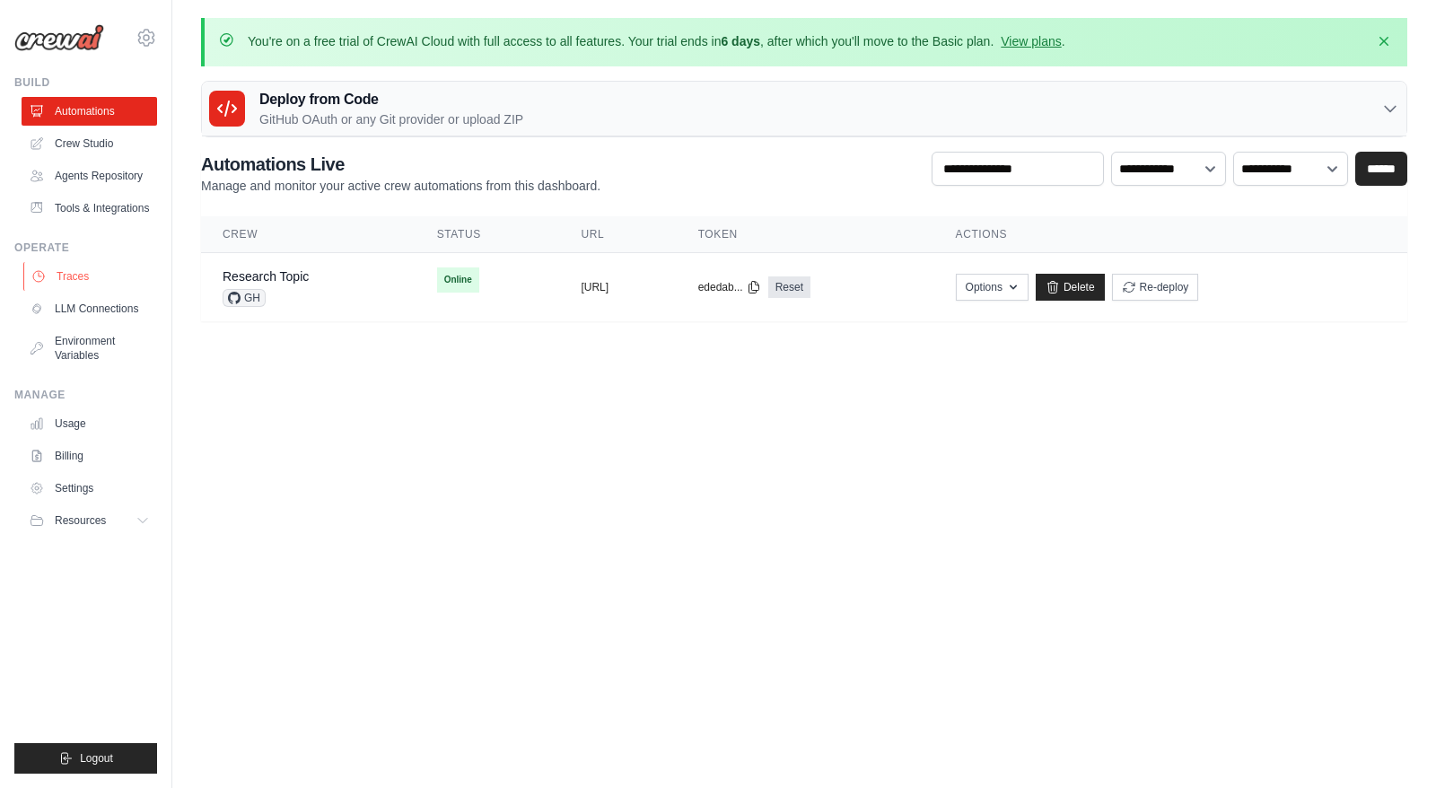
click at [92, 278] on link "Traces" at bounding box center [91, 276] width 136 height 29
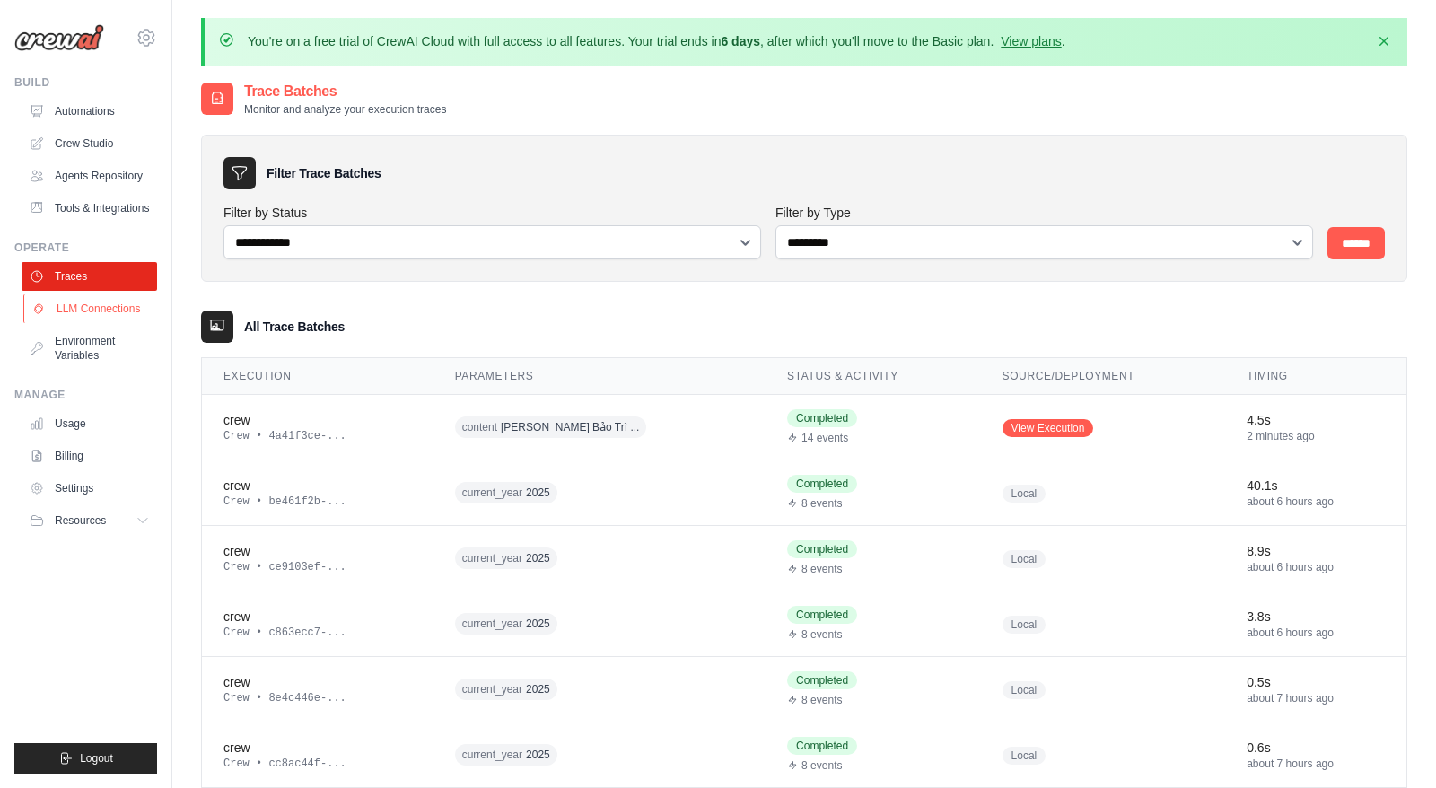
click at [91, 322] on link "LLM Connections" at bounding box center [91, 308] width 136 height 29
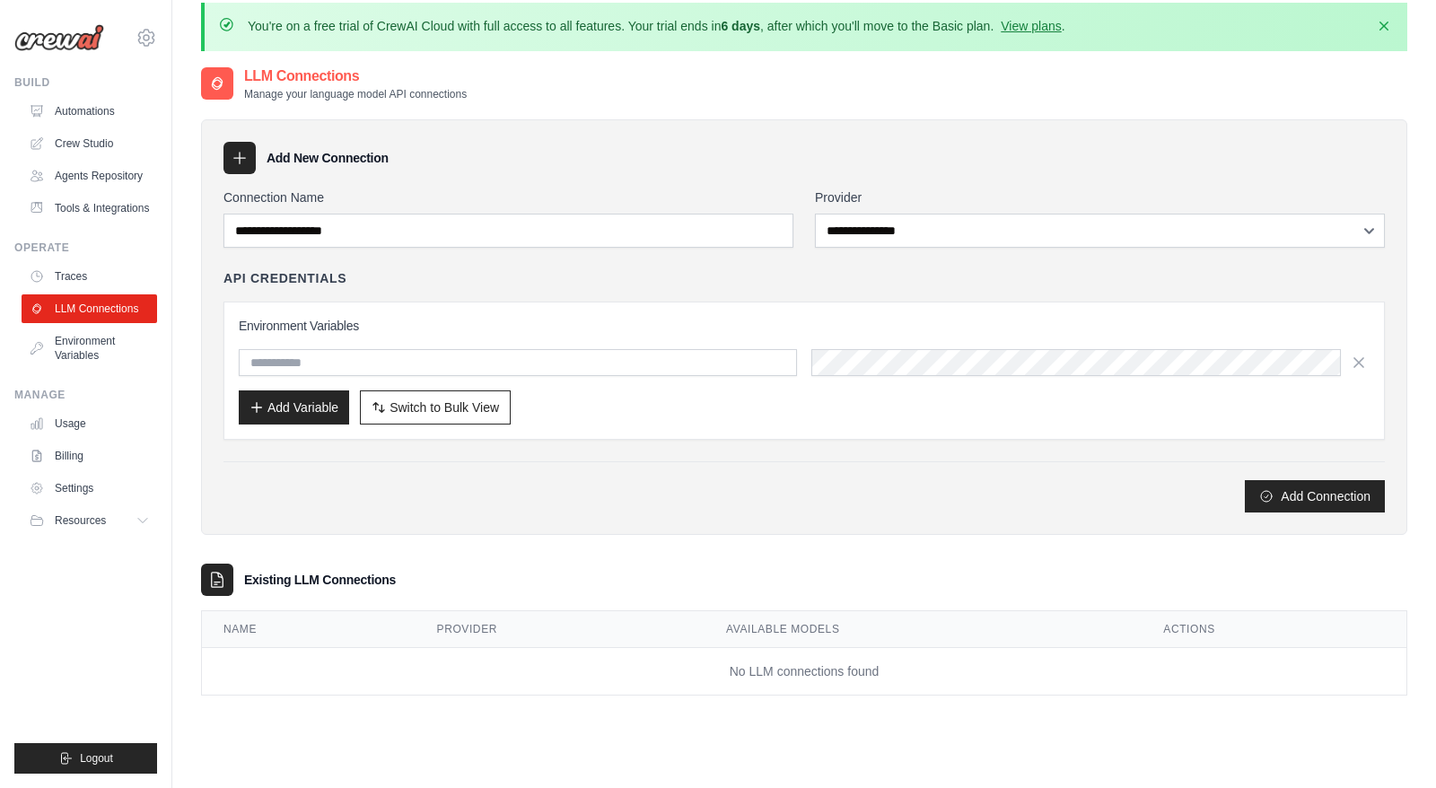
scroll to position [17, 0]
click at [88, 422] on link "Usage" at bounding box center [91, 423] width 136 height 29
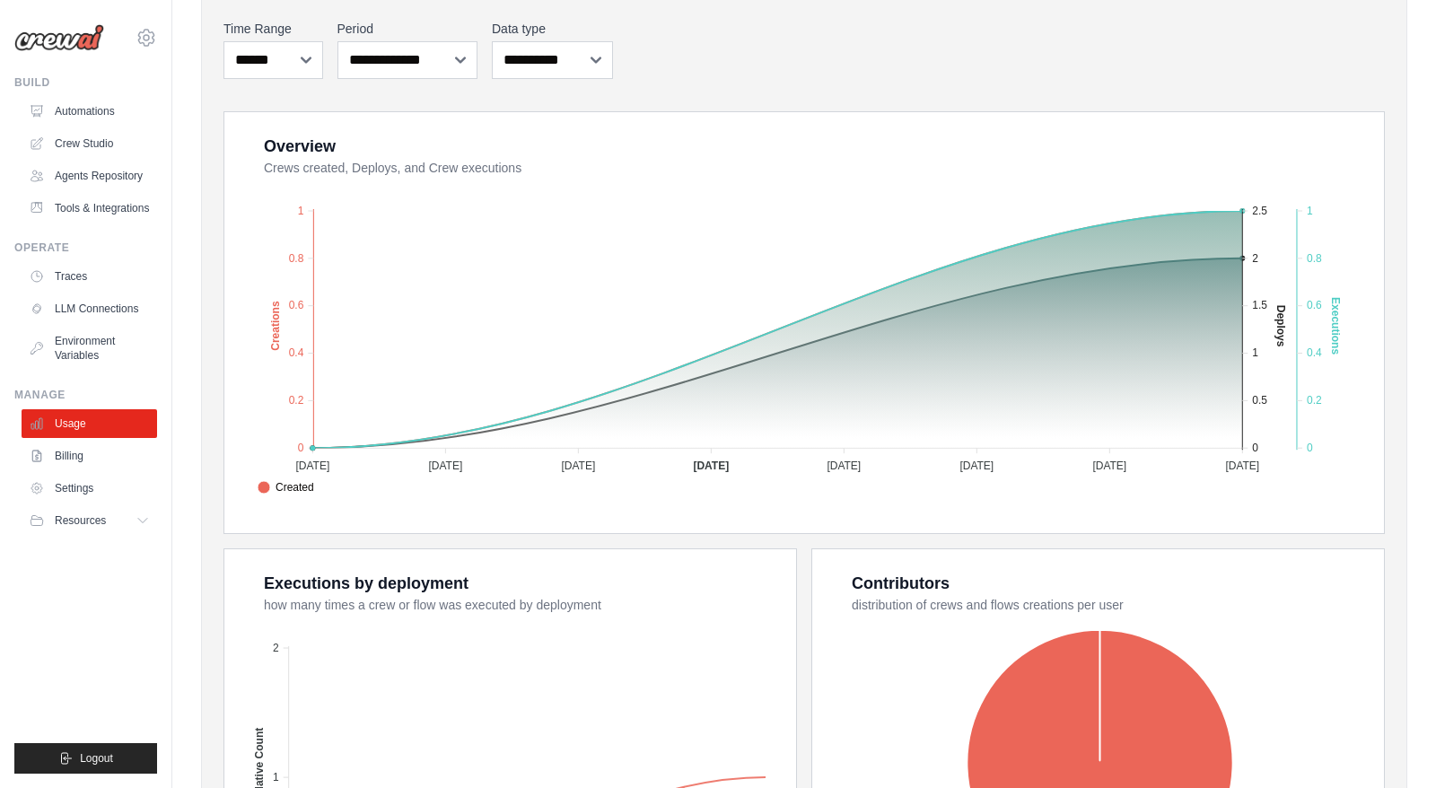
scroll to position [338, 0]
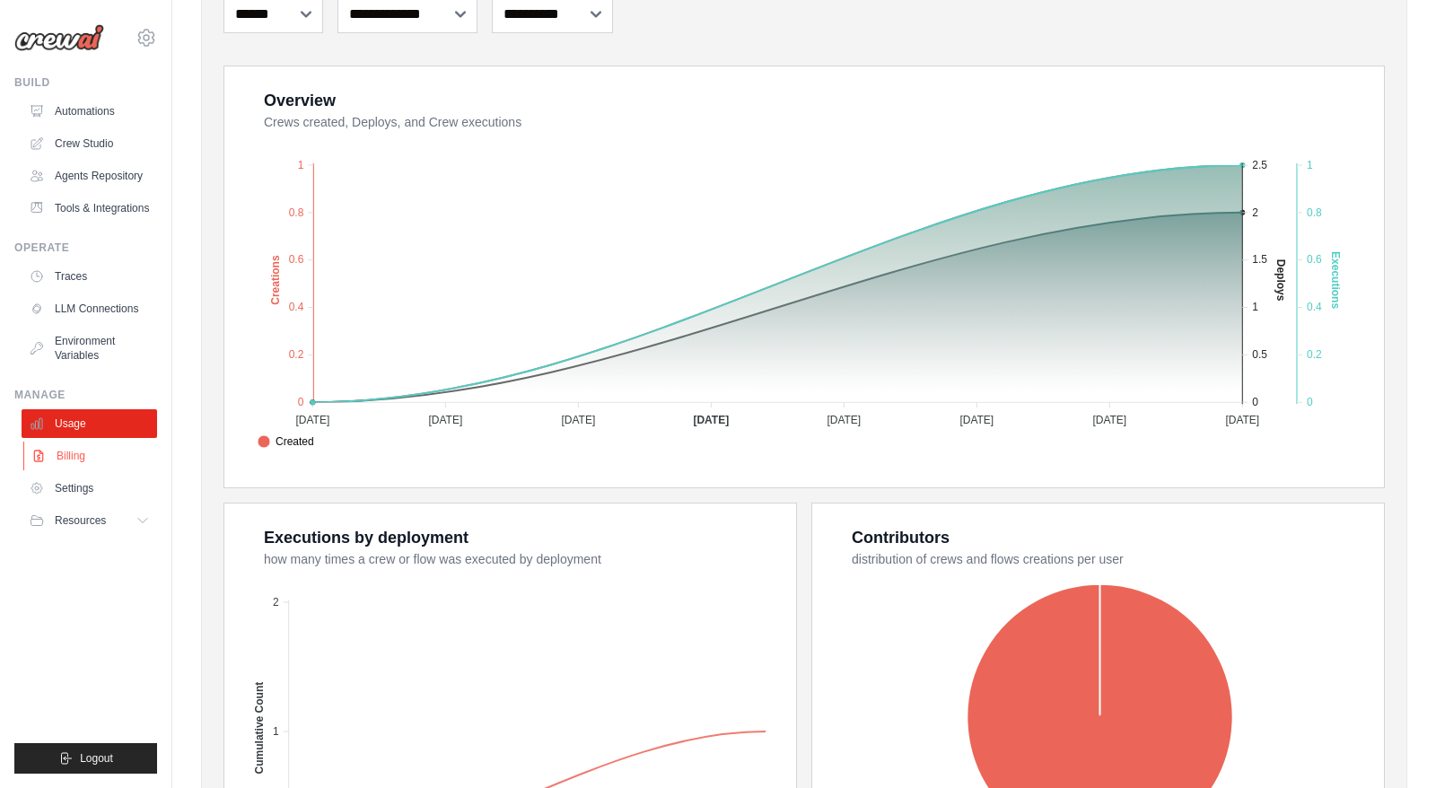
click at [137, 444] on link "Billing" at bounding box center [91, 456] width 136 height 29
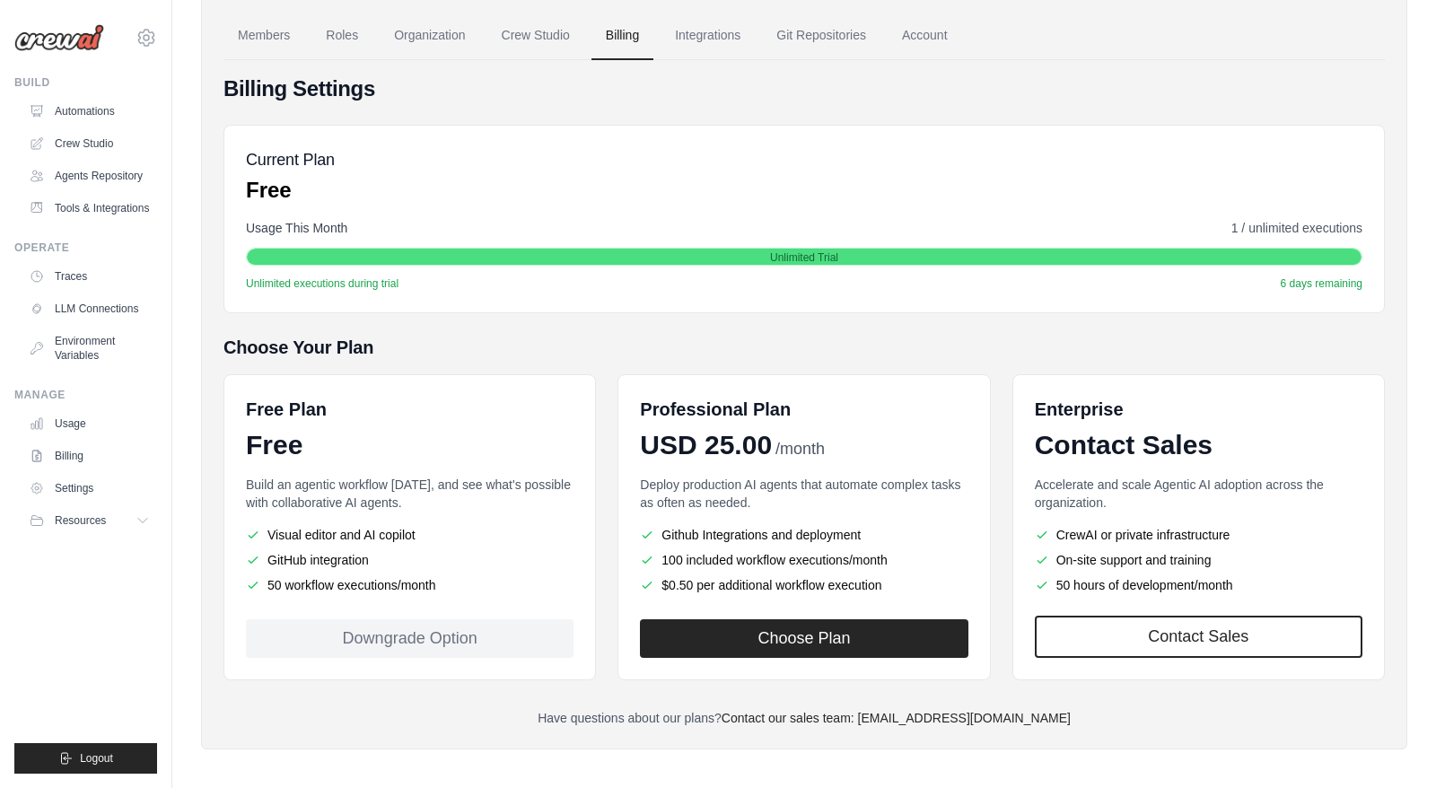
scroll to position [153, 0]
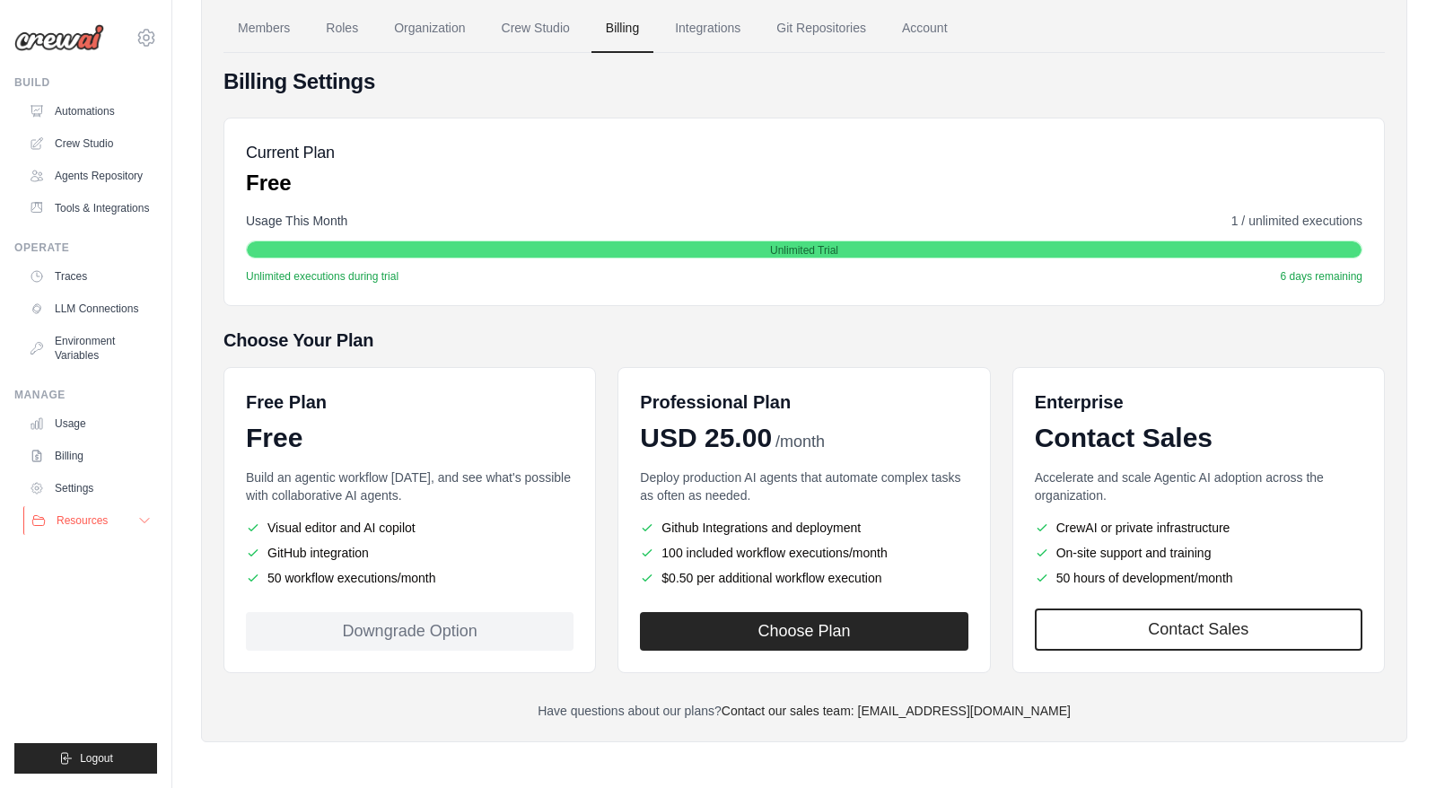
click at [66, 509] on button "Resources" at bounding box center [91, 520] width 136 height 29
click at [89, 426] on link "Usage" at bounding box center [91, 423] width 136 height 29
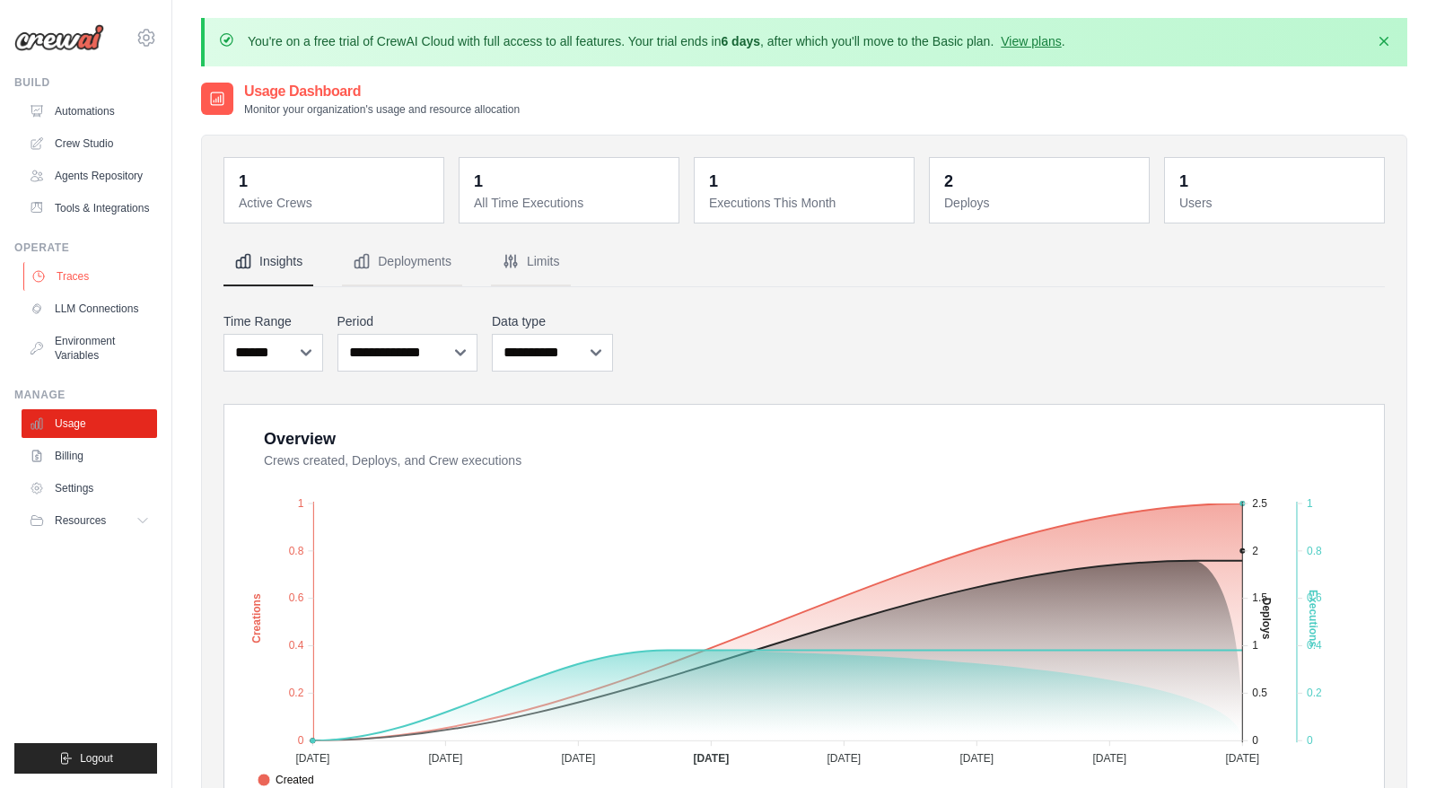
click at [115, 271] on link "Traces" at bounding box center [91, 276] width 136 height 29
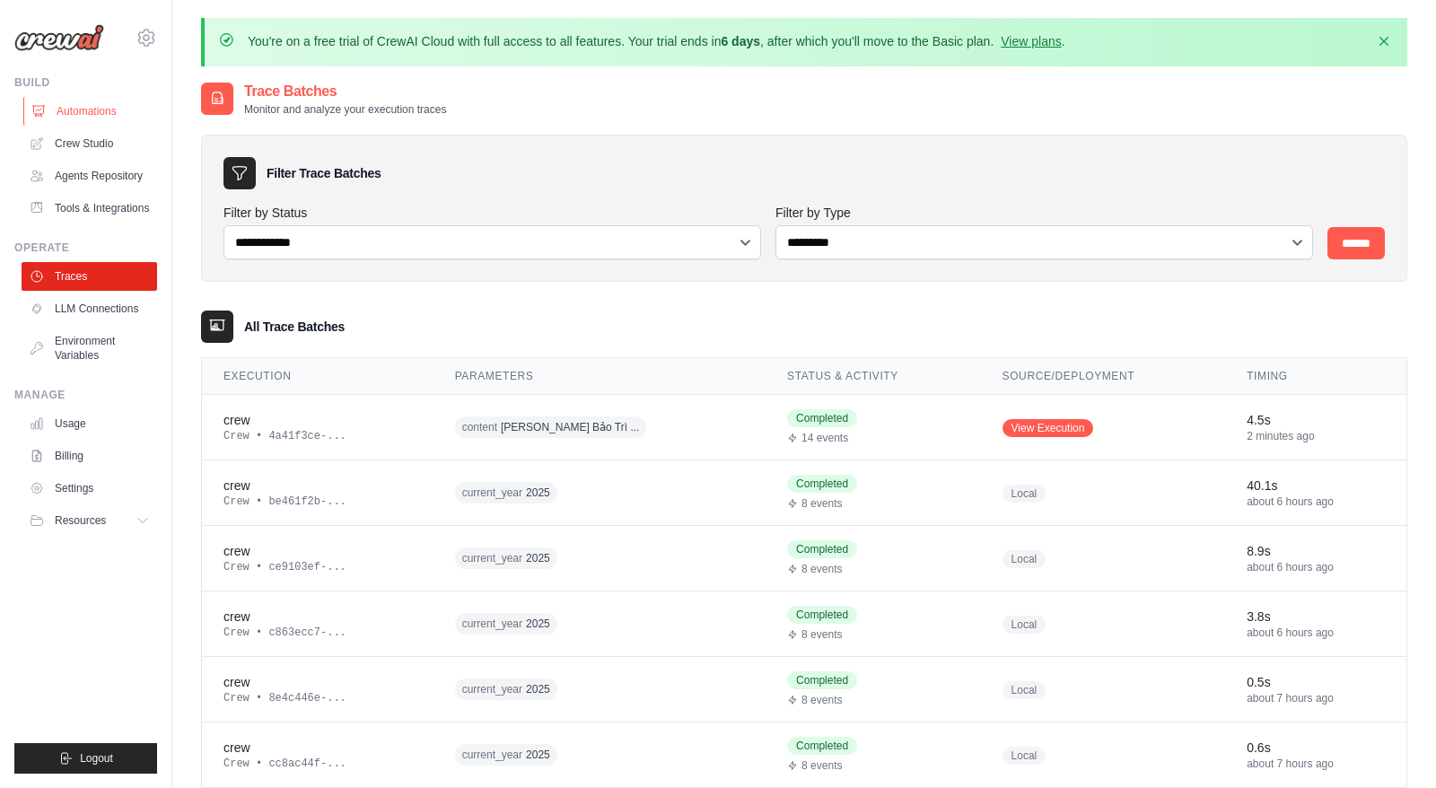
click at [114, 111] on link "Automations" at bounding box center [91, 111] width 136 height 29
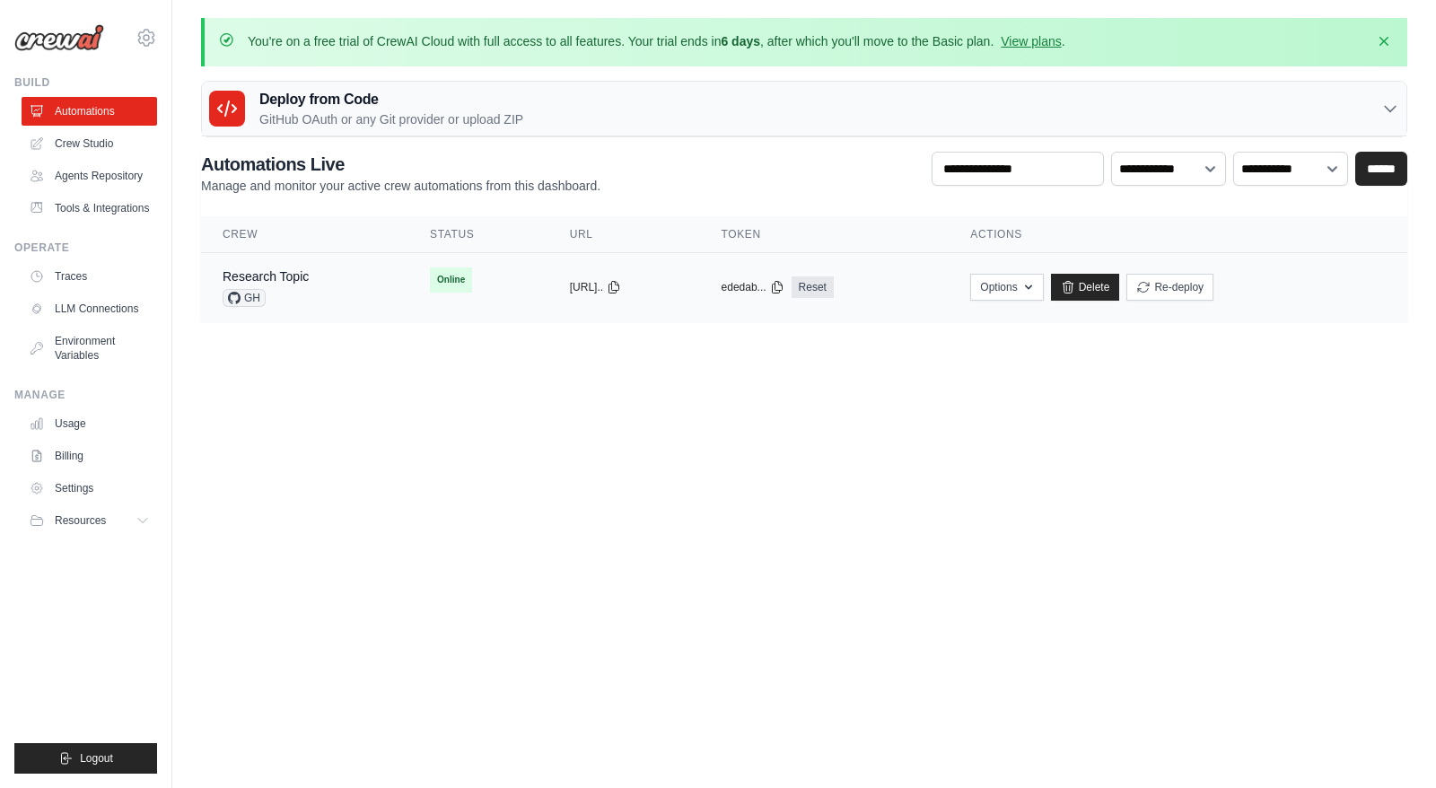
click at [548, 281] on td "copied https://research..." at bounding box center [624, 287] width 152 height 69
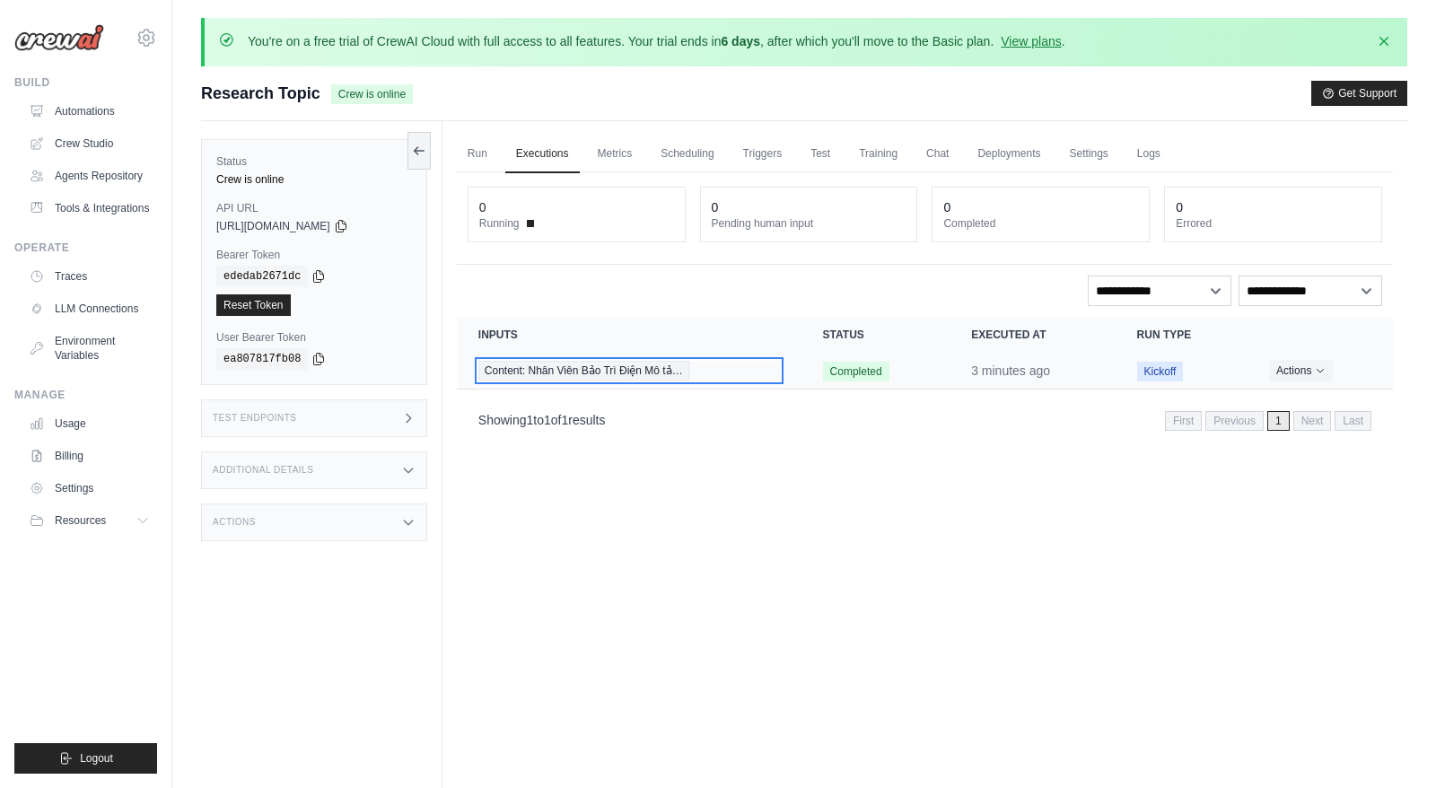
click at [705, 363] on div "Content: Nhân Viên Bảo Trì Điện Mô tả…" at bounding box center [629, 371] width 302 height 20
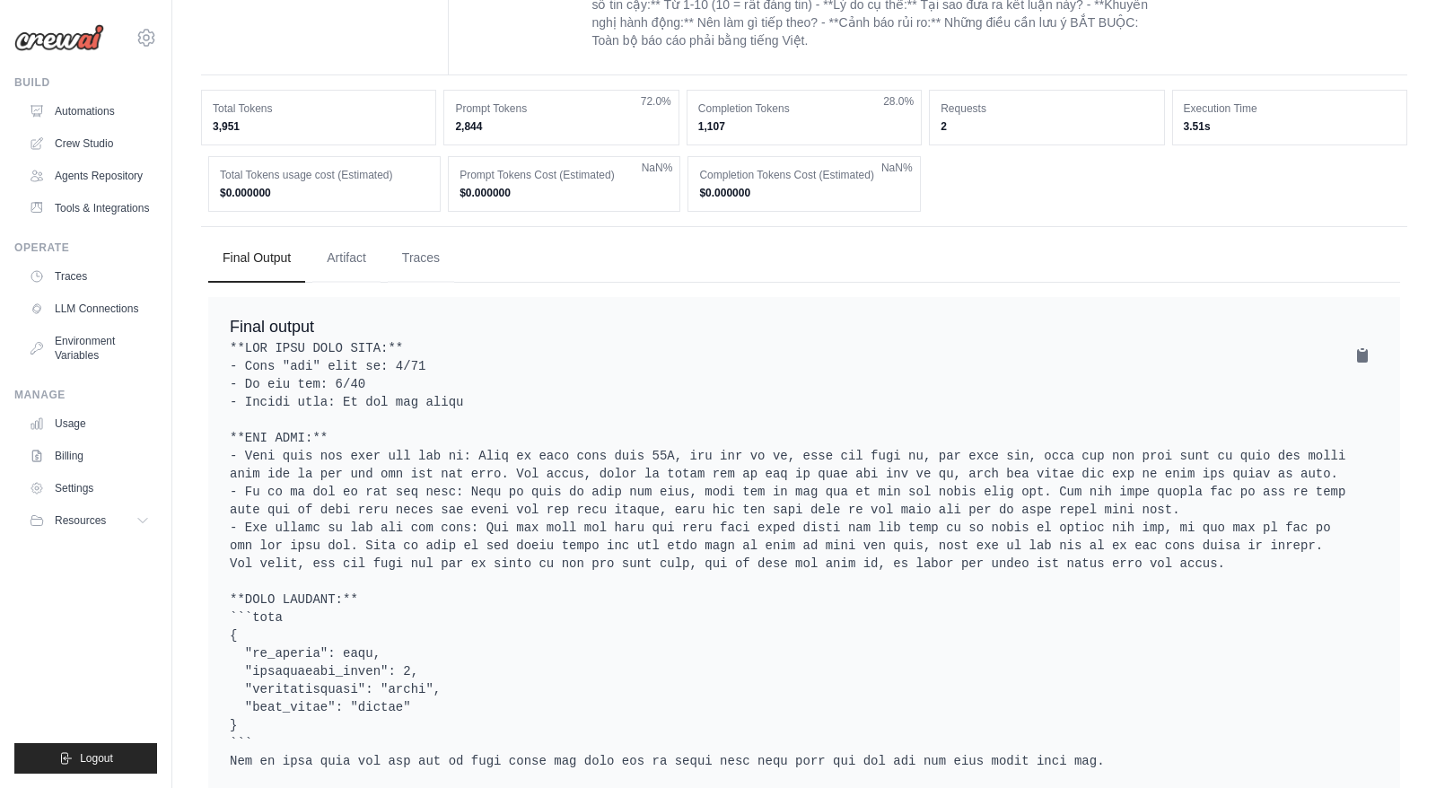
scroll to position [1006, 0]
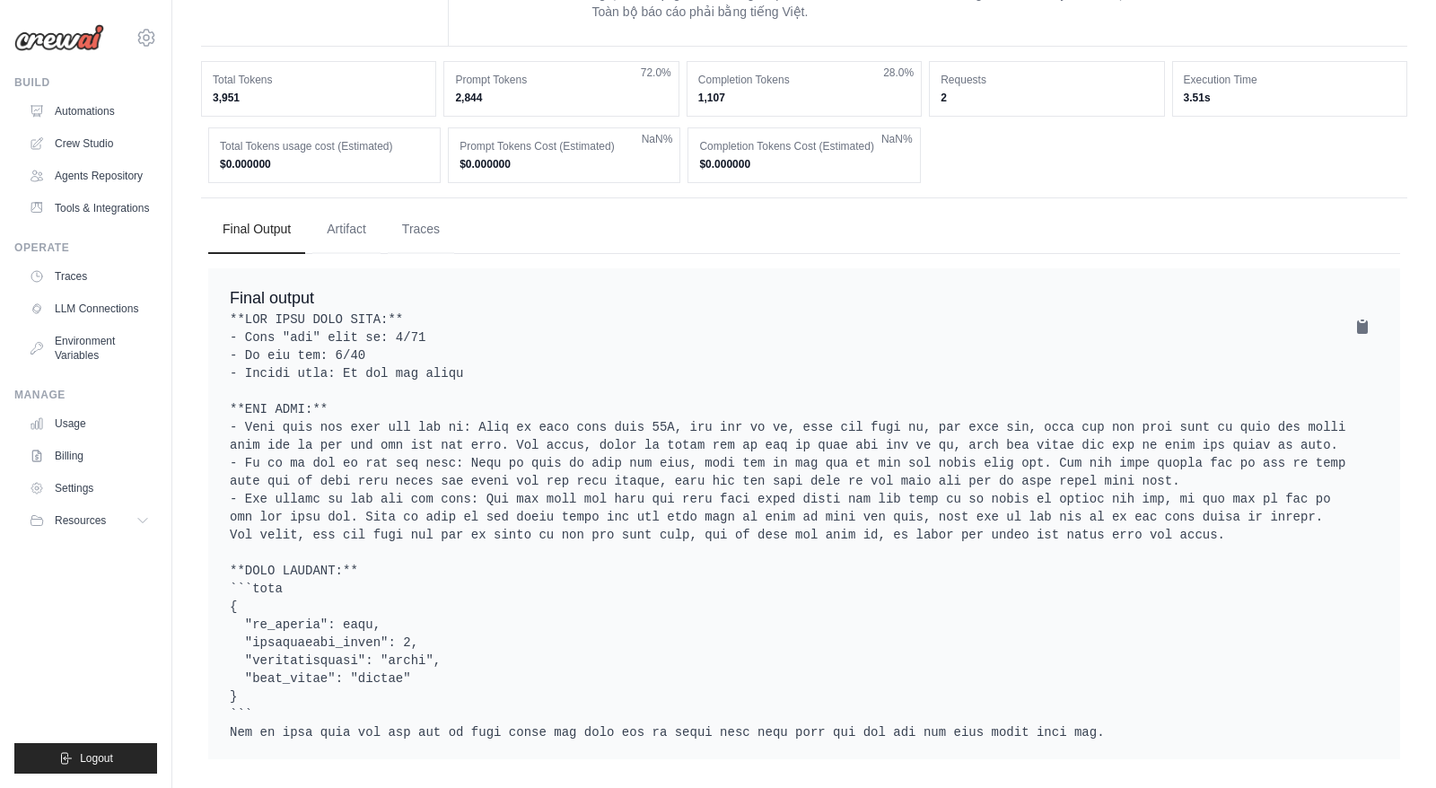
click at [533, 373] on pre at bounding box center [804, 526] width 1149 height 431
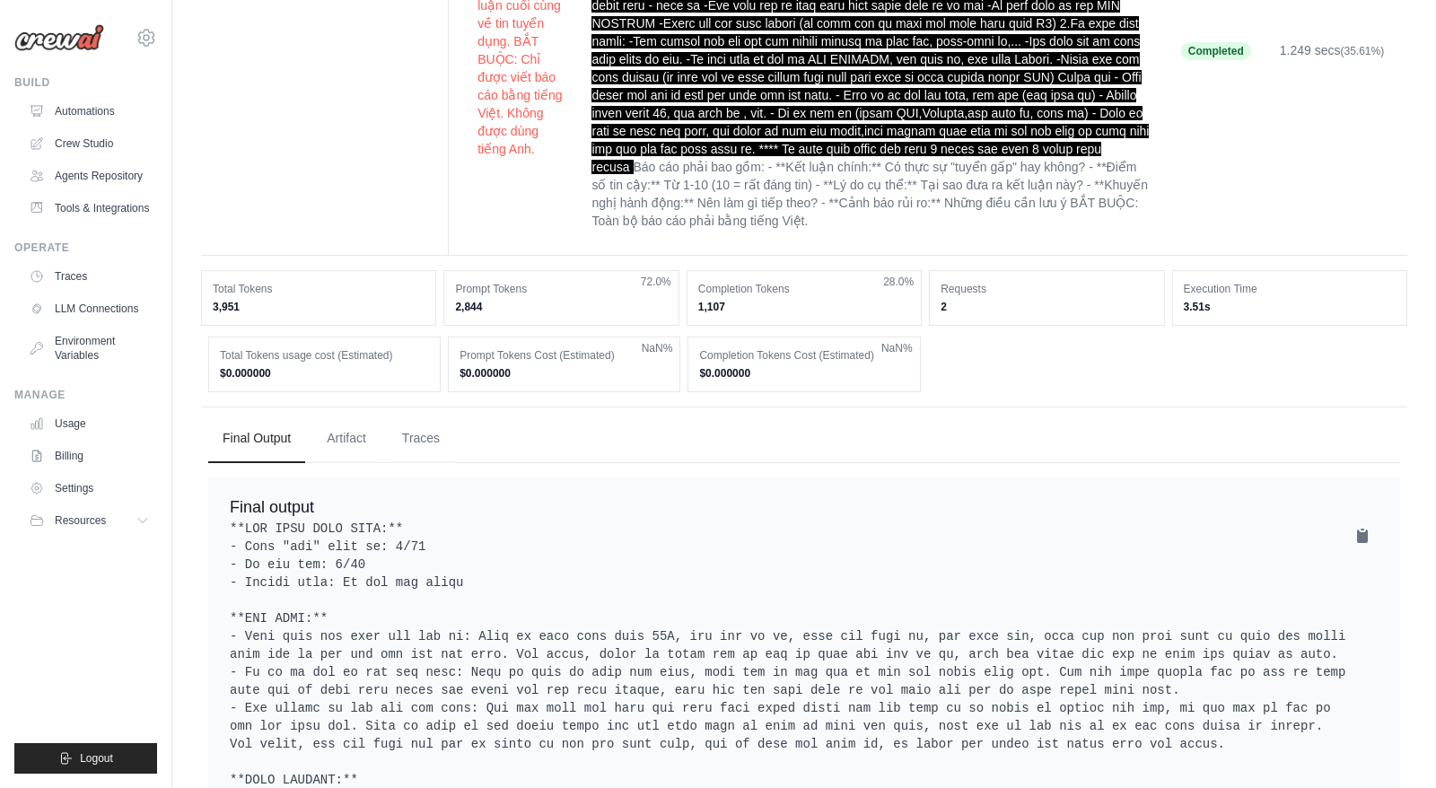
scroll to position [717, 0]
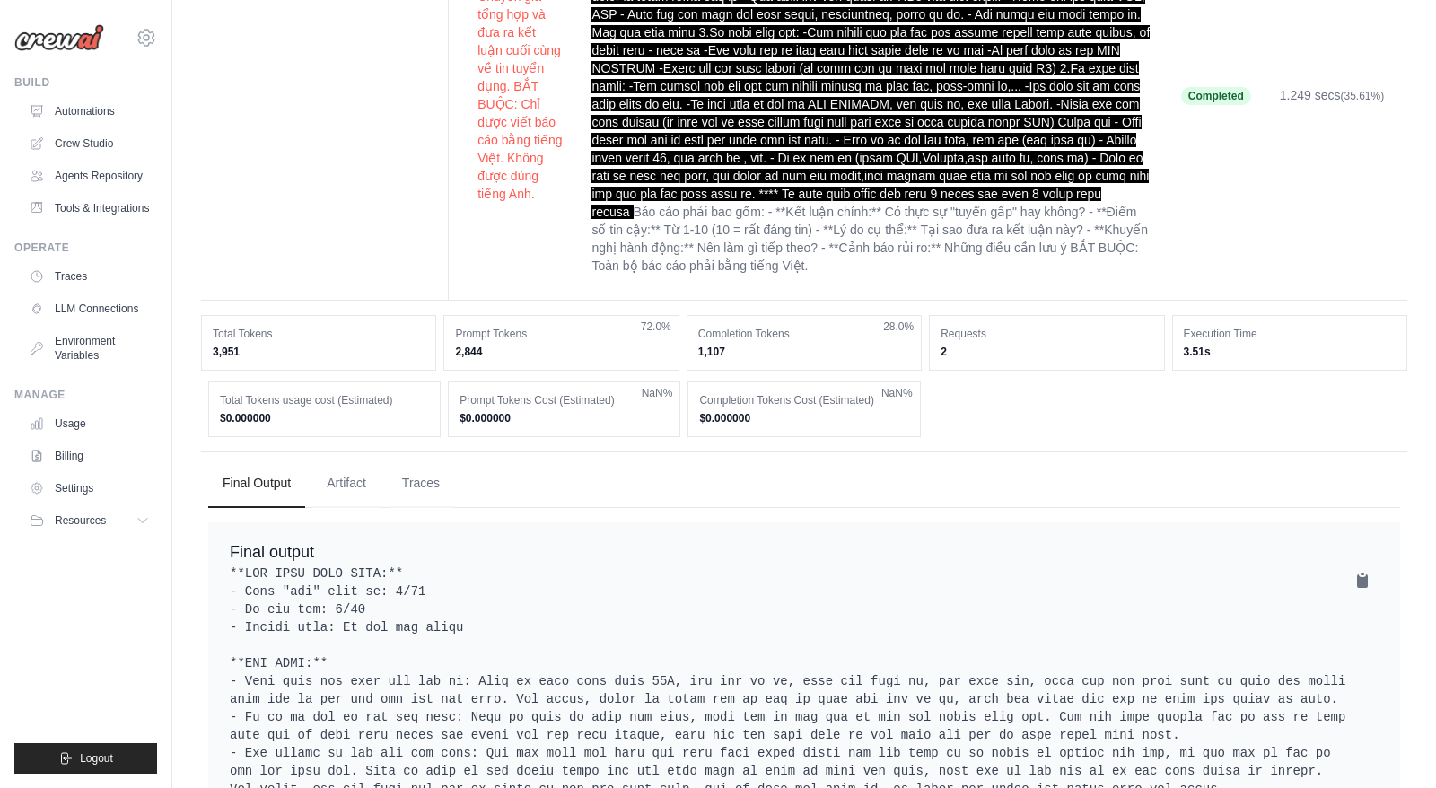
click at [298, 358] on div "Total Tokens 3,951" at bounding box center [318, 343] width 235 height 56
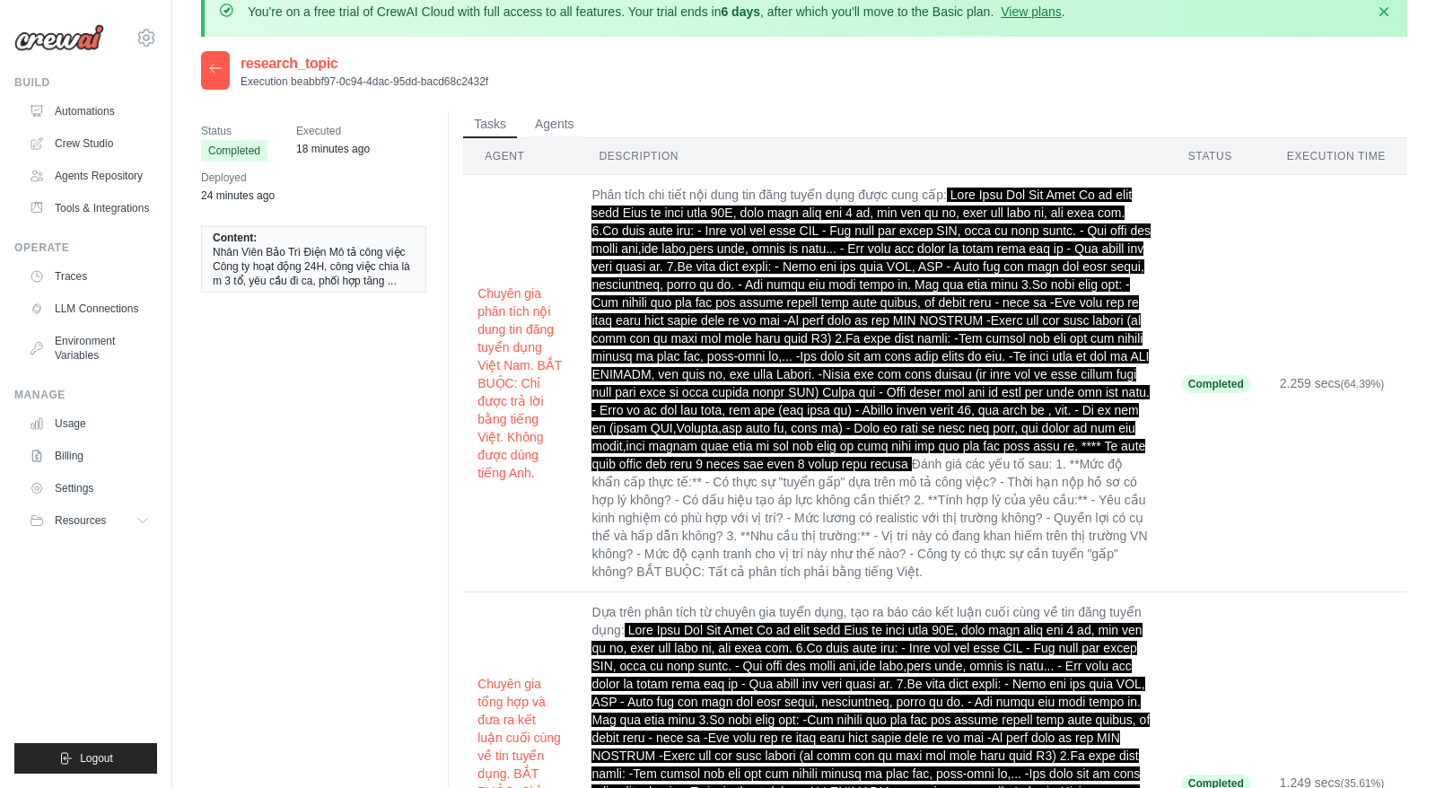
scroll to position [0, 0]
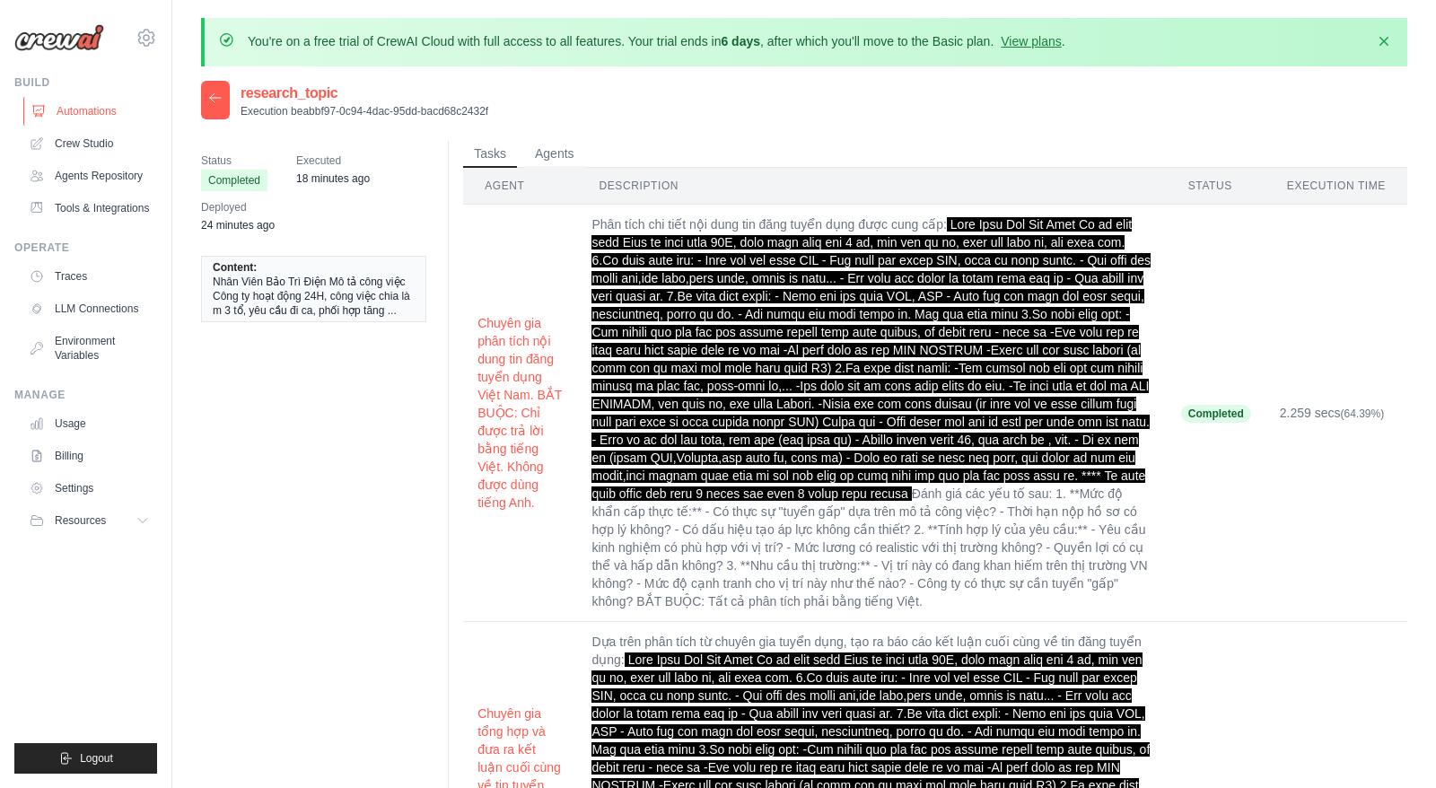
click at [136, 110] on link "Automations" at bounding box center [91, 111] width 136 height 29
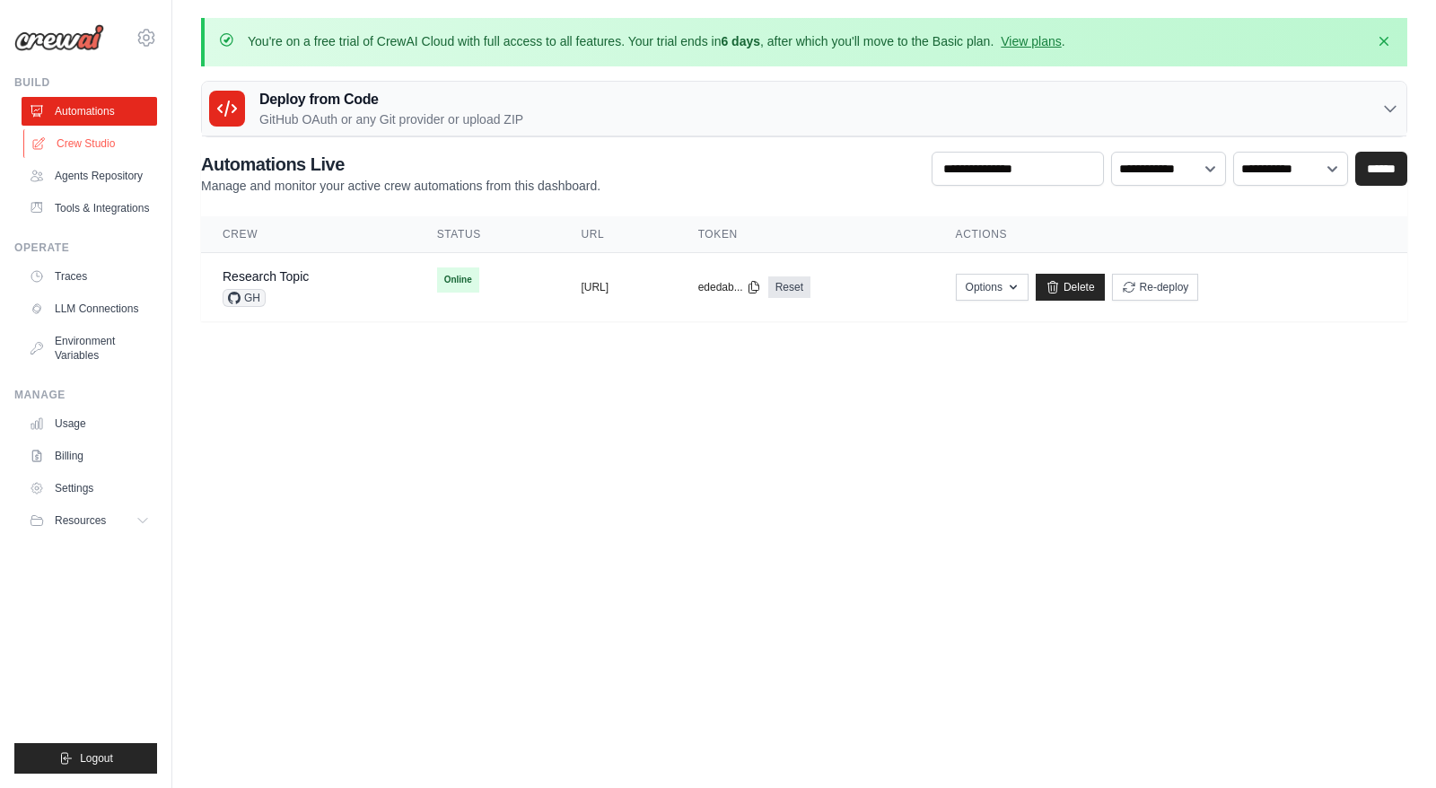
click at [66, 152] on link "Crew Studio" at bounding box center [91, 143] width 136 height 29
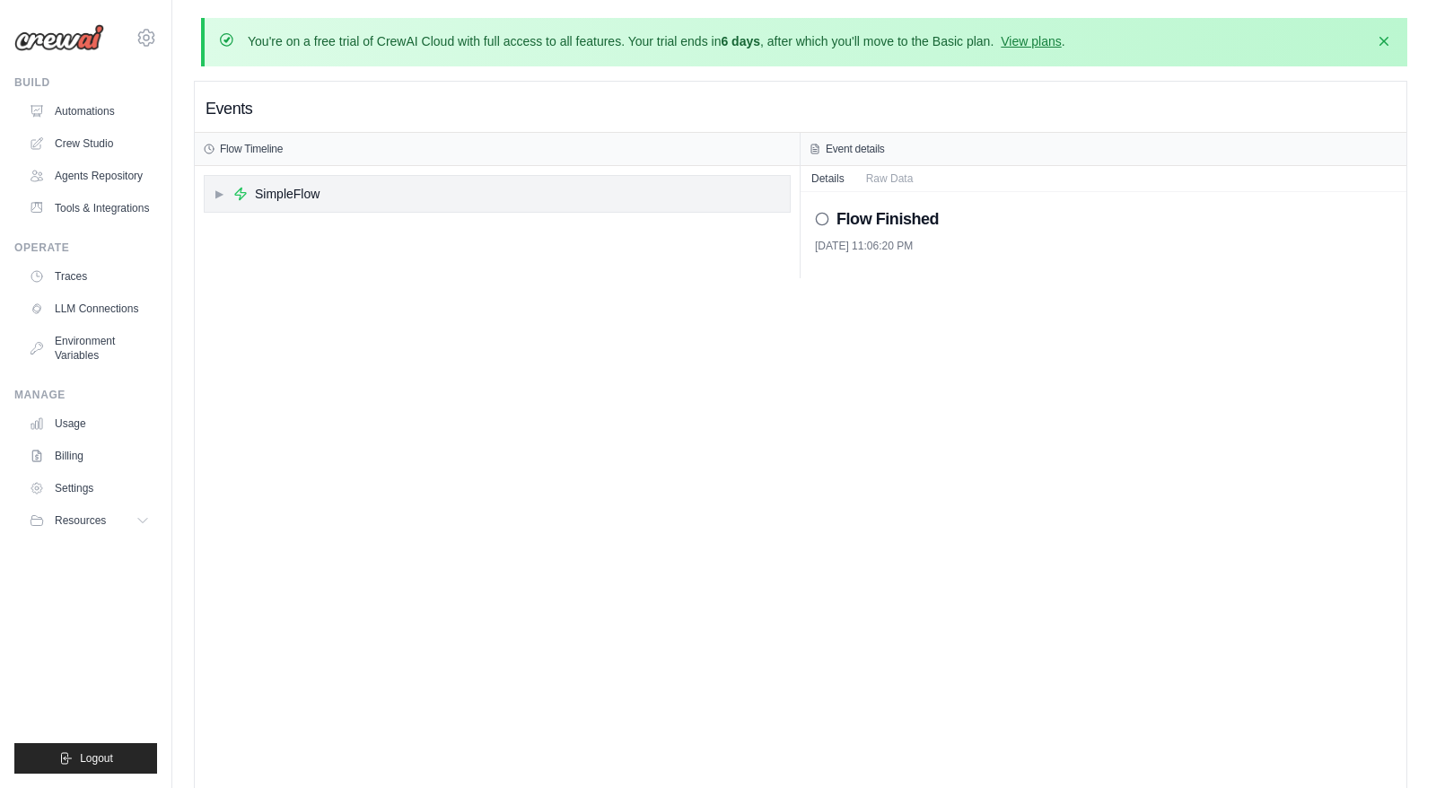
click at [463, 189] on div "▶ SimpleFlow" at bounding box center [497, 194] width 585 height 36
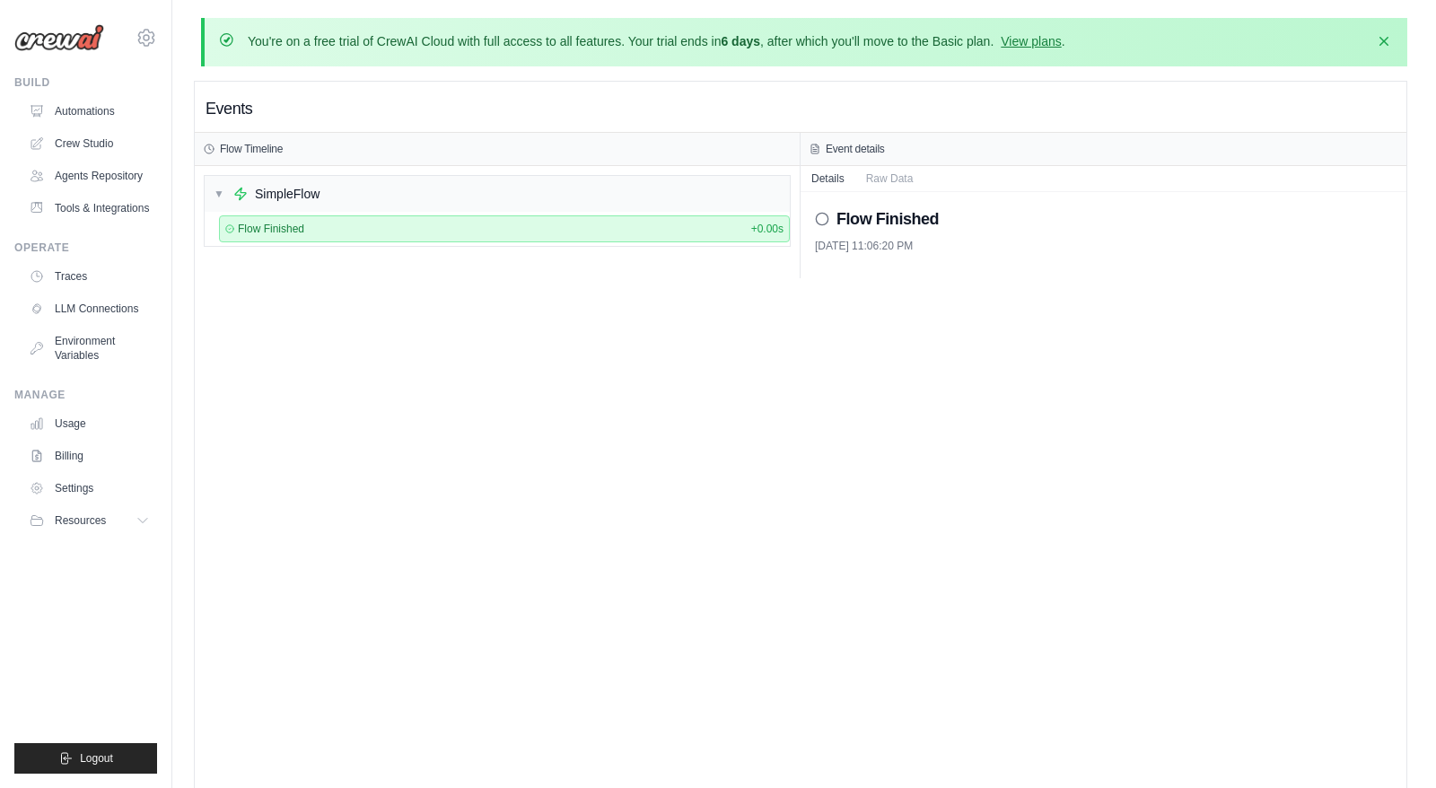
click at [460, 216] on div "Flow Finished + 0.00s" at bounding box center [504, 228] width 571 height 27
click at [459, 242] on div "Flow Finished + 0.00s" at bounding box center [497, 229] width 585 height 34
click at [871, 174] on button "Raw Data" at bounding box center [889, 177] width 69 height 25
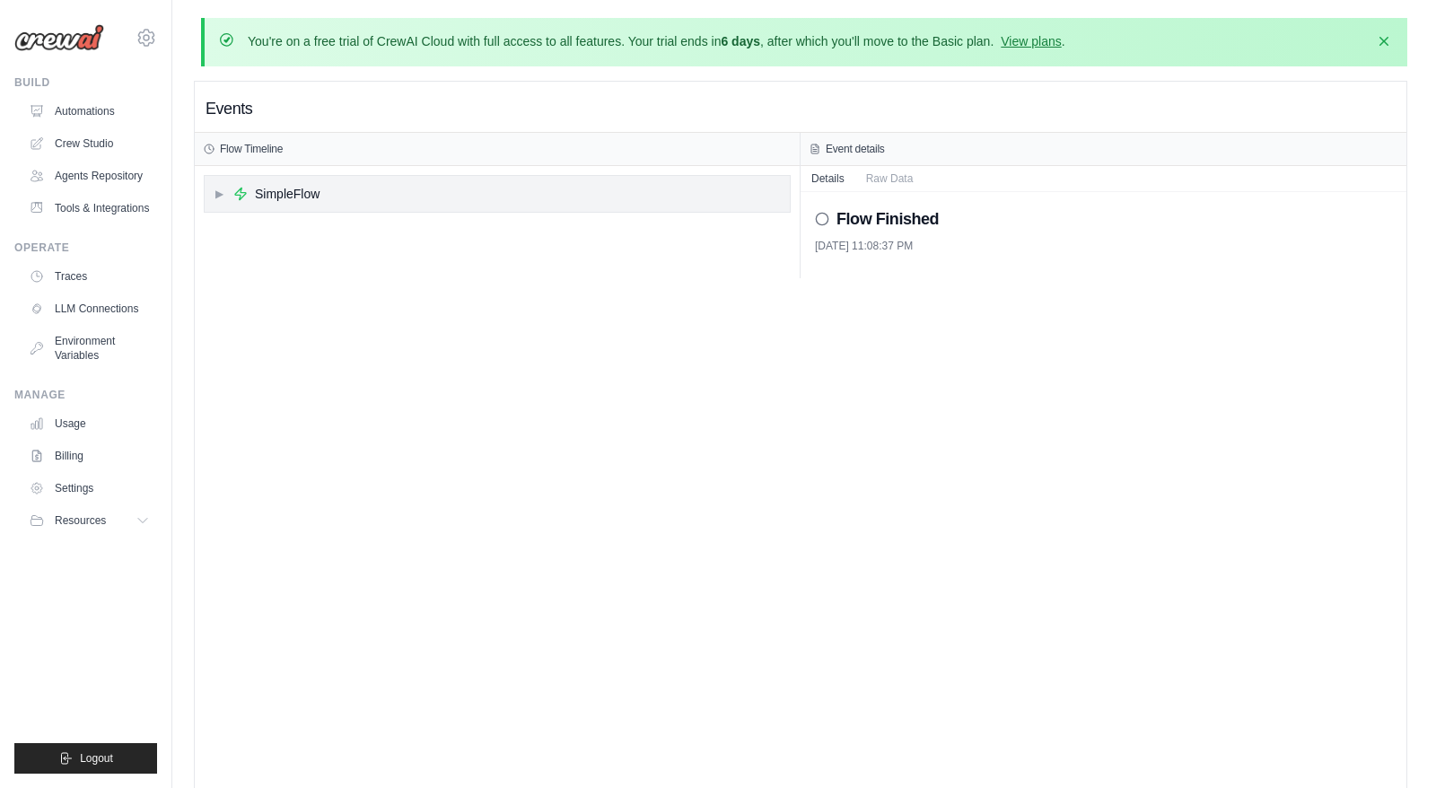
click at [527, 200] on div "▶ SimpleFlow" at bounding box center [497, 194] width 585 height 36
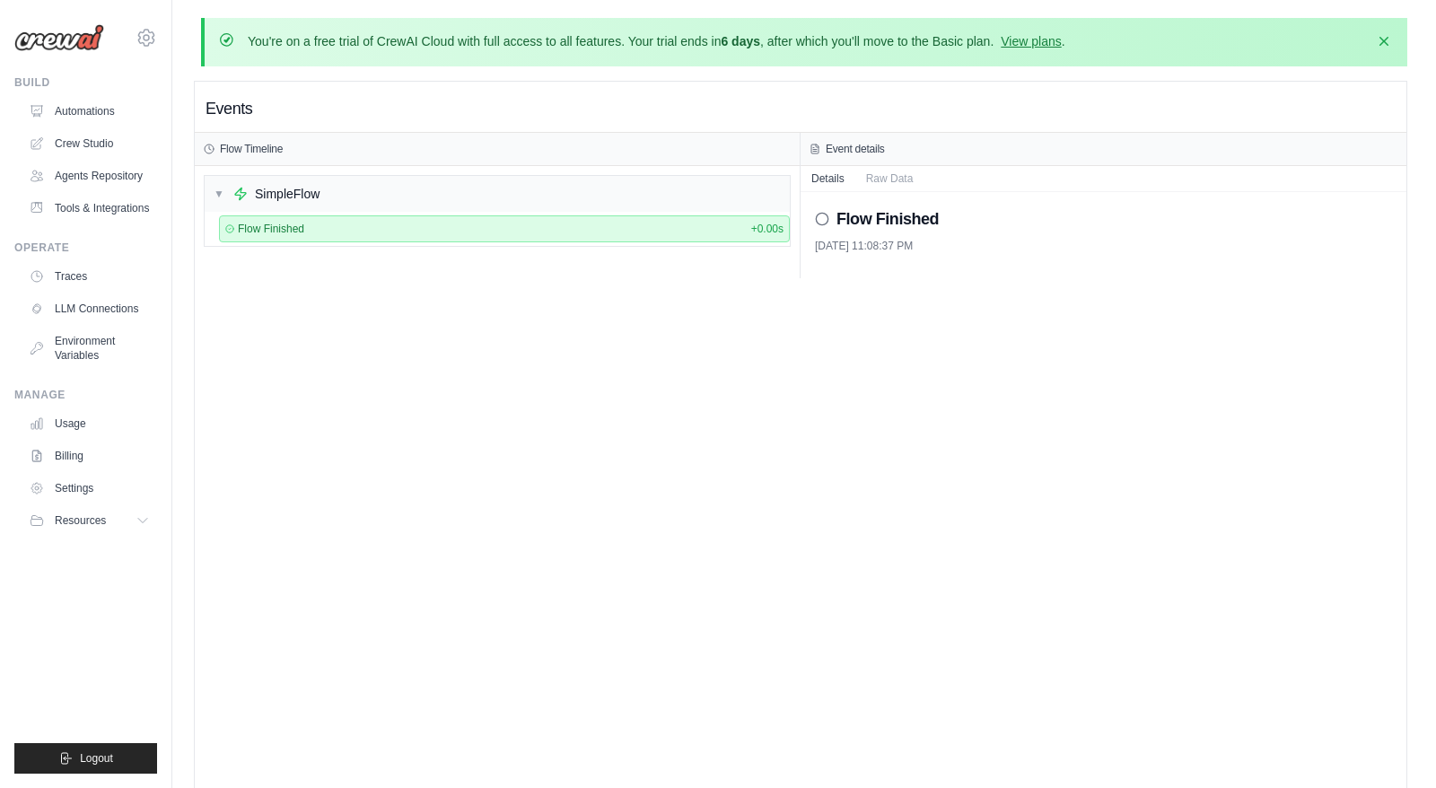
click at [472, 223] on div "Flow Finished + 0.00s" at bounding box center [504, 229] width 558 height 14
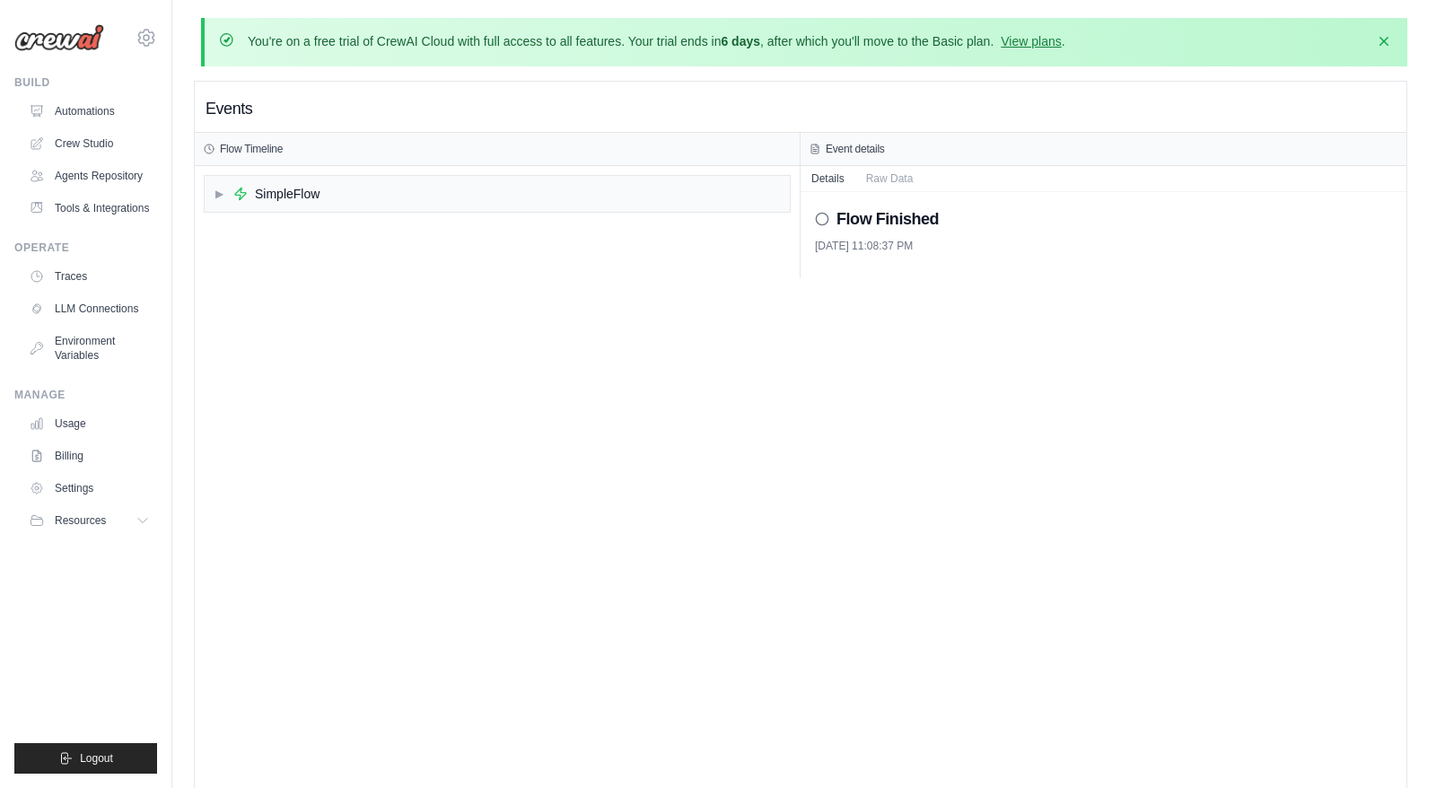
click at [894, 194] on div "Flow Finished [DATE] 11:08:37 PM" at bounding box center [1104, 235] width 606 height 86
click at [894, 192] on div "Flow Finished [DATE] 11:08:37 PM" at bounding box center [1104, 235] width 606 height 86
click at [894, 189] on button "Raw Data" at bounding box center [889, 177] width 69 height 25
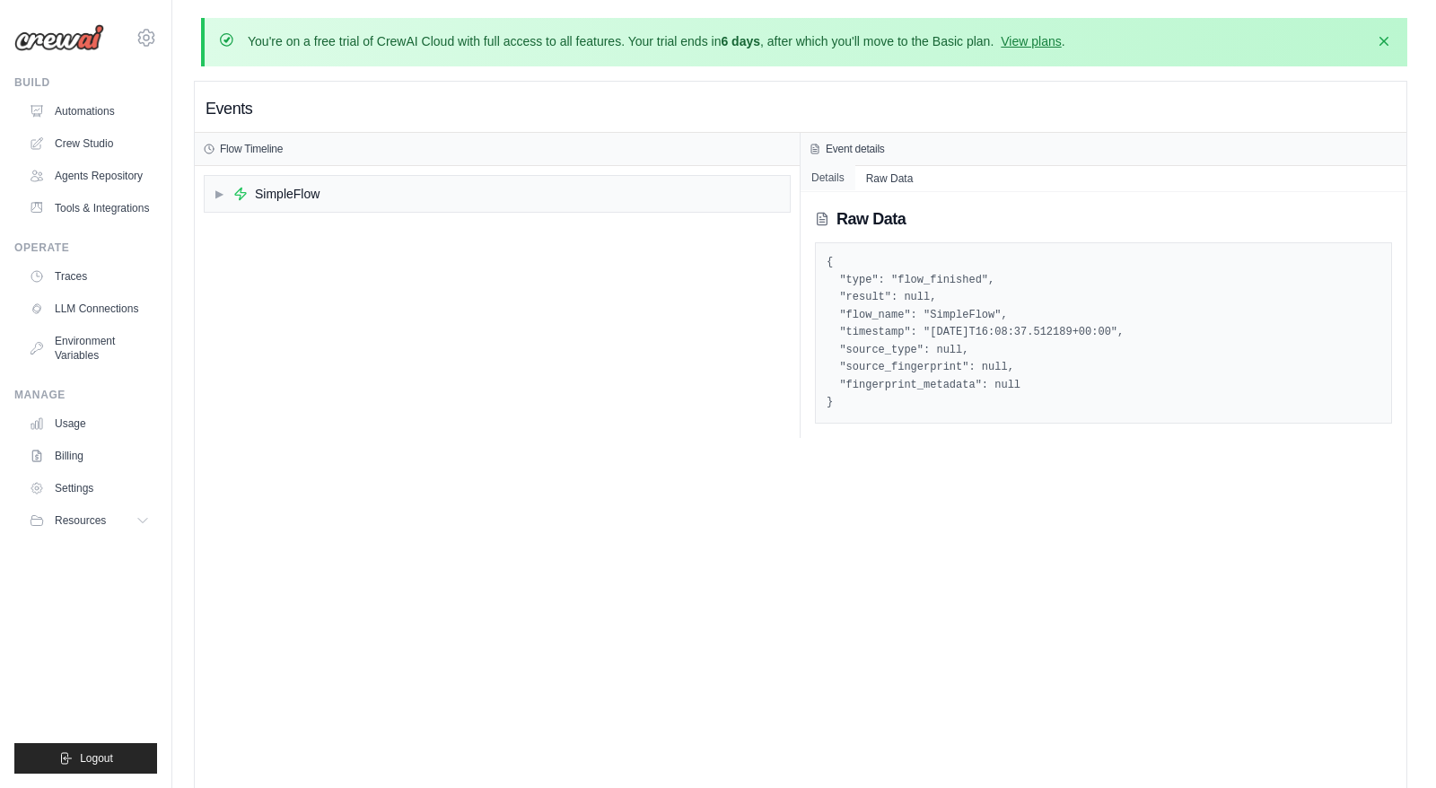
click at [838, 181] on button "Details" at bounding box center [828, 177] width 55 height 25
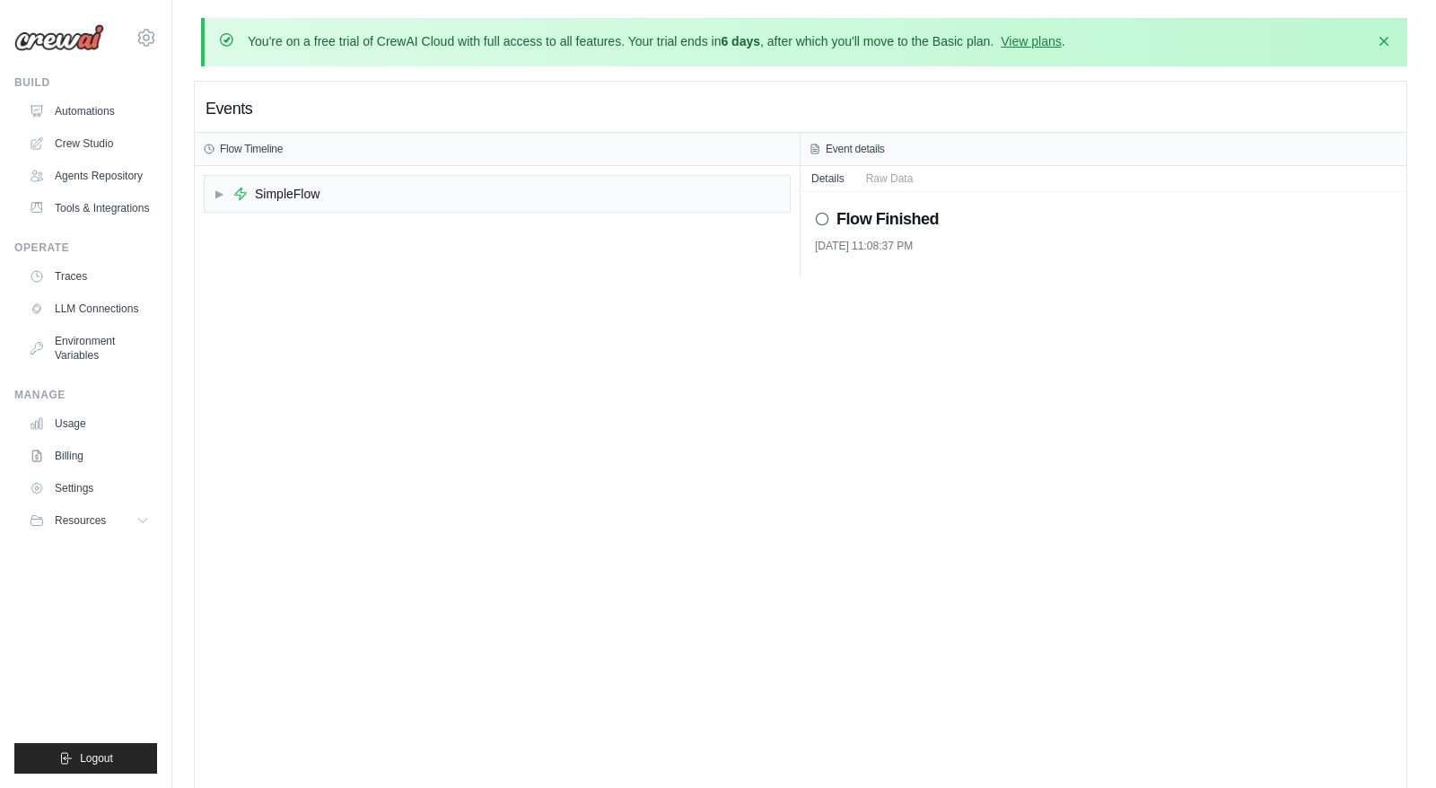
click at [651, 220] on div "▶ SimpleFlow" at bounding box center [497, 222] width 605 height 112
click at [540, 220] on div "▶ SimpleFlow" at bounding box center [497, 222] width 605 height 112
click at [497, 197] on div "▶ SimpleFlow" at bounding box center [497, 194] width 585 height 36
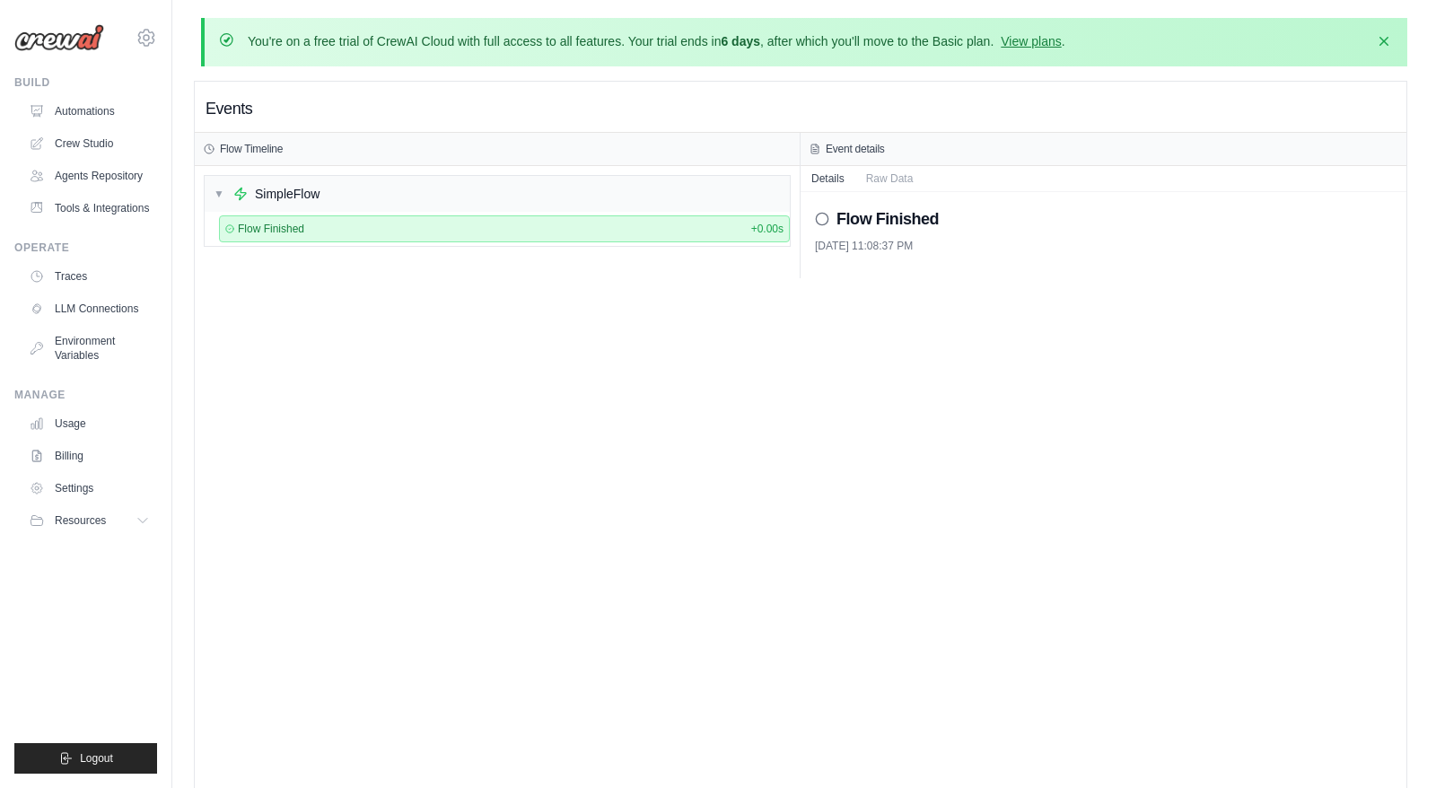
click at [454, 239] on div "Flow Finished + 0.00s" at bounding box center [504, 228] width 571 height 27
click at [120, 125] on link "Automations" at bounding box center [91, 111] width 136 height 29
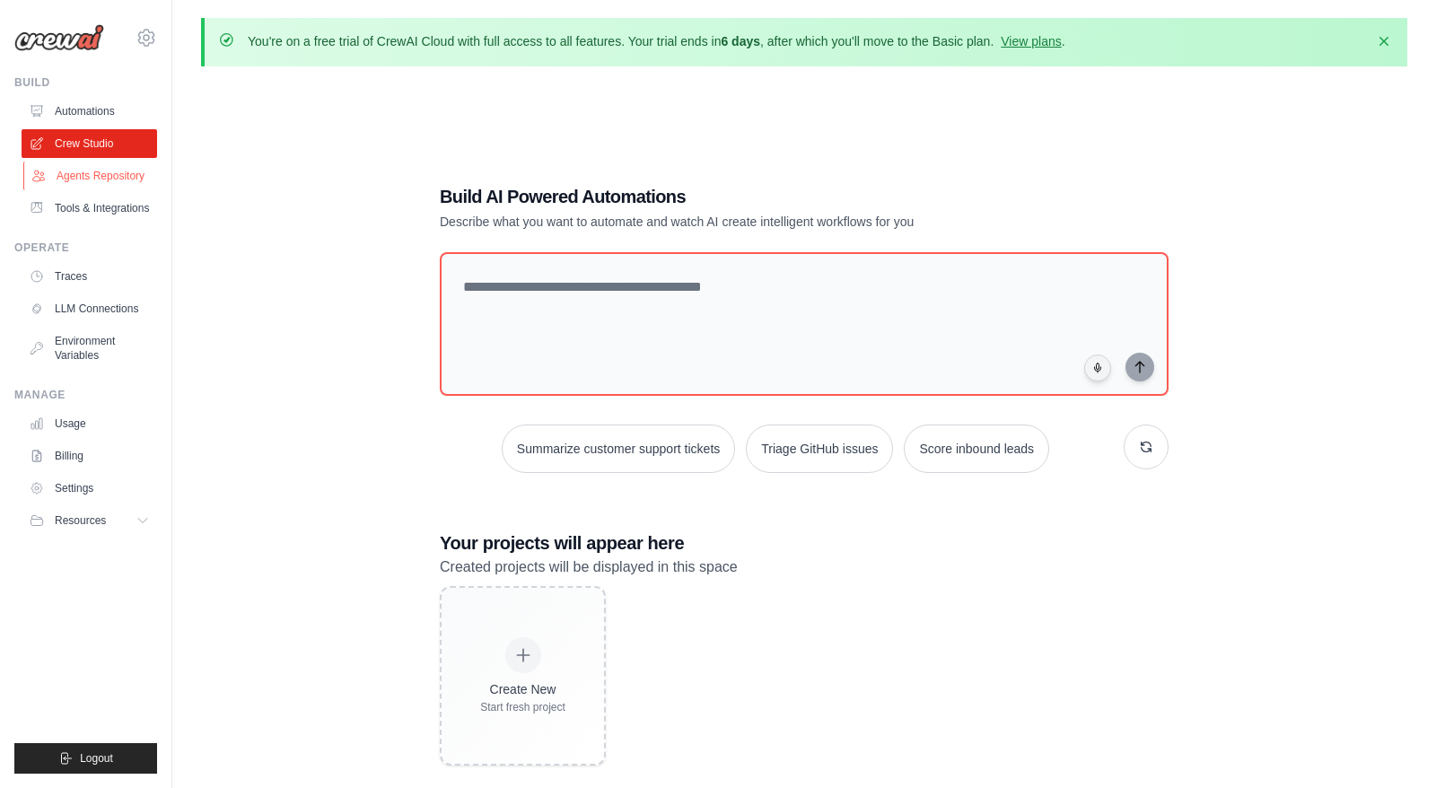
click at [81, 189] on link "Agents Repository" at bounding box center [91, 176] width 136 height 29
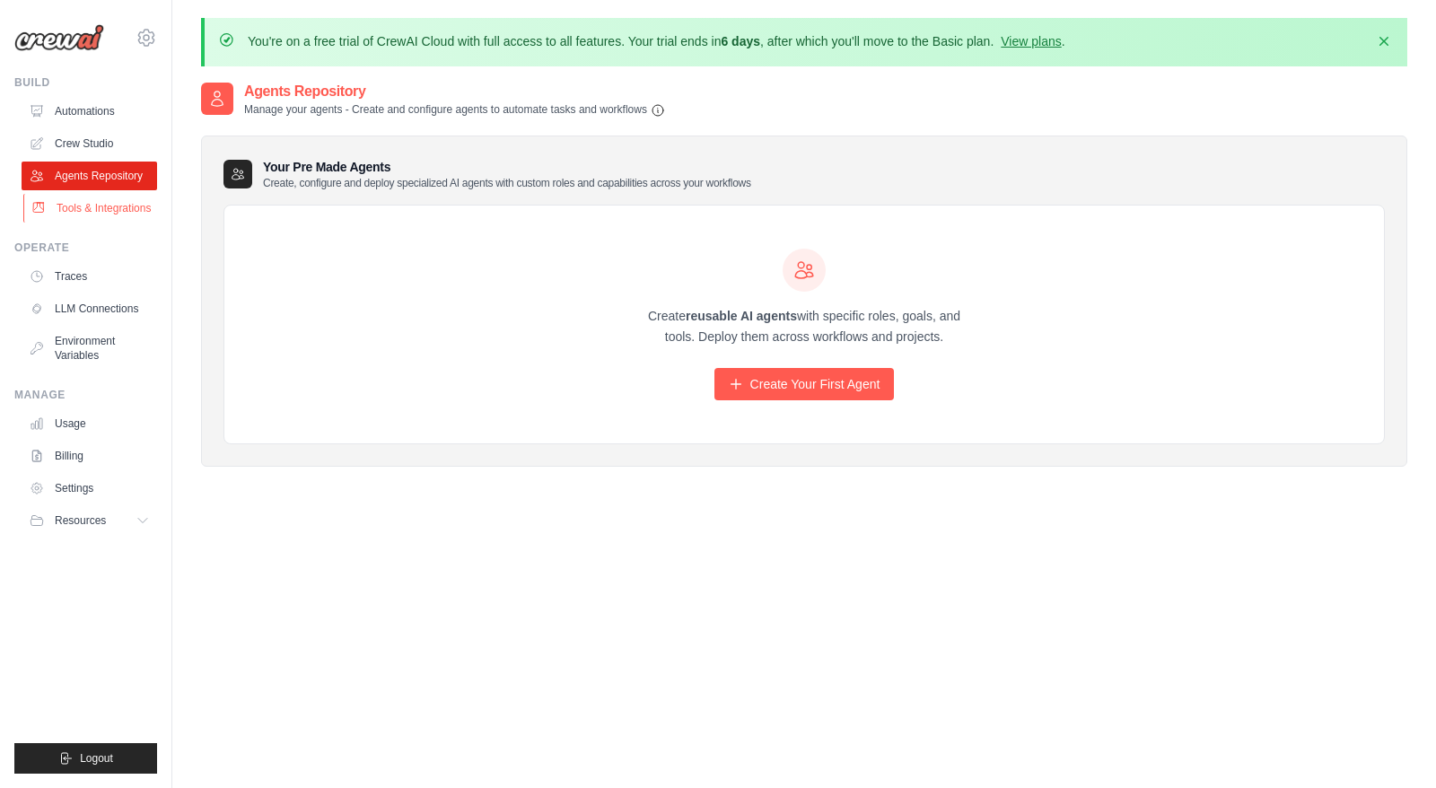
click at [76, 205] on link "Tools & Integrations" at bounding box center [91, 208] width 136 height 29
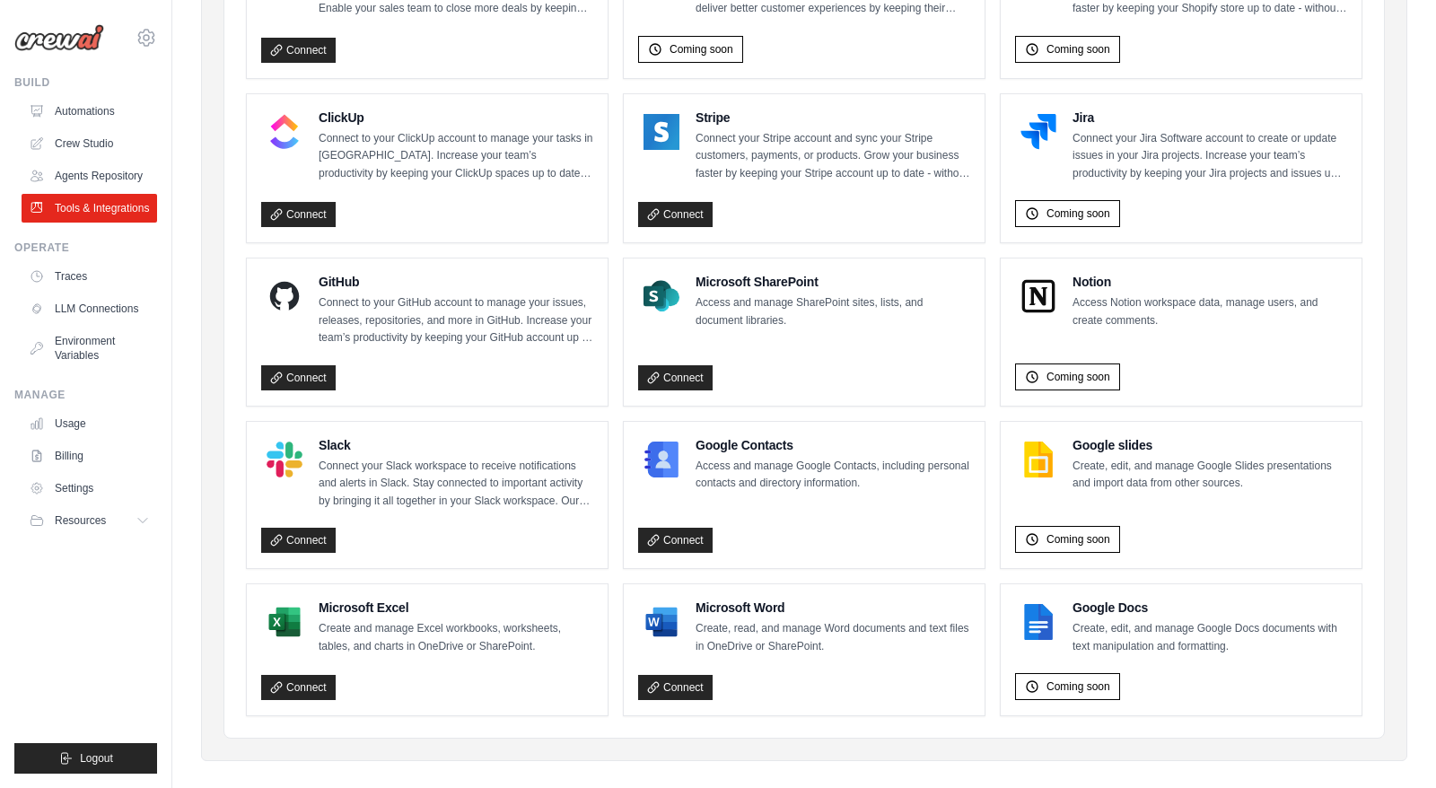
scroll to position [1005, 0]
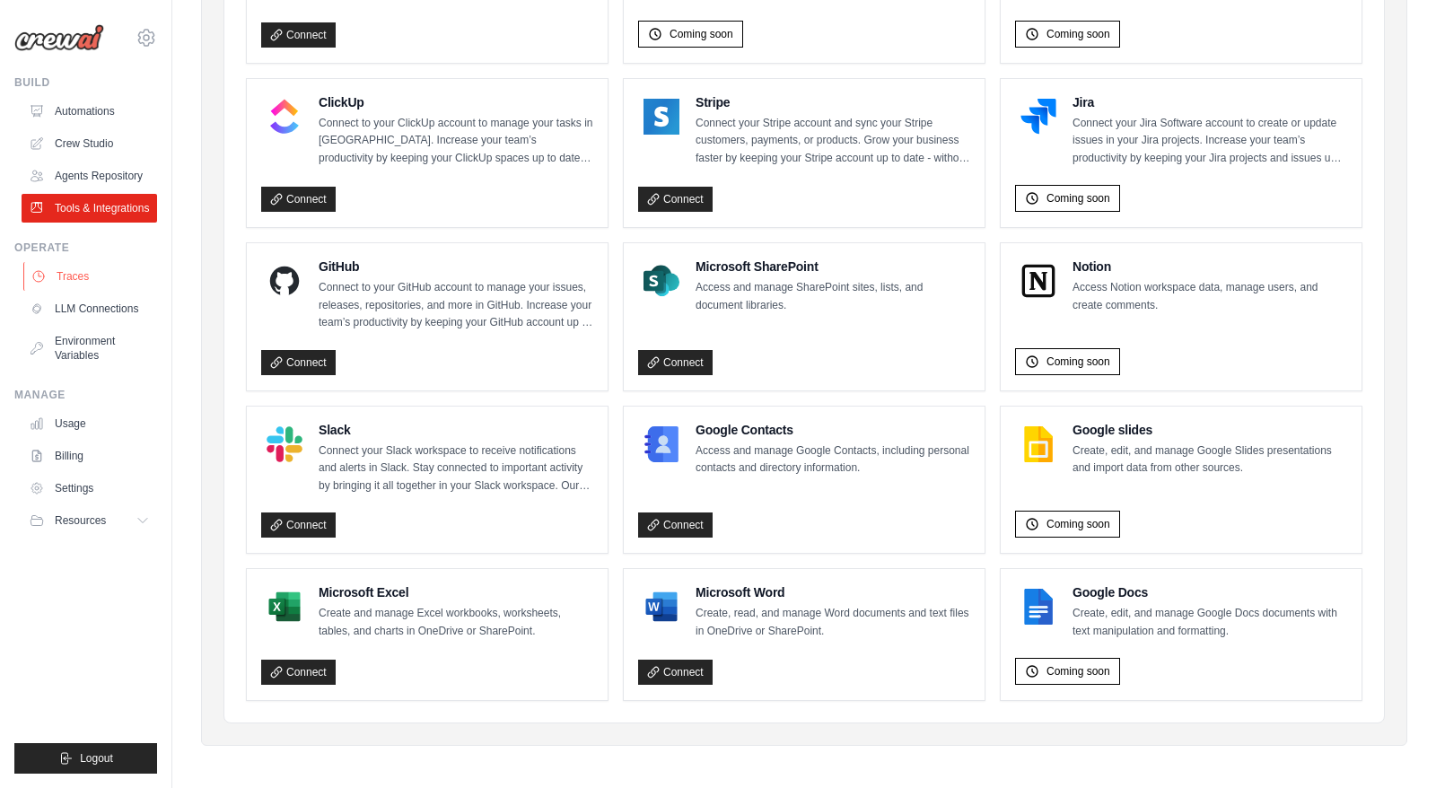
click at [89, 272] on link "Traces" at bounding box center [91, 276] width 136 height 29
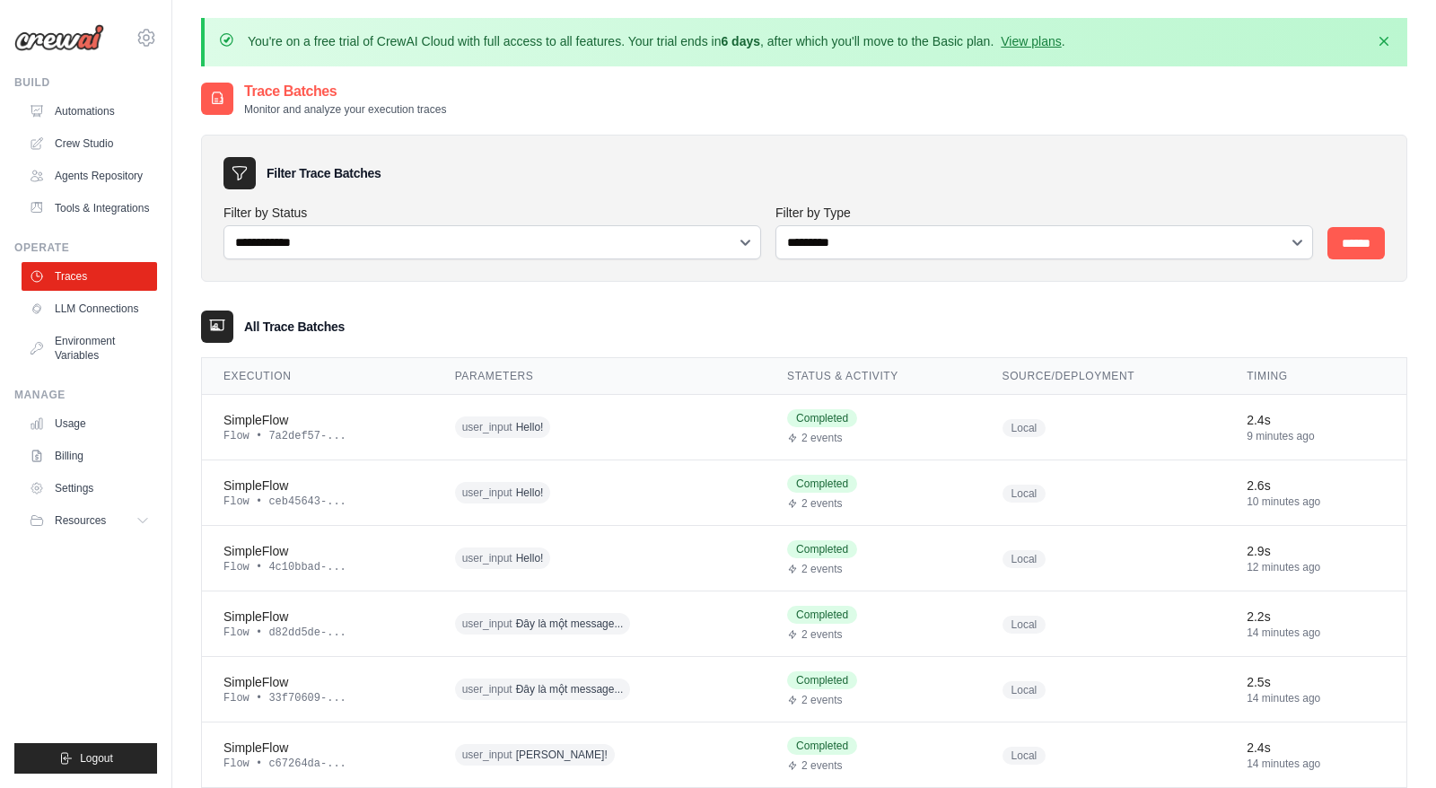
click at [80, 126] on ul "Automations Crew Studio Agents Repository Tools & Integrations" at bounding box center [90, 160] width 136 height 126
click at [94, 110] on link "Automations" at bounding box center [91, 111] width 136 height 29
click at [882, 120] on div "**********" at bounding box center [804, 714] width 1206 height 1195
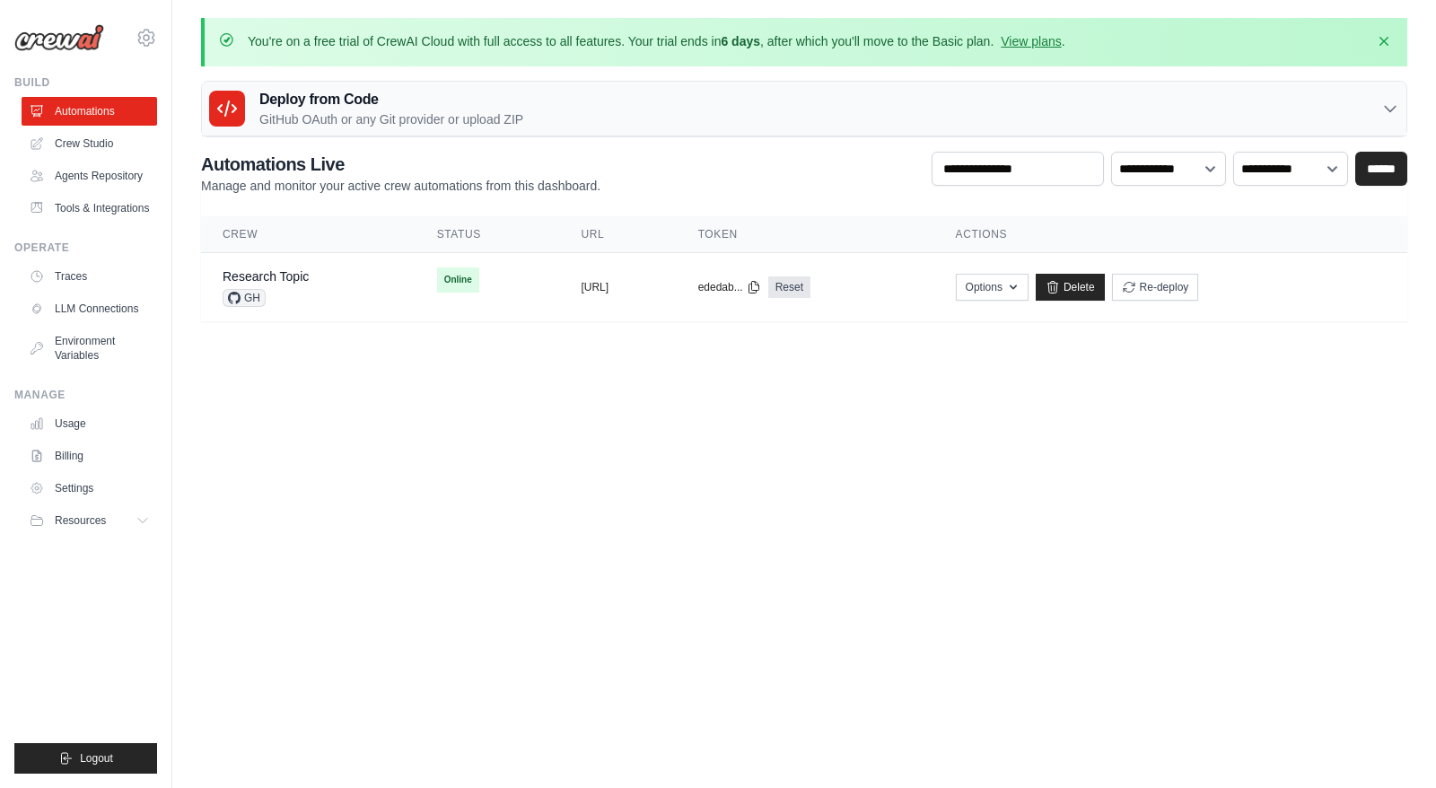
click at [904, 83] on div "Deploy from Code GitHub OAuth or any Git provider or upload ZIP" at bounding box center [804, 109] width 1204 height 55
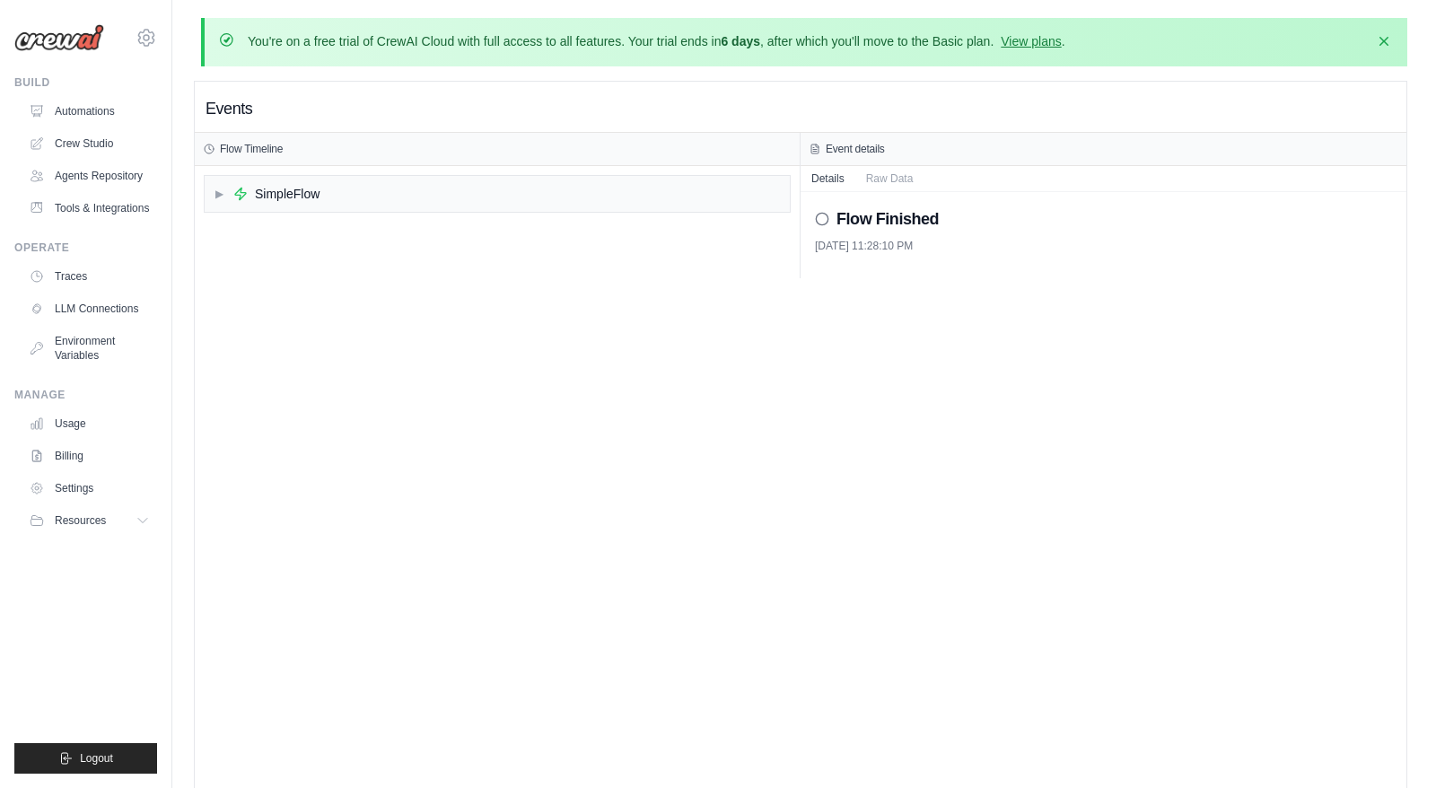
click at [490, 139] on div "Flow Timeline" at bounding box center [497, 149] width 605 height 33
click at [477, 145] on div "Flow Timeline" at bounding box center [497, 149] width 587 height 14
click at [363, 176] on div "▶ SimpleFlow" at bounding box center [497, 194] width 585 height 36
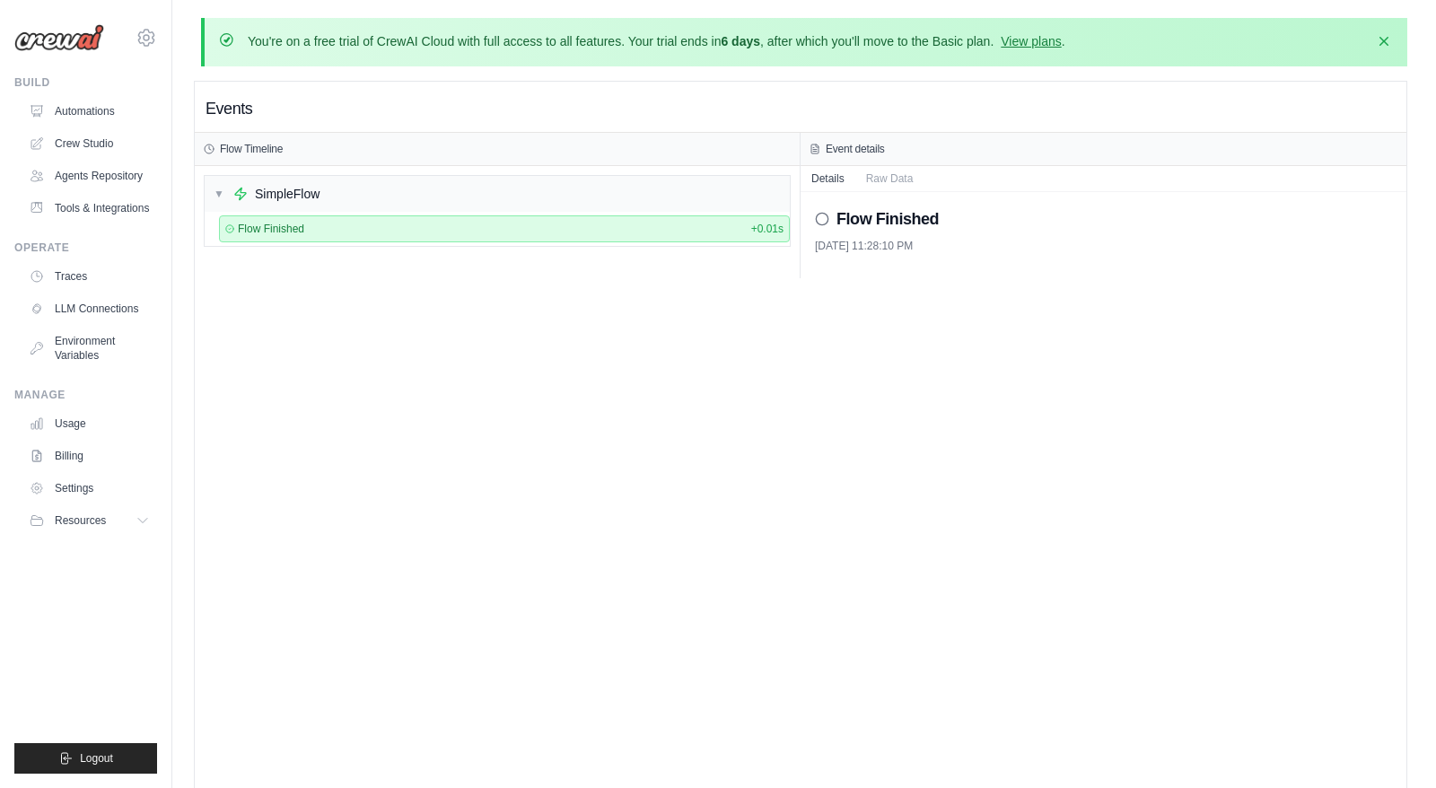
click at [349, 224] on div "Flow Finished + 0.01s" at bounding box center [504, 229] width 558 height 14
click at [278, 238] on div "Flow Finished + 0.01s" at bounding box center [504, 228] width 571 height 27
click at [878, 185] on button "Raw Data" at bounding box center [889, 177] width 69 height 25
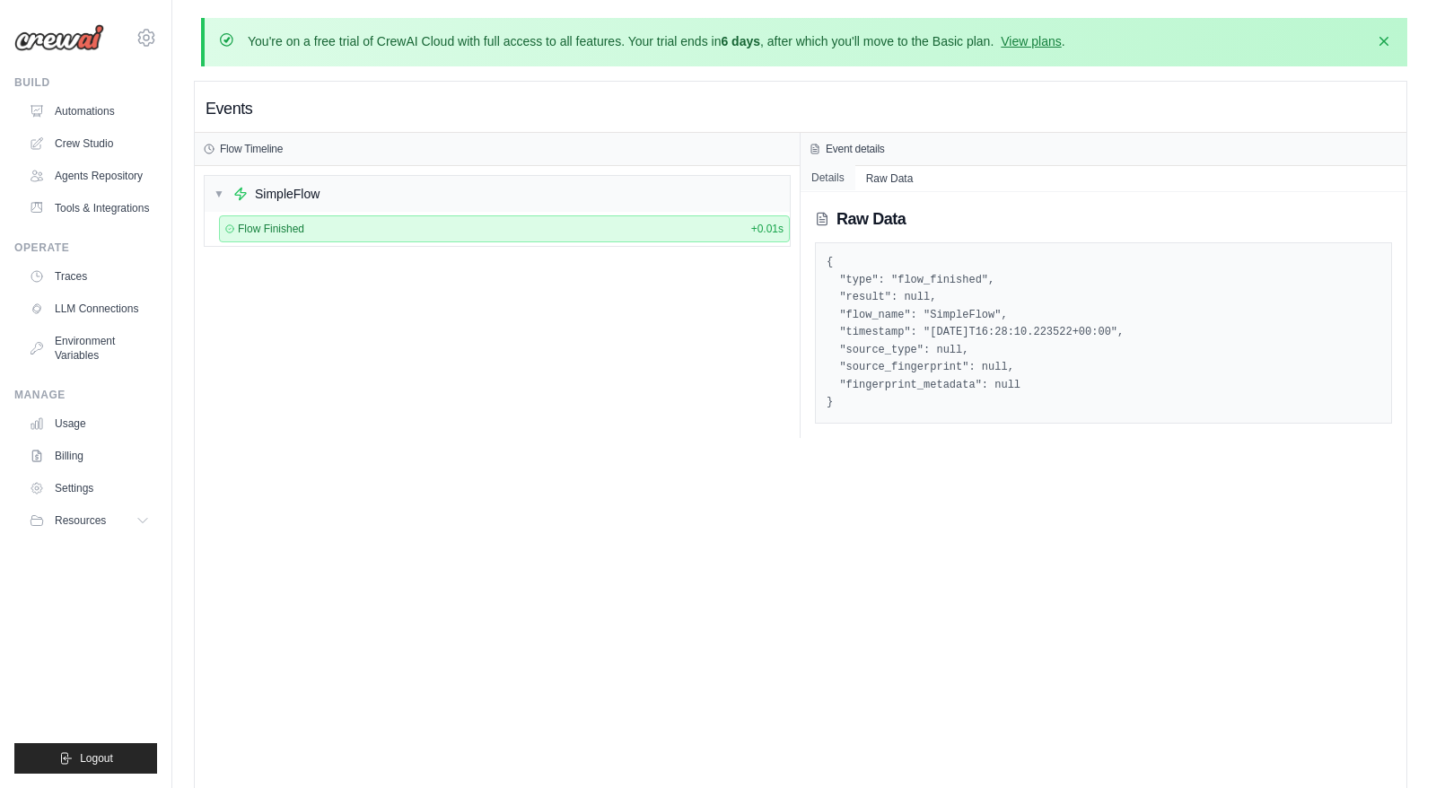
click at [840, 182] on button "Details" at bounding box center [828, 177] width 55 height 25
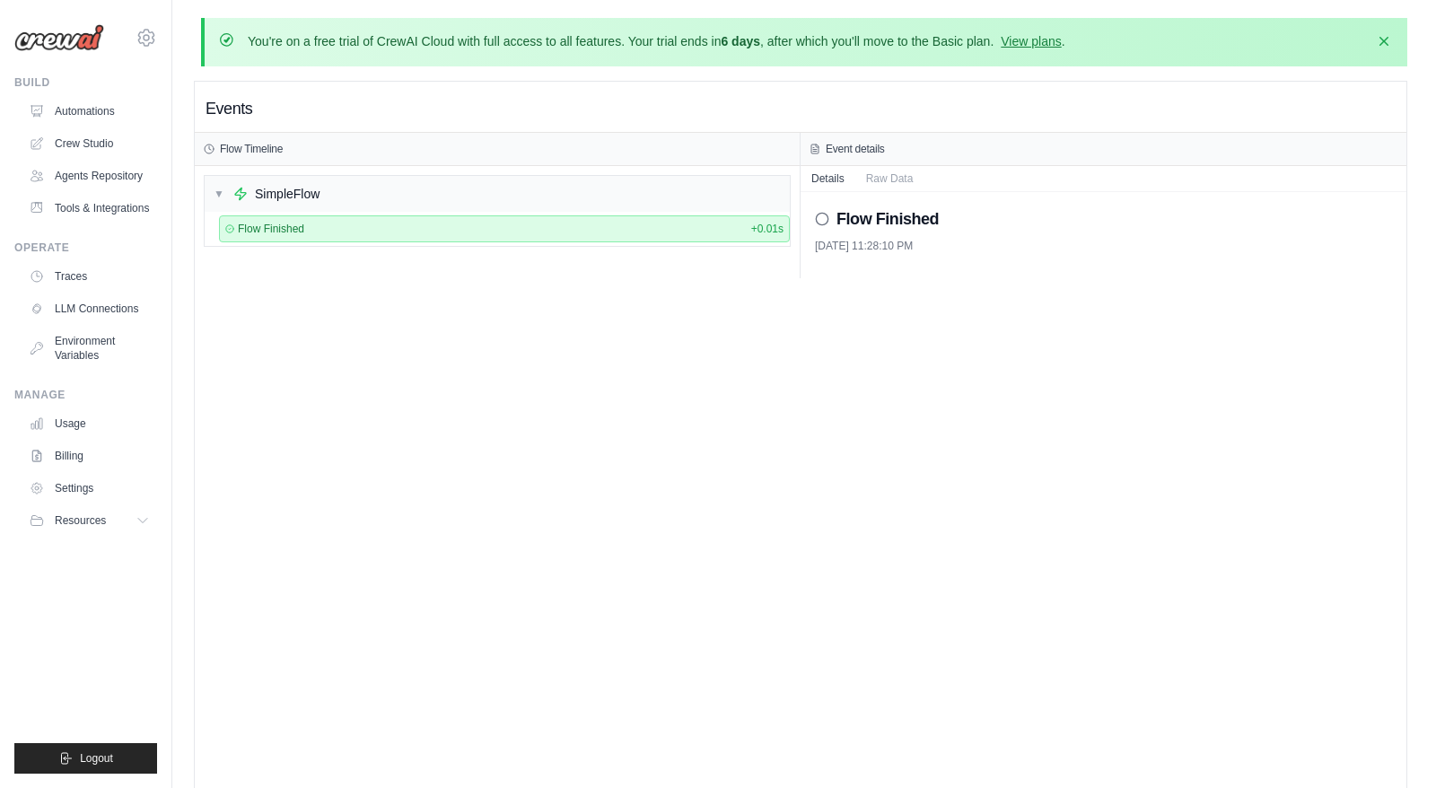
scroll to position [1, 0]
